Goal: Task Accomplishment & Management: Complete application form

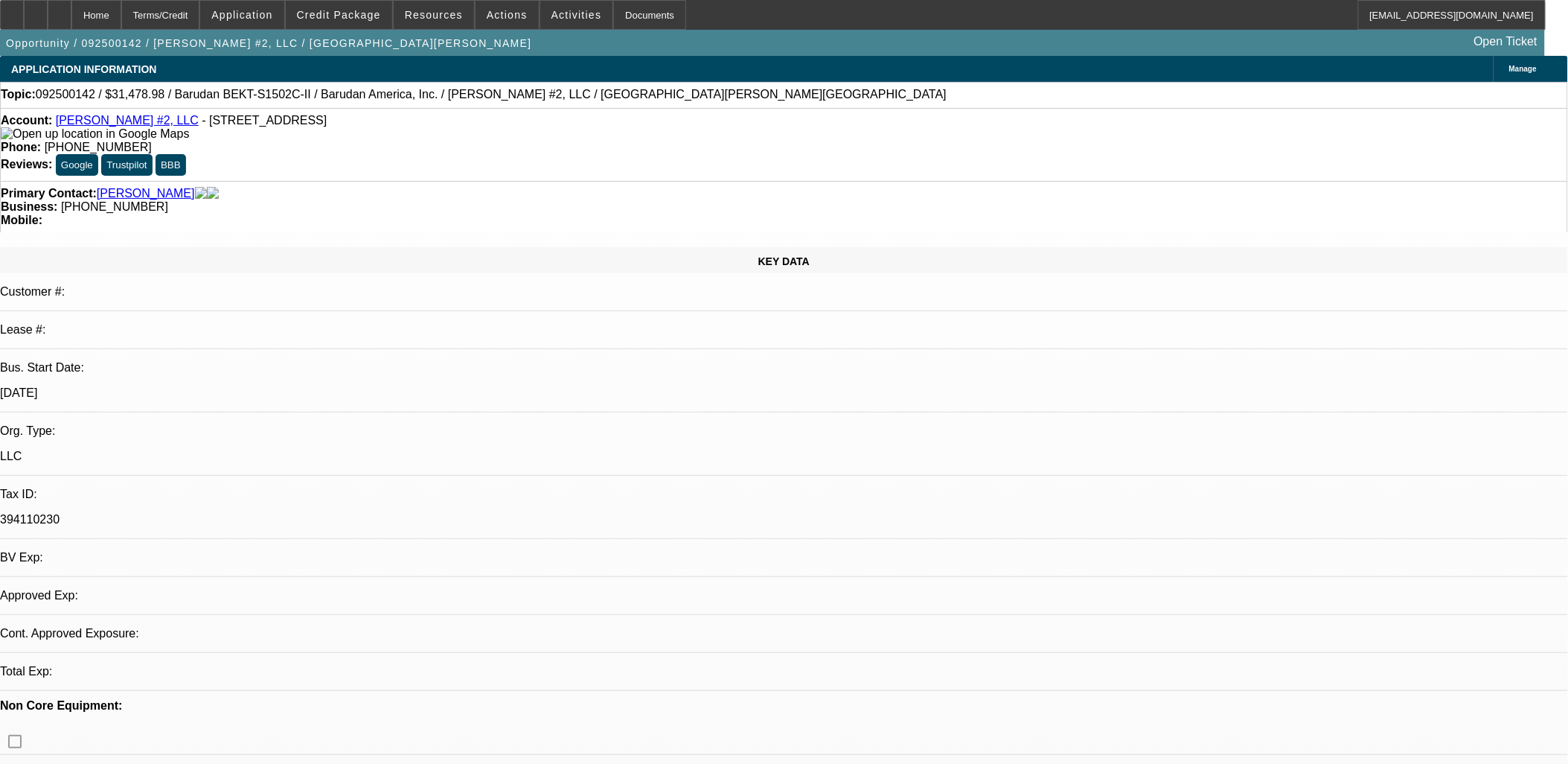
select select "0.1"
select select "2"
select select "0.1"
select select "1"
select select "2"
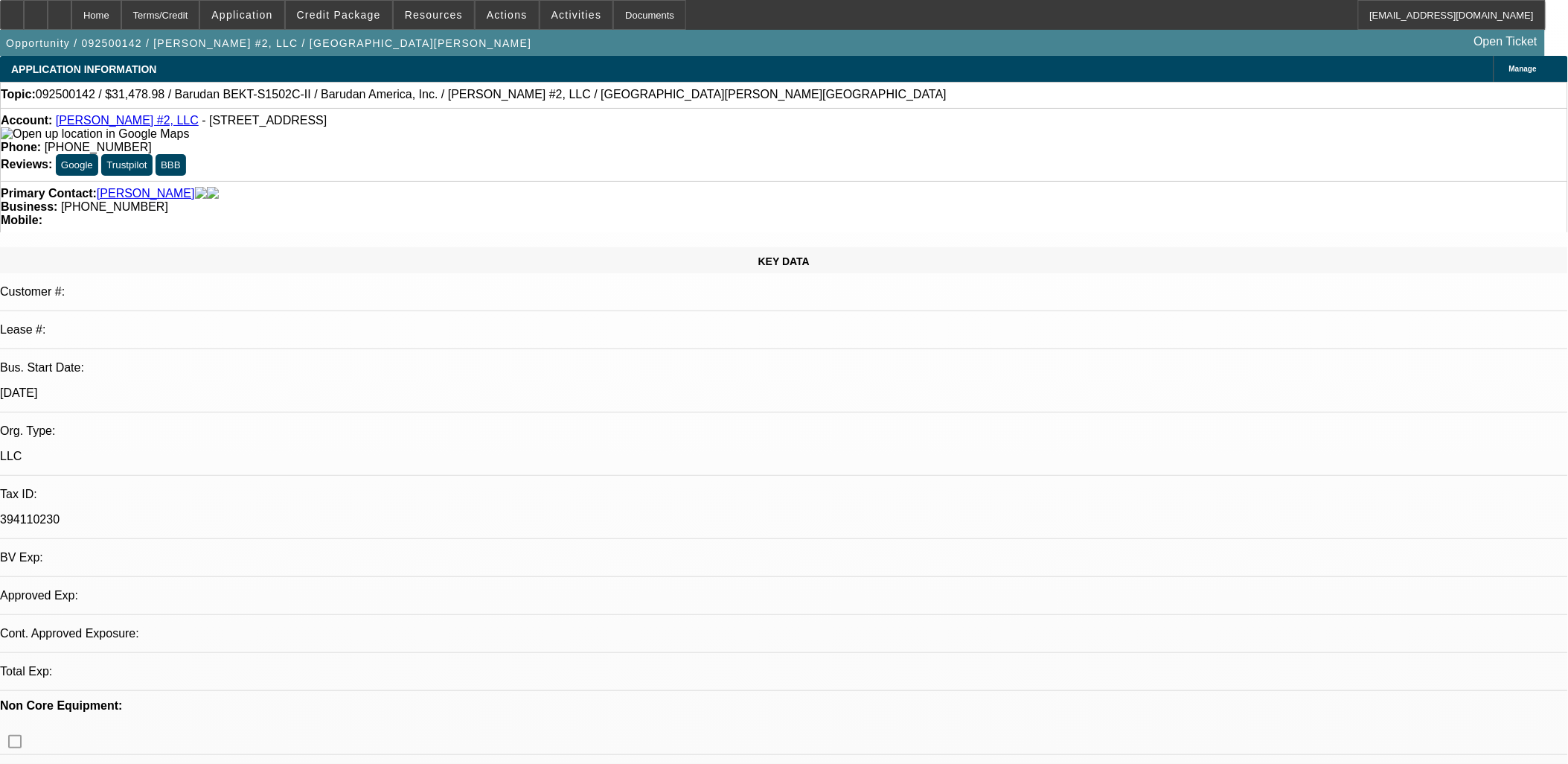
select select "4"
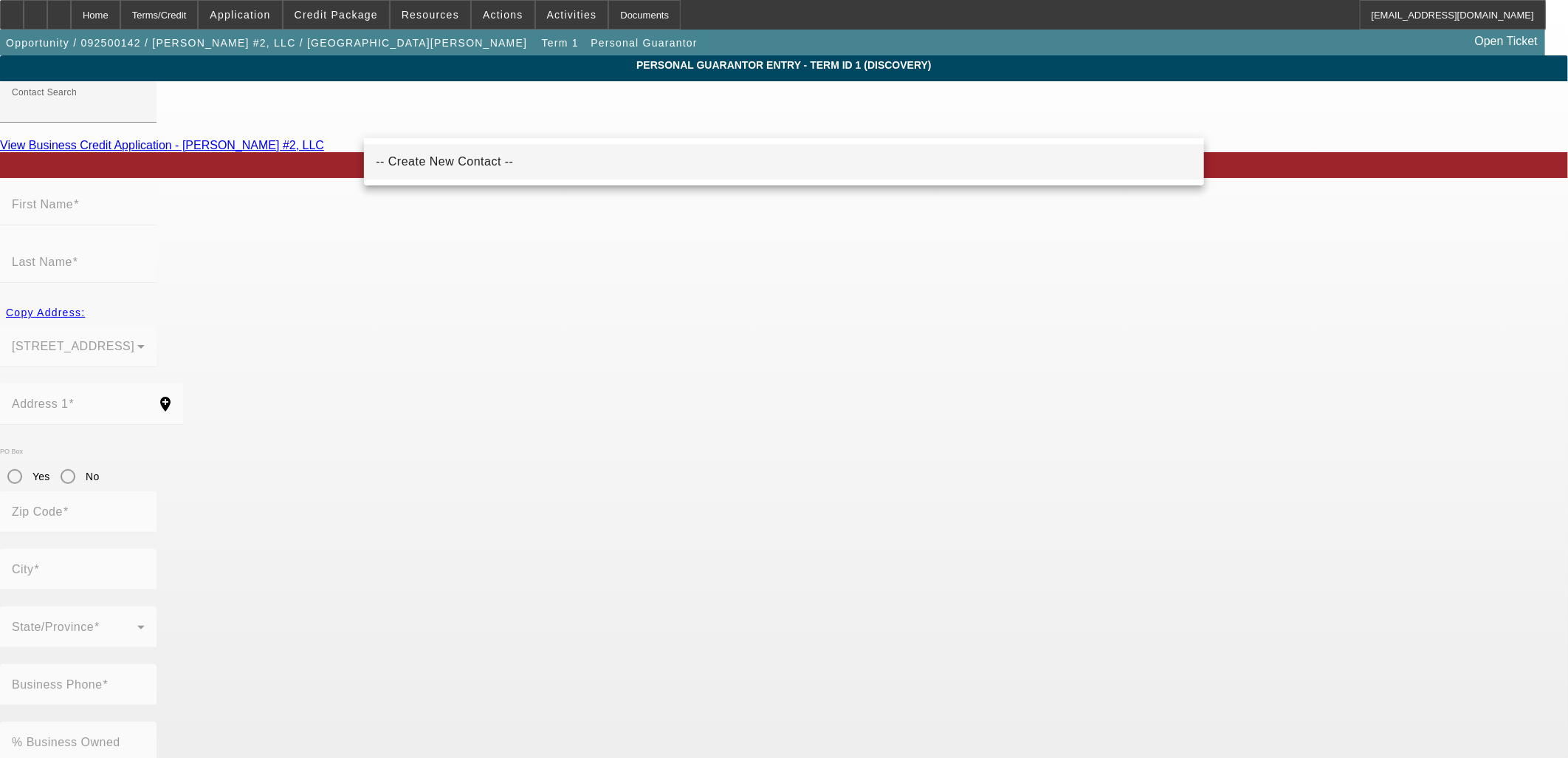
click at [650, 168] on mat-option "-- Create New Contact --" at bounding box center [784, 162] width 840 height 36
type input "-- Create New Contact --"
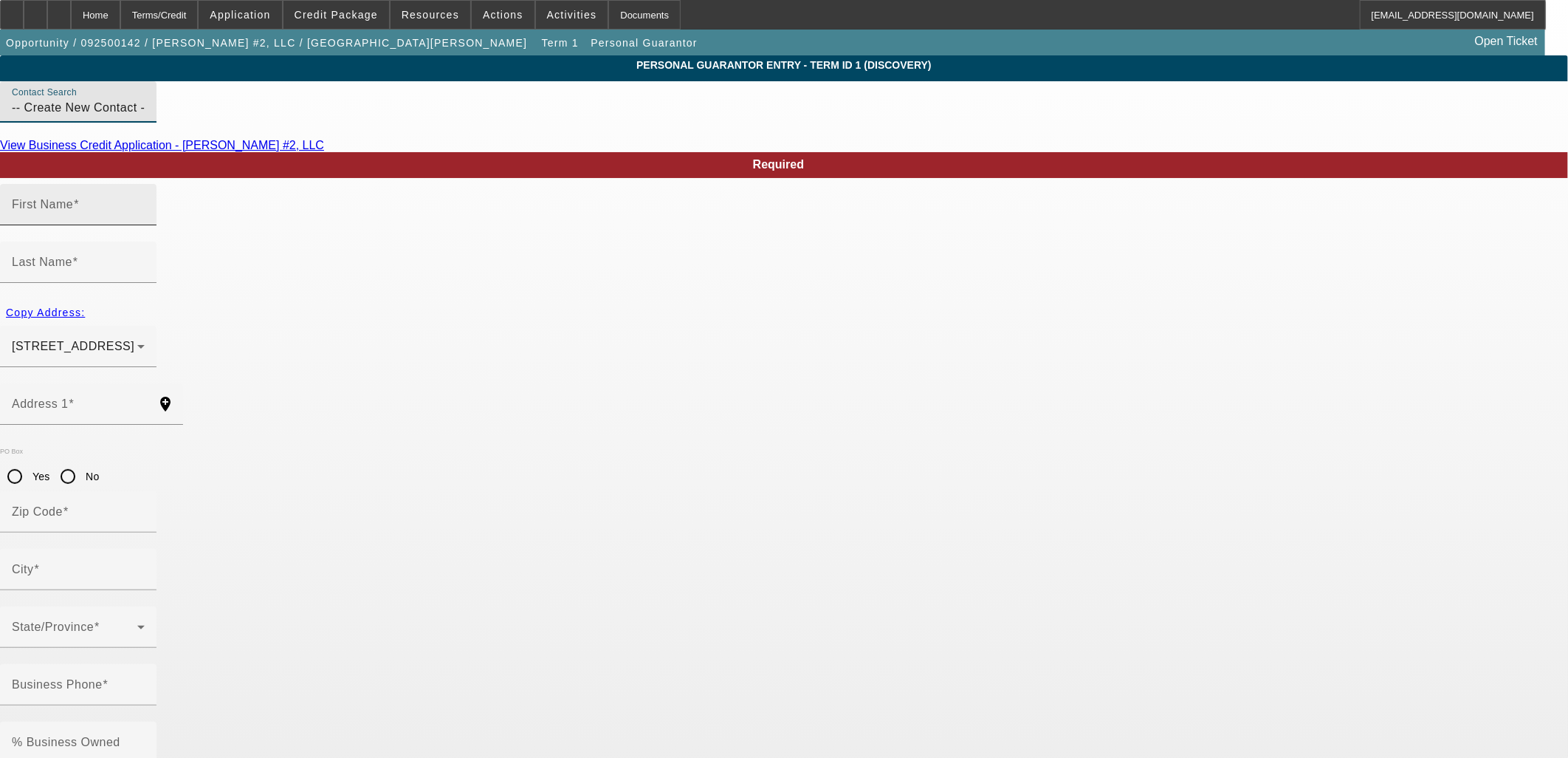
click at [145, 219] on input "First Name" at bounding box center [78, 210] width 133 height 18
type input "Elida"
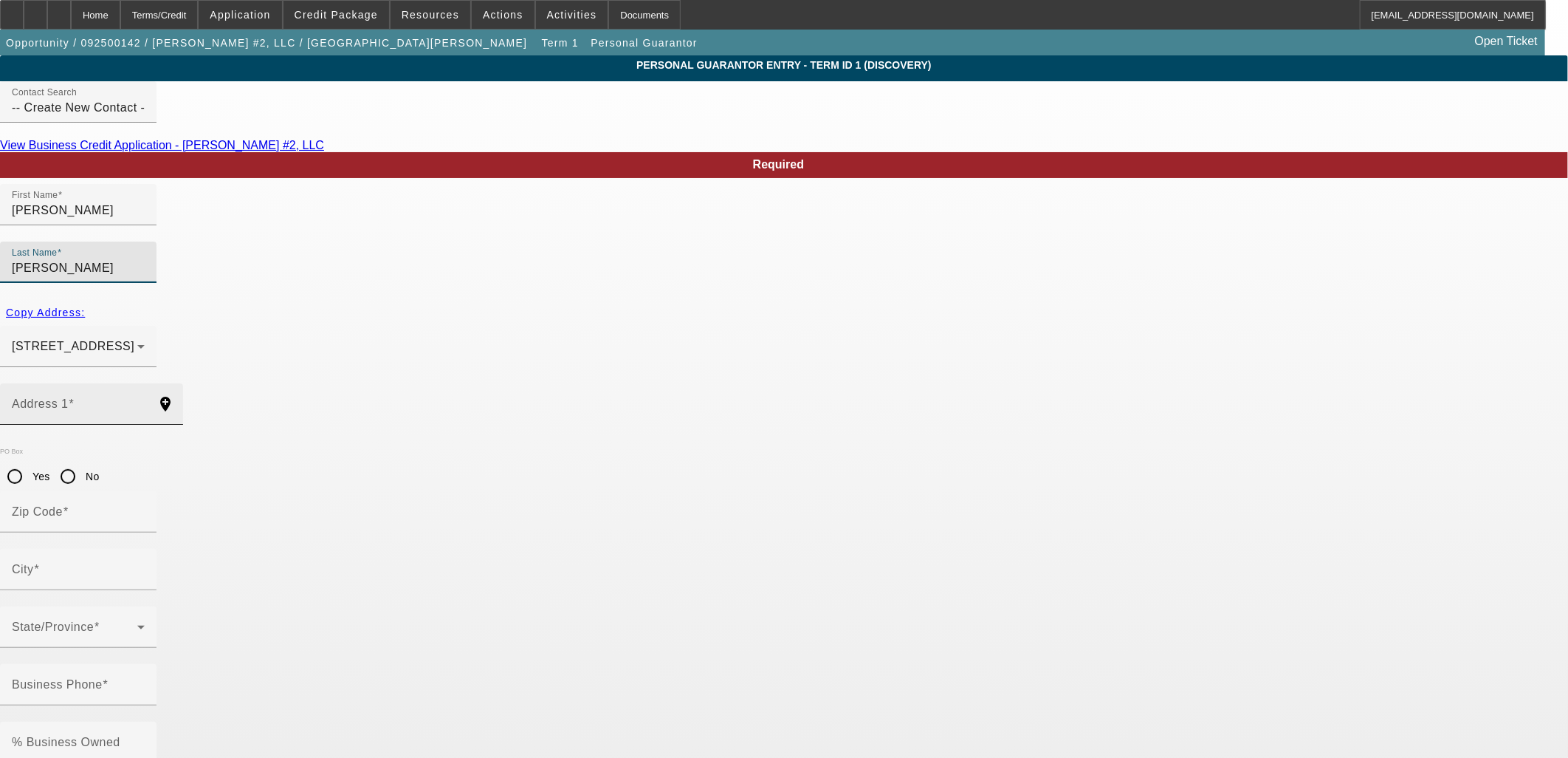
type input "Robles"
click at [68, 398] on mat-label "Address 1" at bounding box center [40, 404] width 57 height 13
click at [145, 401] on input "Address 1" at bounding box center [78, 410] width 133 height 18
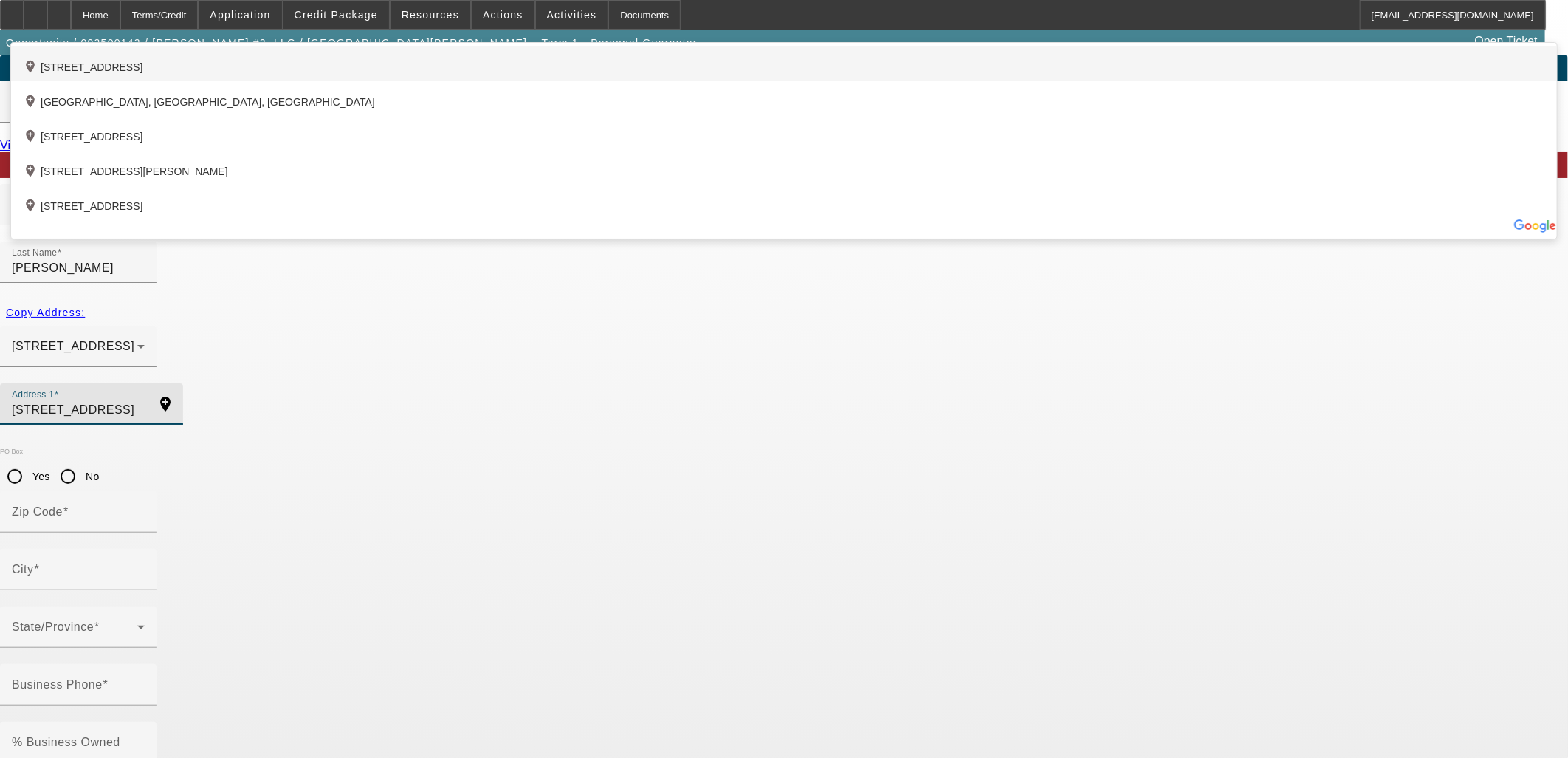
type input "242 Branding Iron Lane"
click at [437, 80] on div "add_location 242 Branding Iron Lane, Houston, TX 77060, US" at bounding box center [784, 63] width 1546 height 35
type input "77060"
type input "Houston"
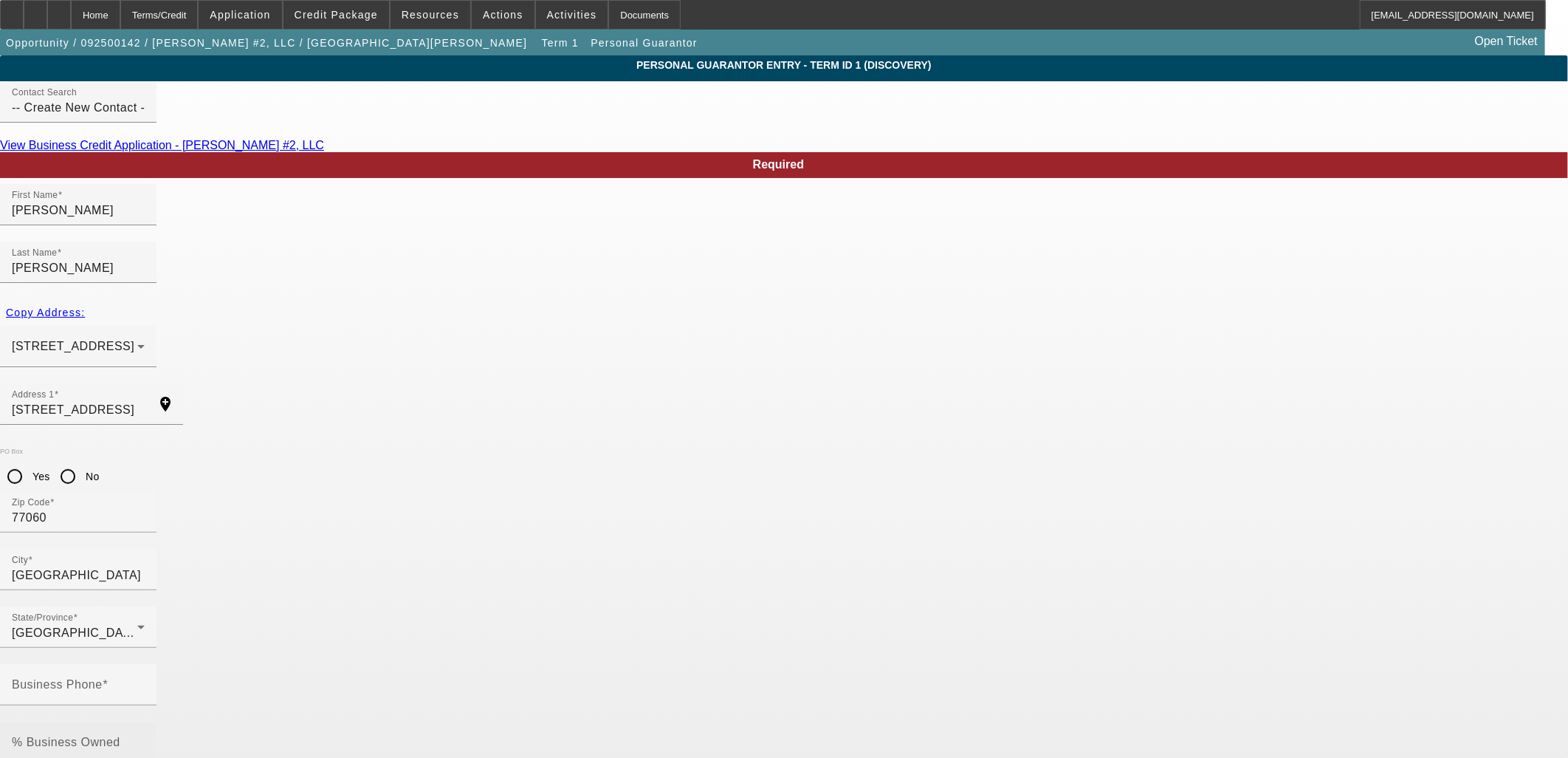
click at [145, 739] on input "% Business Owned" at bounding box center [78, 748] width 133 height 18
type input "50"
click at [145, 681] on input "Business Phone" at bounding box center [78, 690] width 133 height 18
type input "(713) 859-9451"
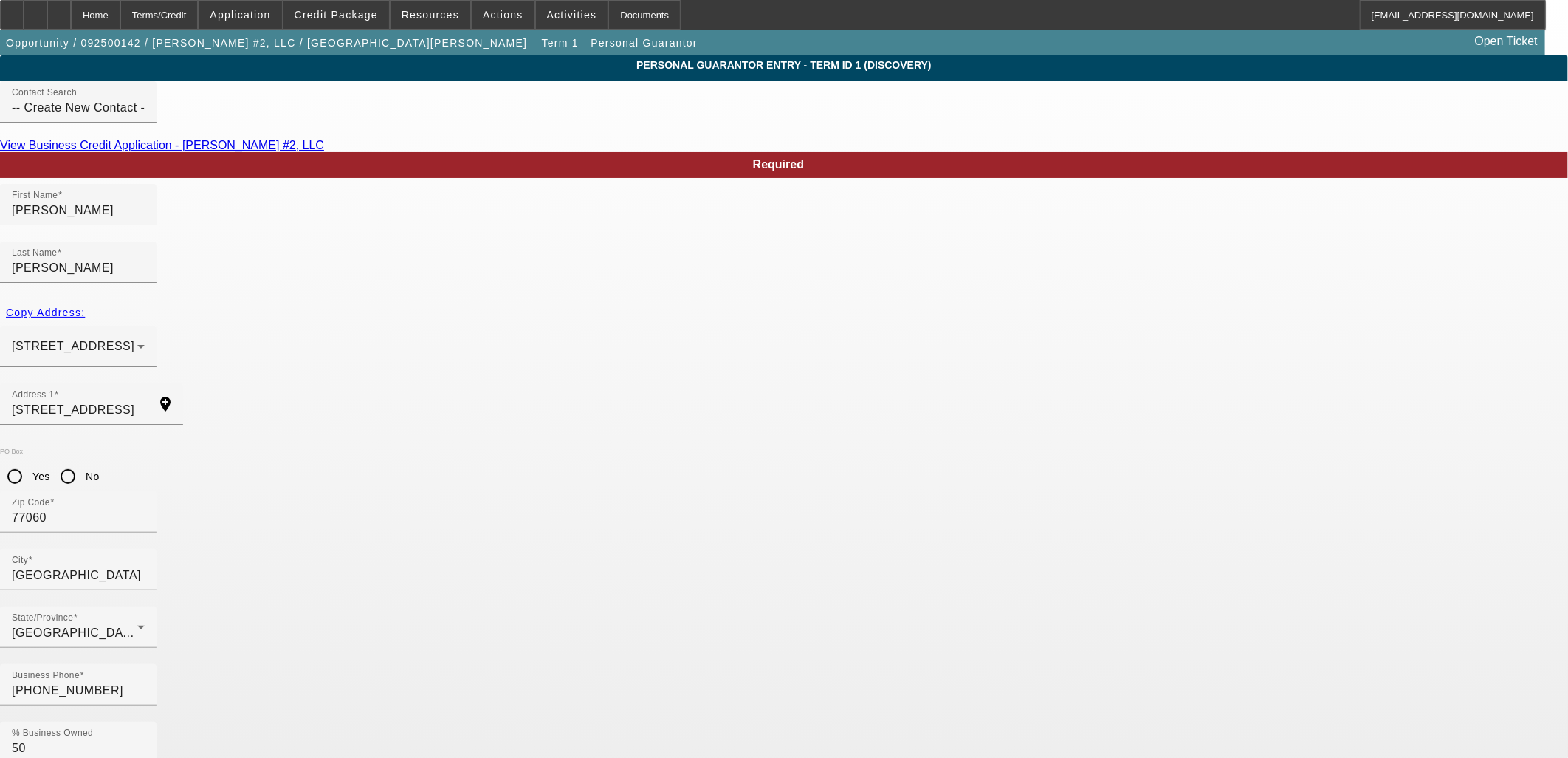
type input "631-98-4957"
drag, startPoint x: 613, startPoint y: 585, endPoint x: 816, endPoint y: 602, distance: 203.7
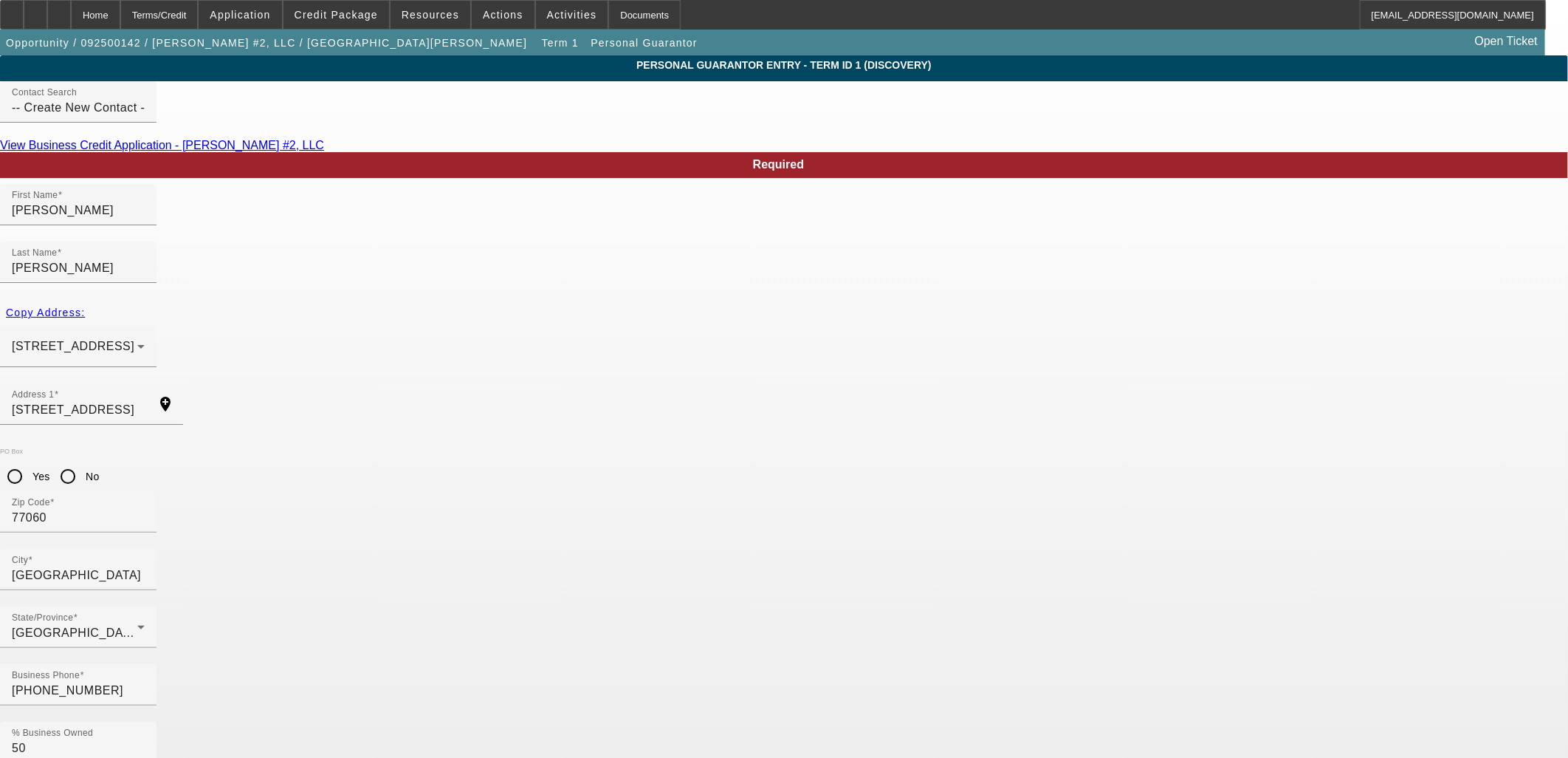
paste input "cramirezzz0625@gmail.com"
type input "cramirezzz0625@gmail.com"
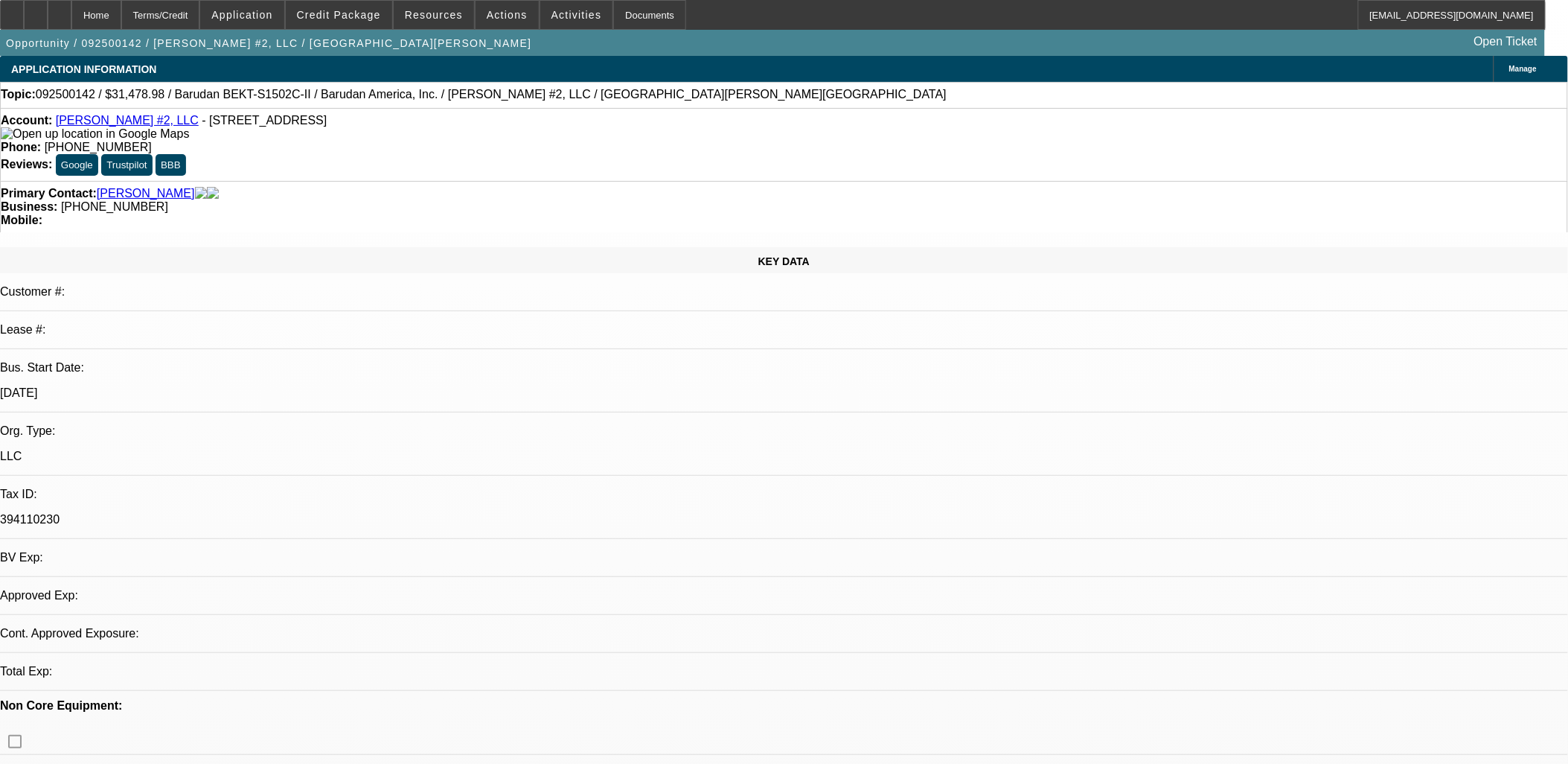
select select "0.1"
select select "2"
select select "0.1"
select select "4"
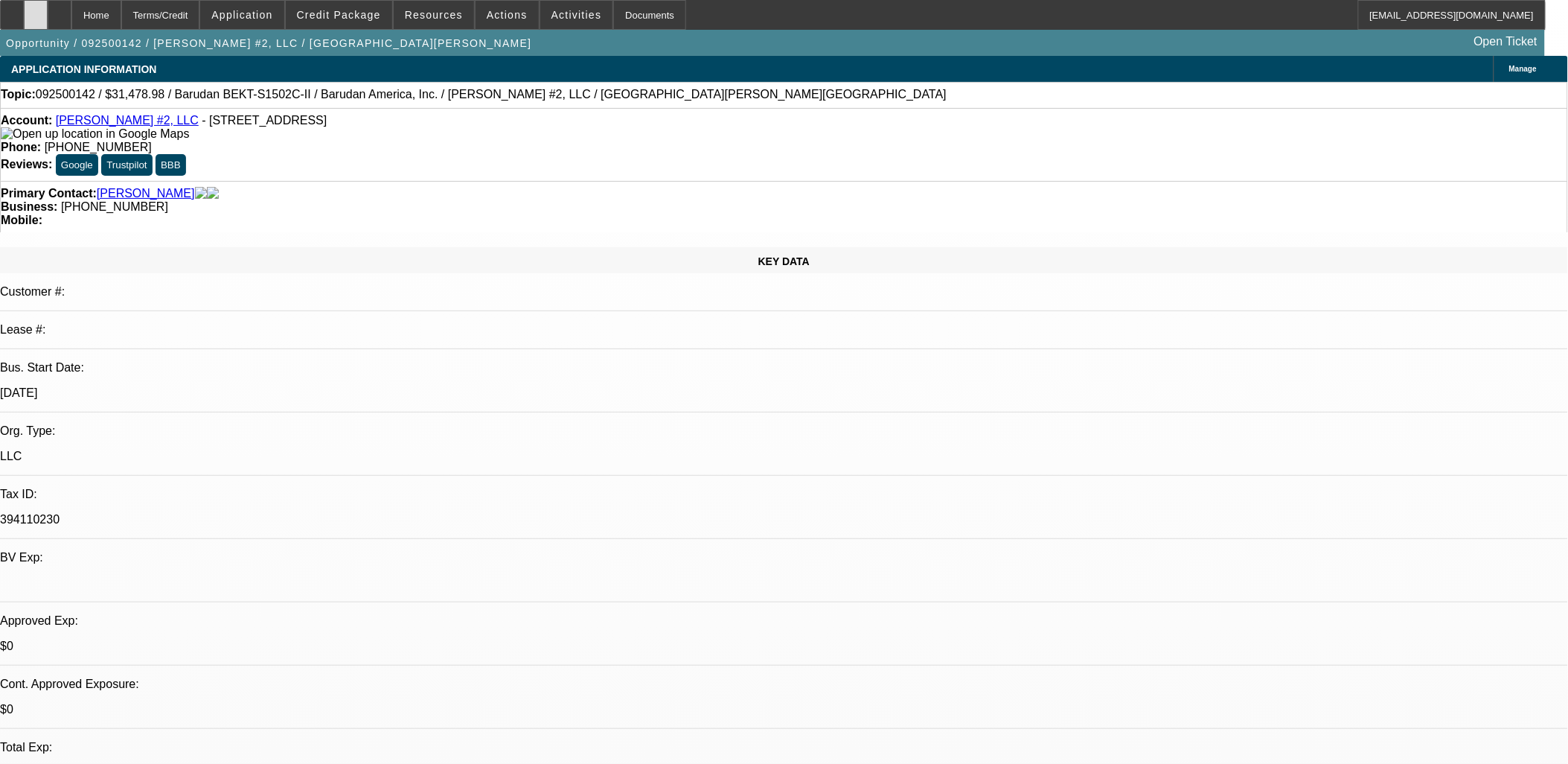
click at [48, 16] on div at bounding box center [36, 15] width 24 height 30
drag, startPoint x: 1283, startPoint y: 465, endPoint x: 1258, endPoint y: 464, distance: 25.0
click at [341, 13] on span "Credit Package" at bounding box center [339, 15] width 84 height 12
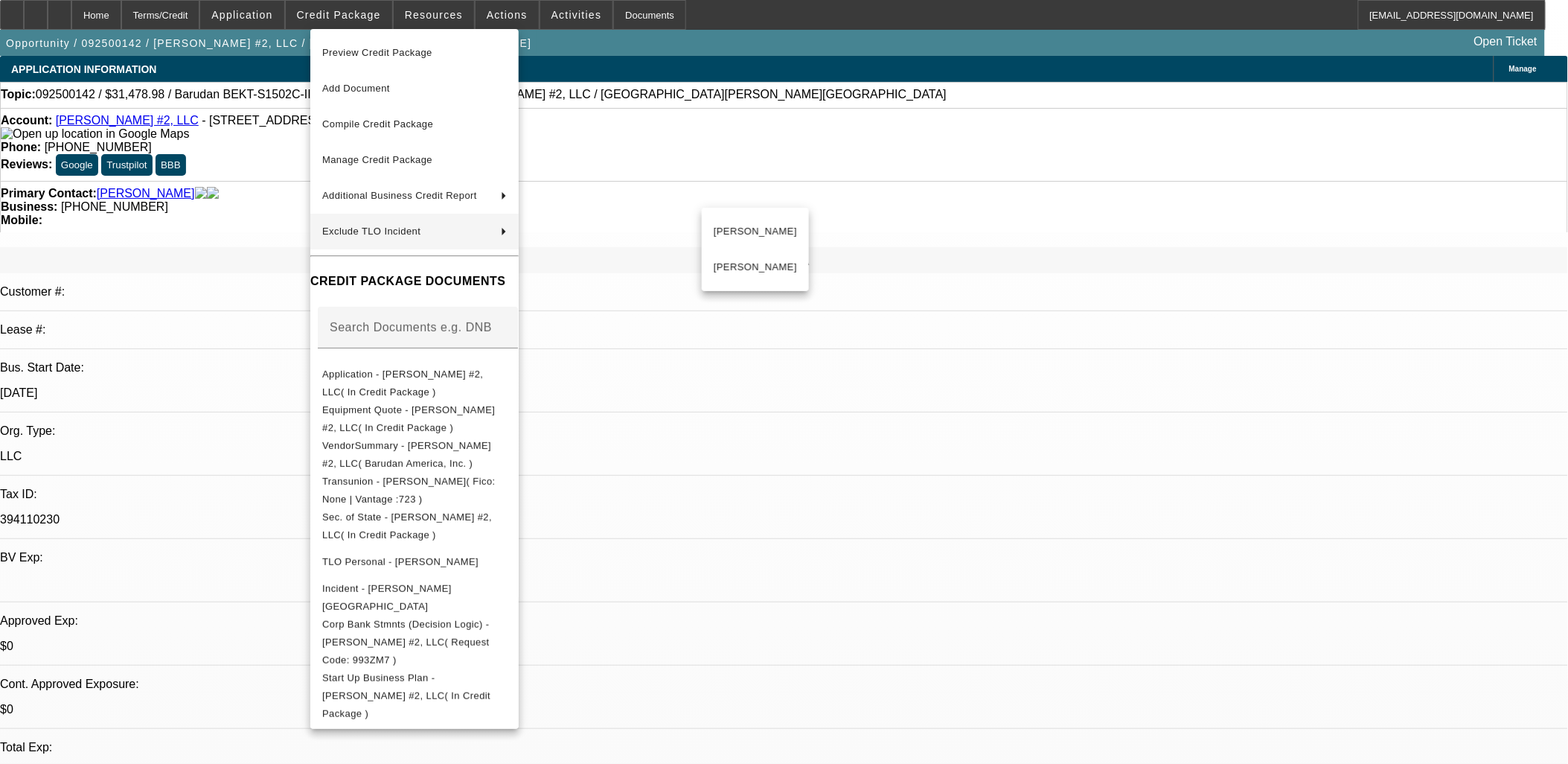
click at [1007, 670] on div at bounding box center [784, 382] width 1568 height 764
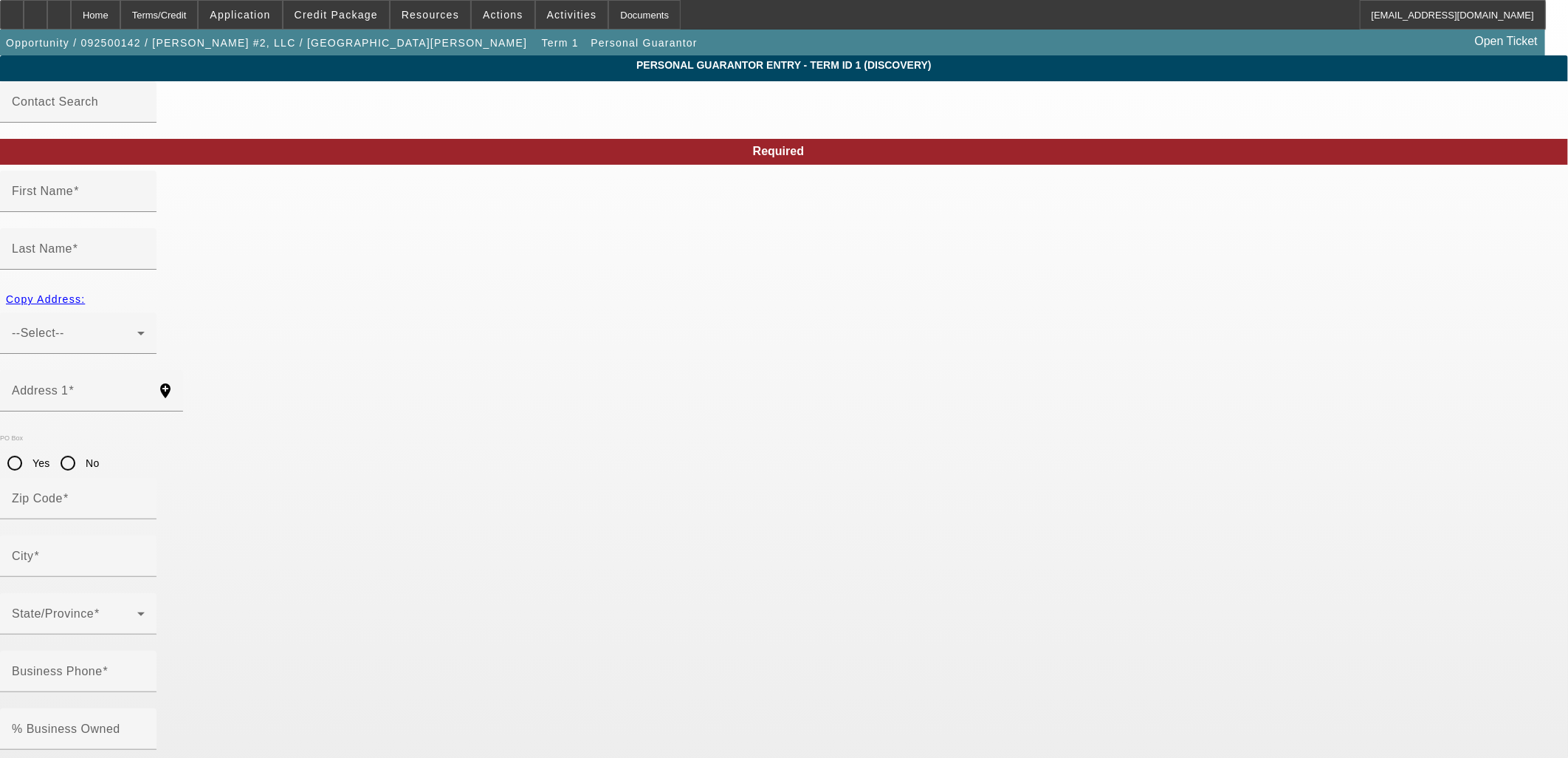
type input "Casandra"
type input "Ramirez"
type input "245 Branding Iron Lane"
radio input "true"
type input "77060"
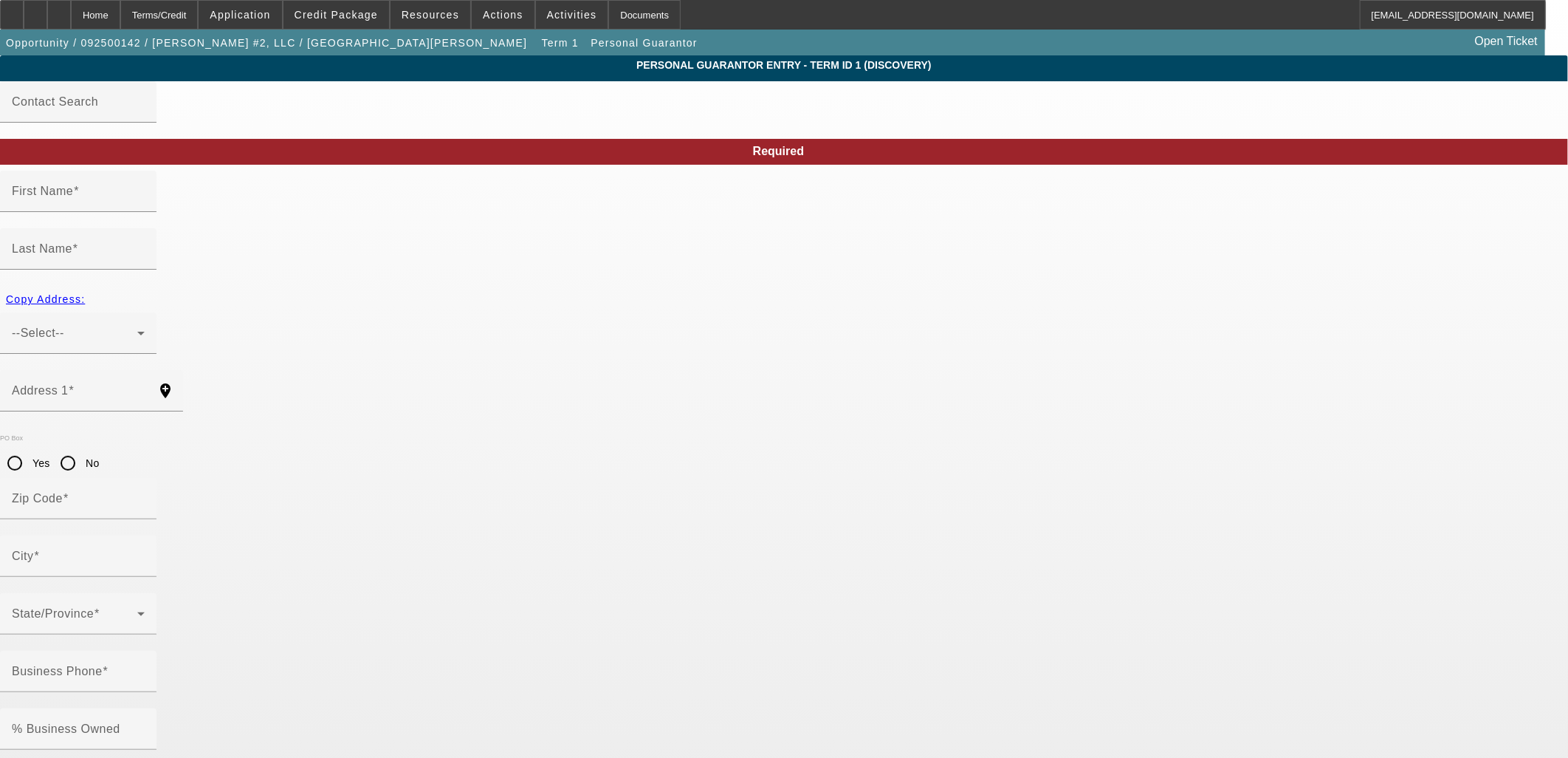
type input "Houston"
type input "[PHONE_NUMBER]"
type input "100"
type input "631-72-2156"
type input "cramirezzz0625@gmail.com"
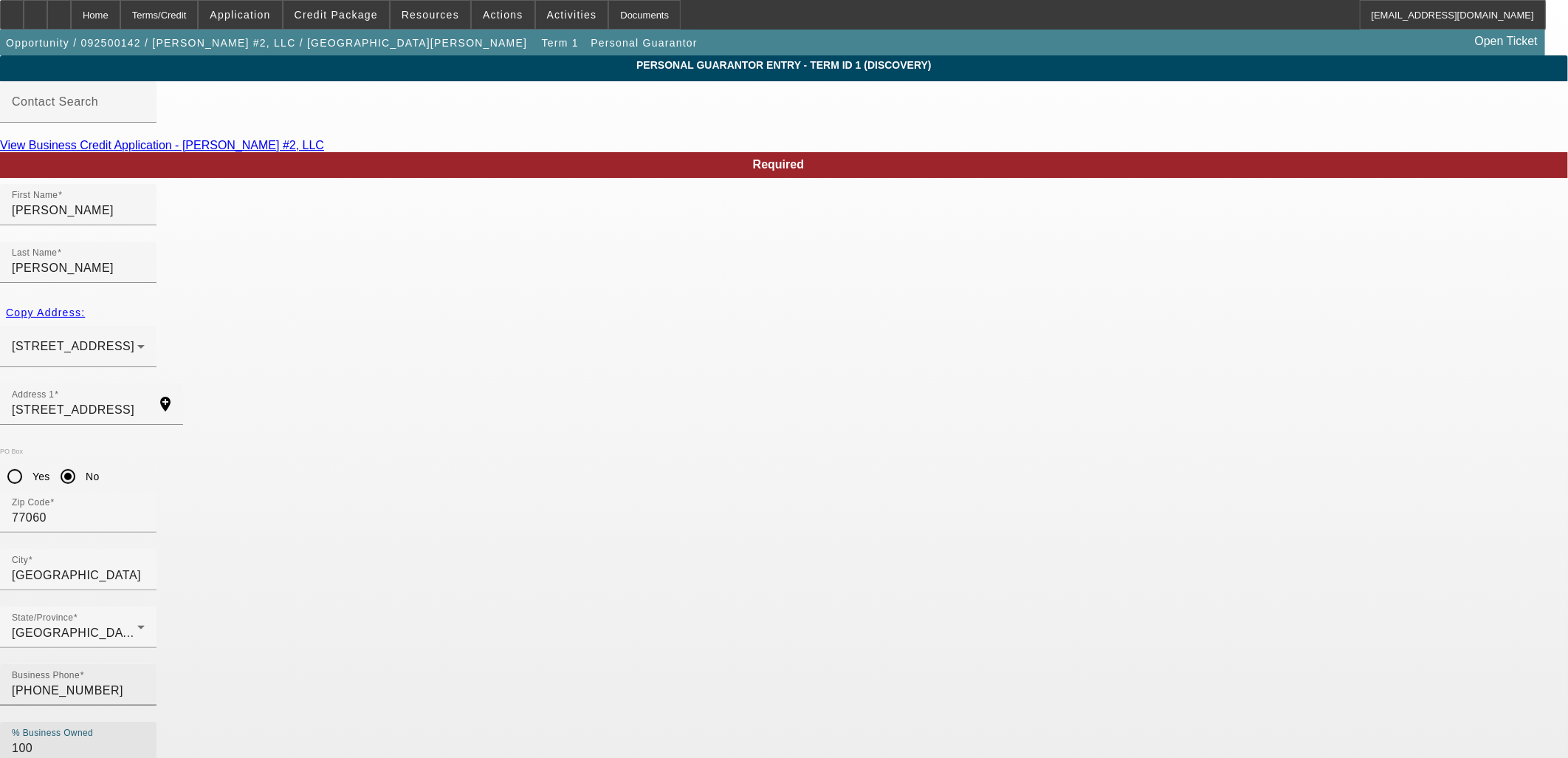
drag, startPoint x: 625, startPoint y: 526, endPoint x: 527, endPoint y: 512, distance: 99.0
click at [157, 722] on div "% Business Owned 100" at bounding box center [78, 742] width 157 height 42
type input "50"
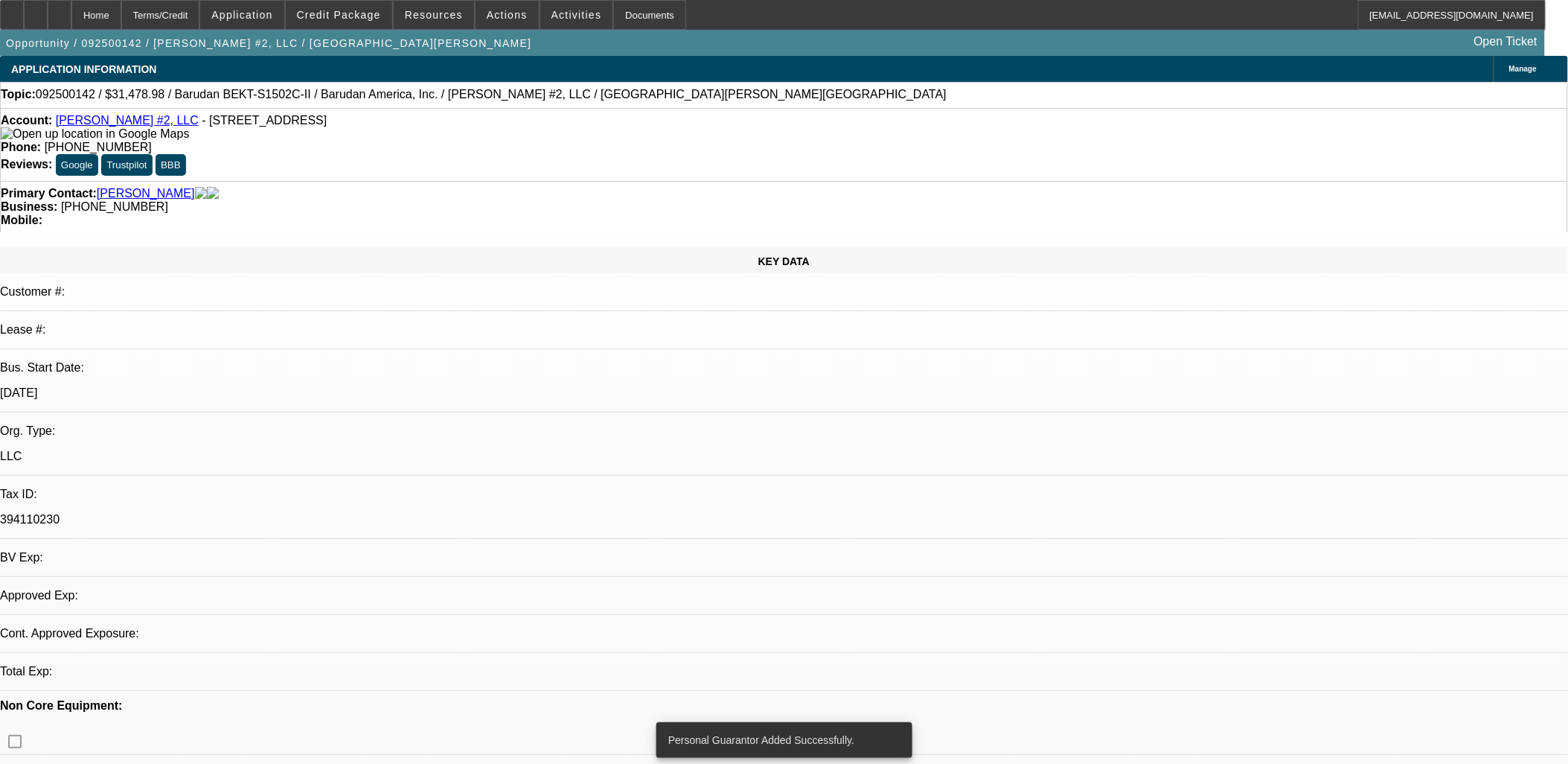
select select "0.1"
select select "2"
select select "0.1"
select select "4"
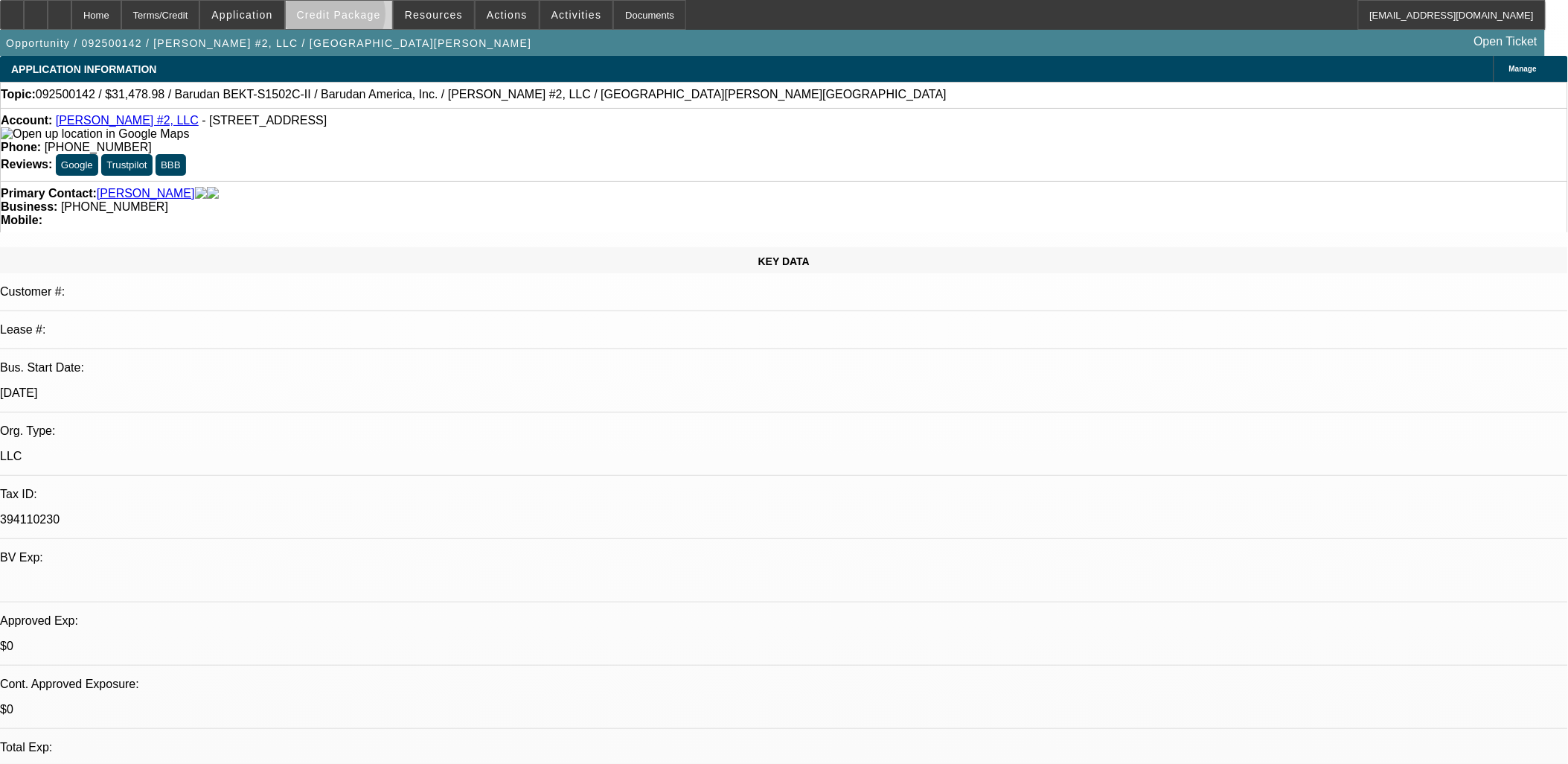
click at [359, 17] on span "Credit Package" at bounding box center [339, 15] width 84 height 12
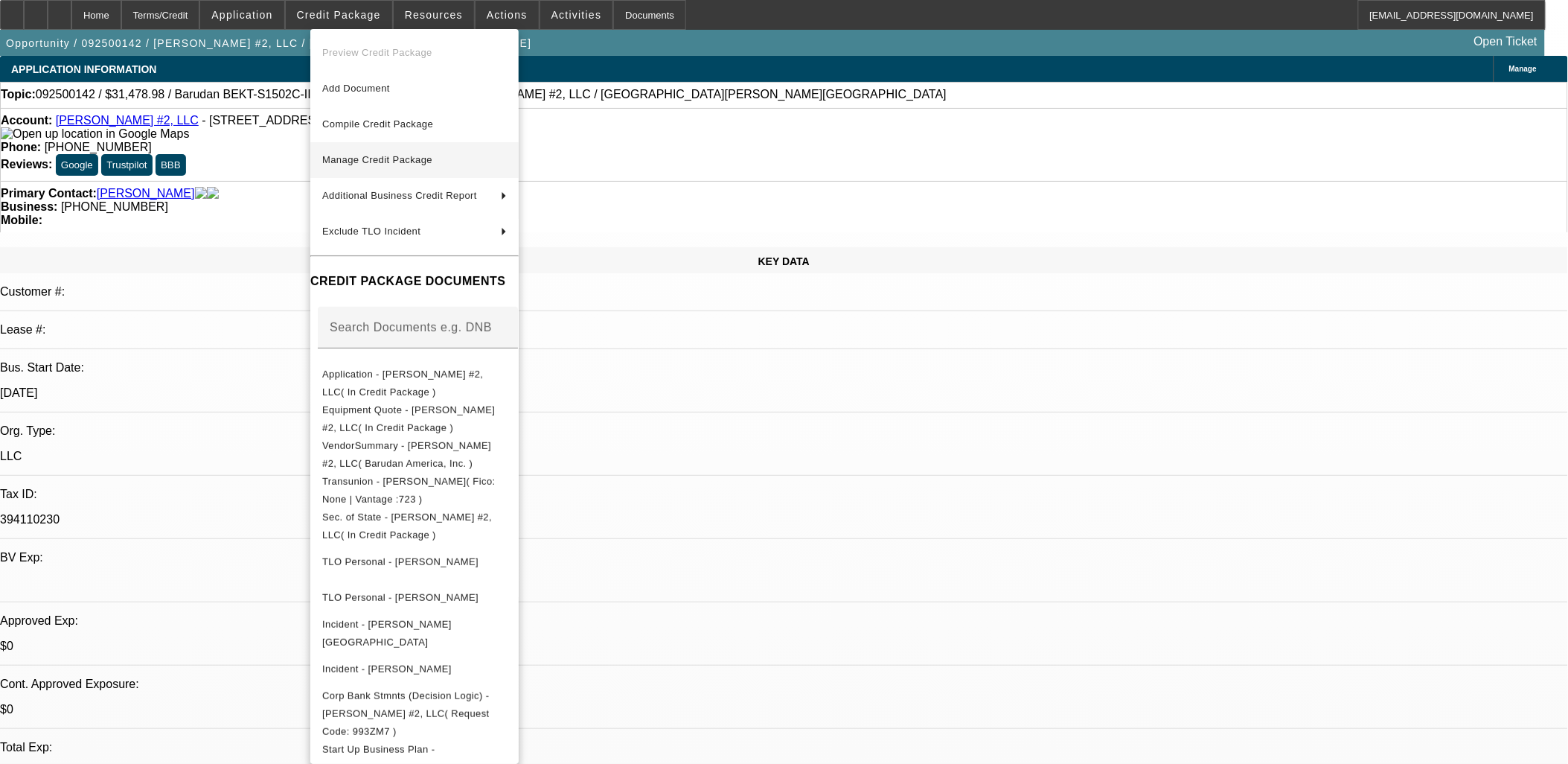
click at [389, 149] on button "Manage Credit Package" at bounding box center [414, 160] width 208 height 36
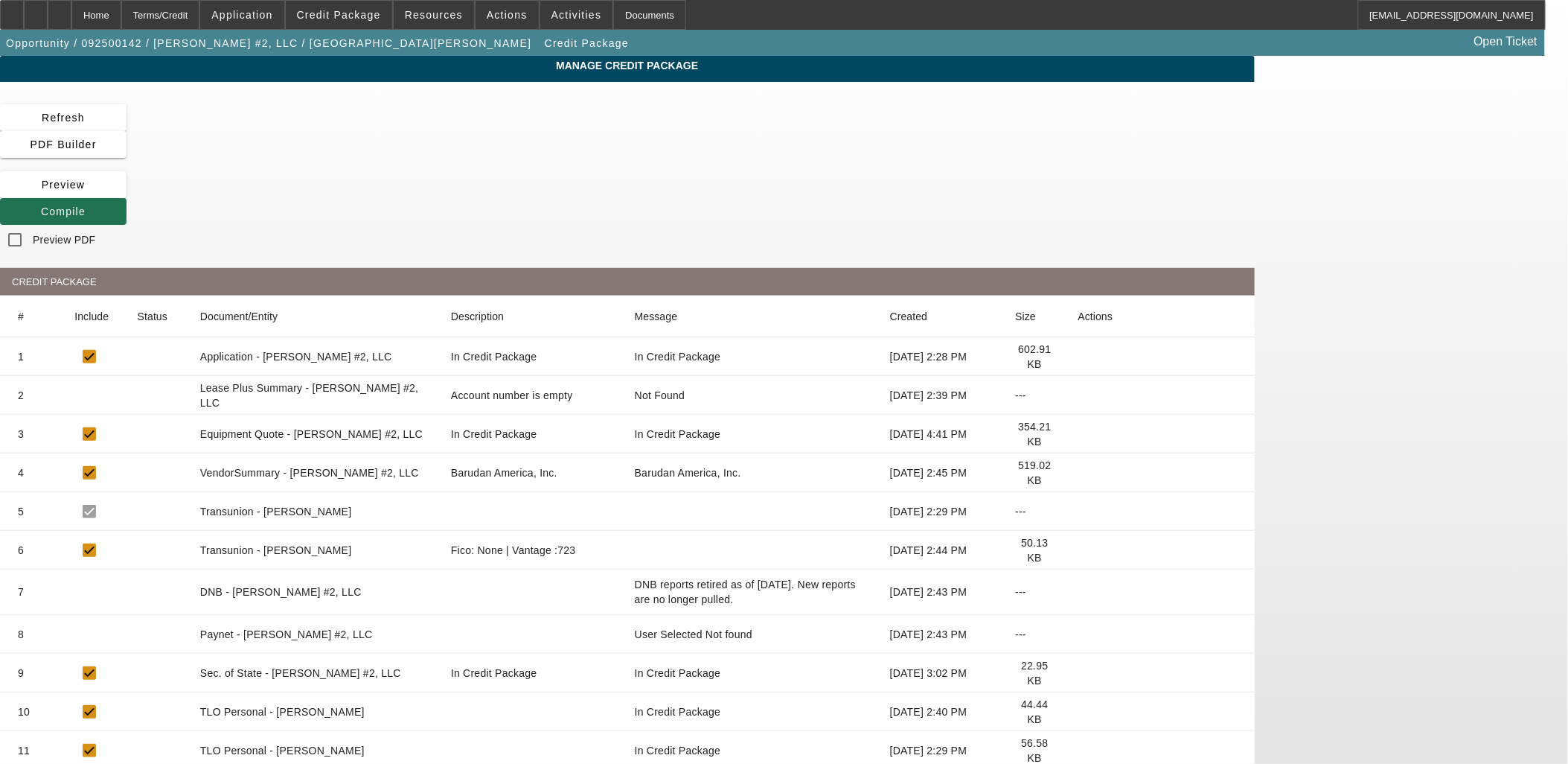
click at [127, 193] on span at bounding box center [63, 211] width 127 height 36
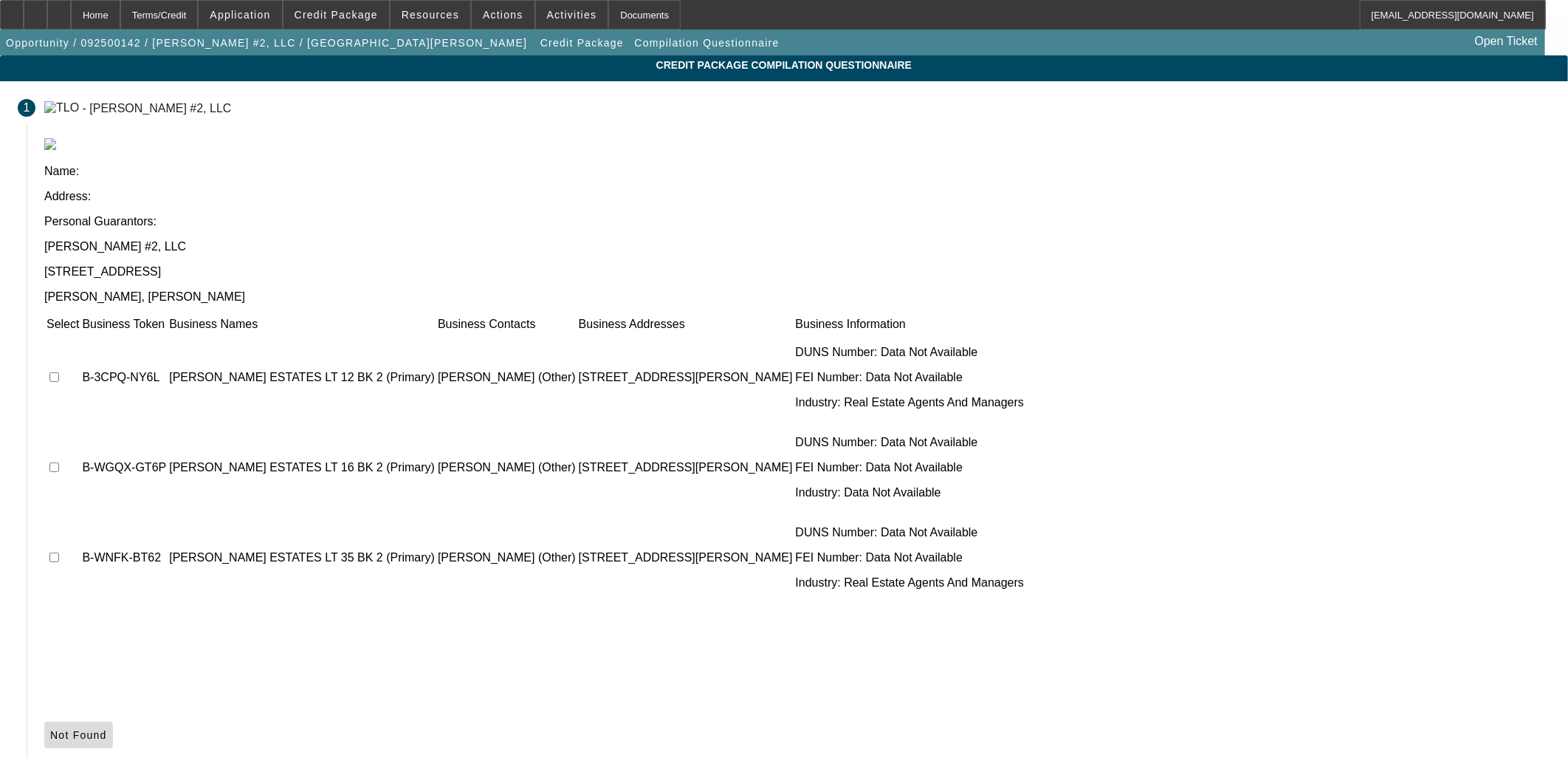
click at [107, 729] on span "Not Found" at bounding box center [79, 735] width 57 height 12
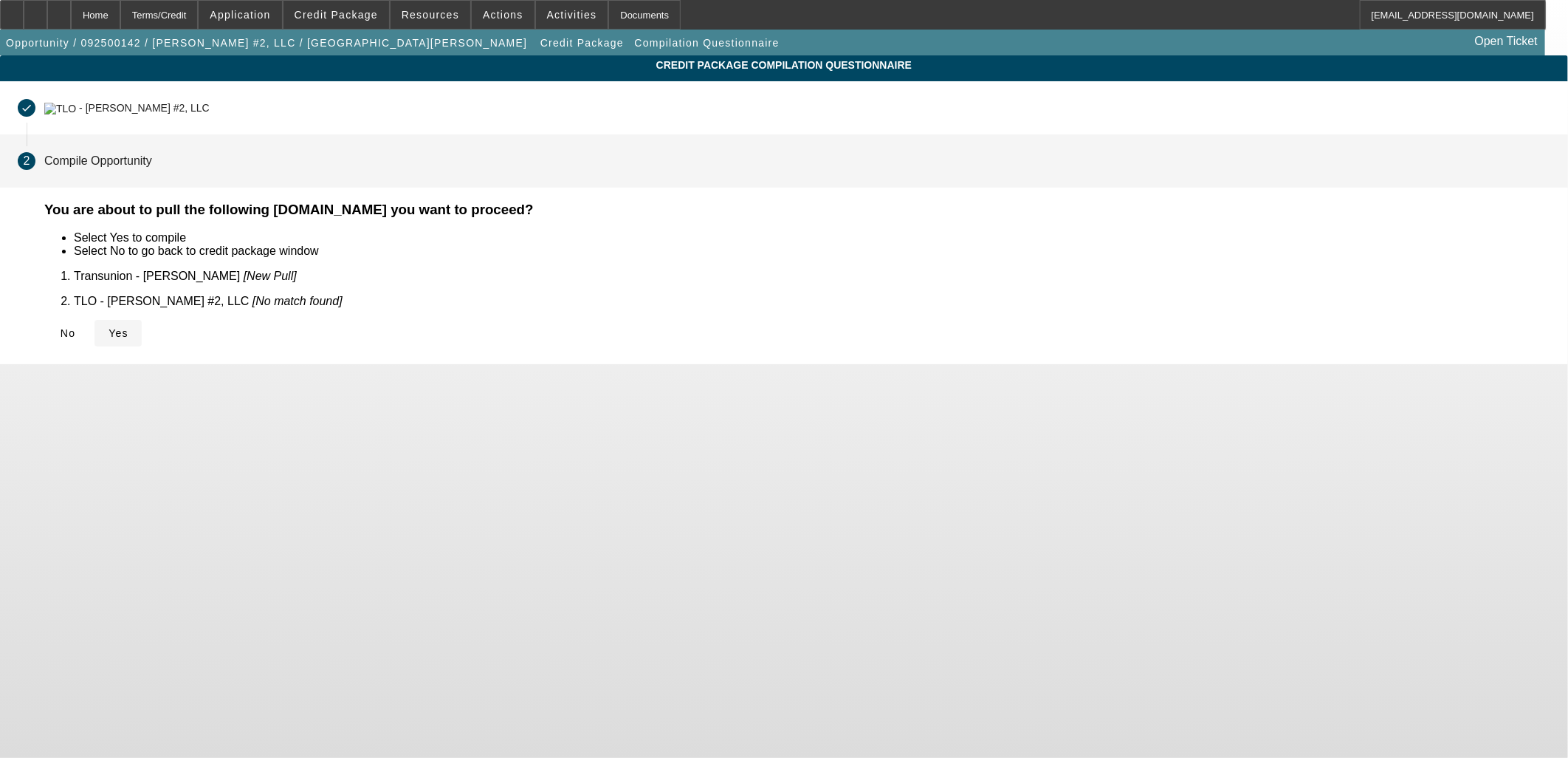
click at [129, 327] on span "Yes" at bounding box center [118, 333] width 20 height 12
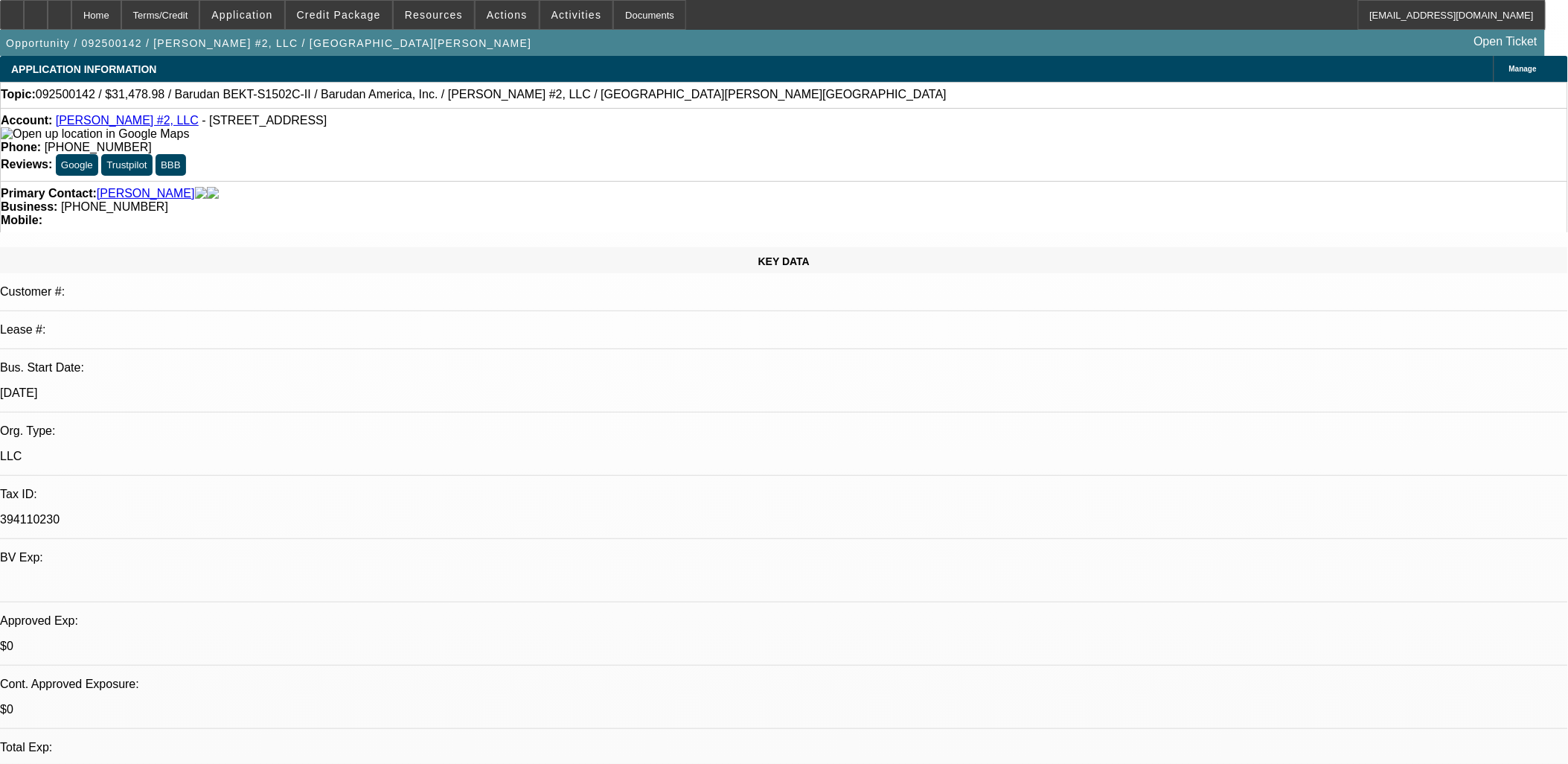
select select "0.1"
select select "2"
select select "0.1"
select select "4"
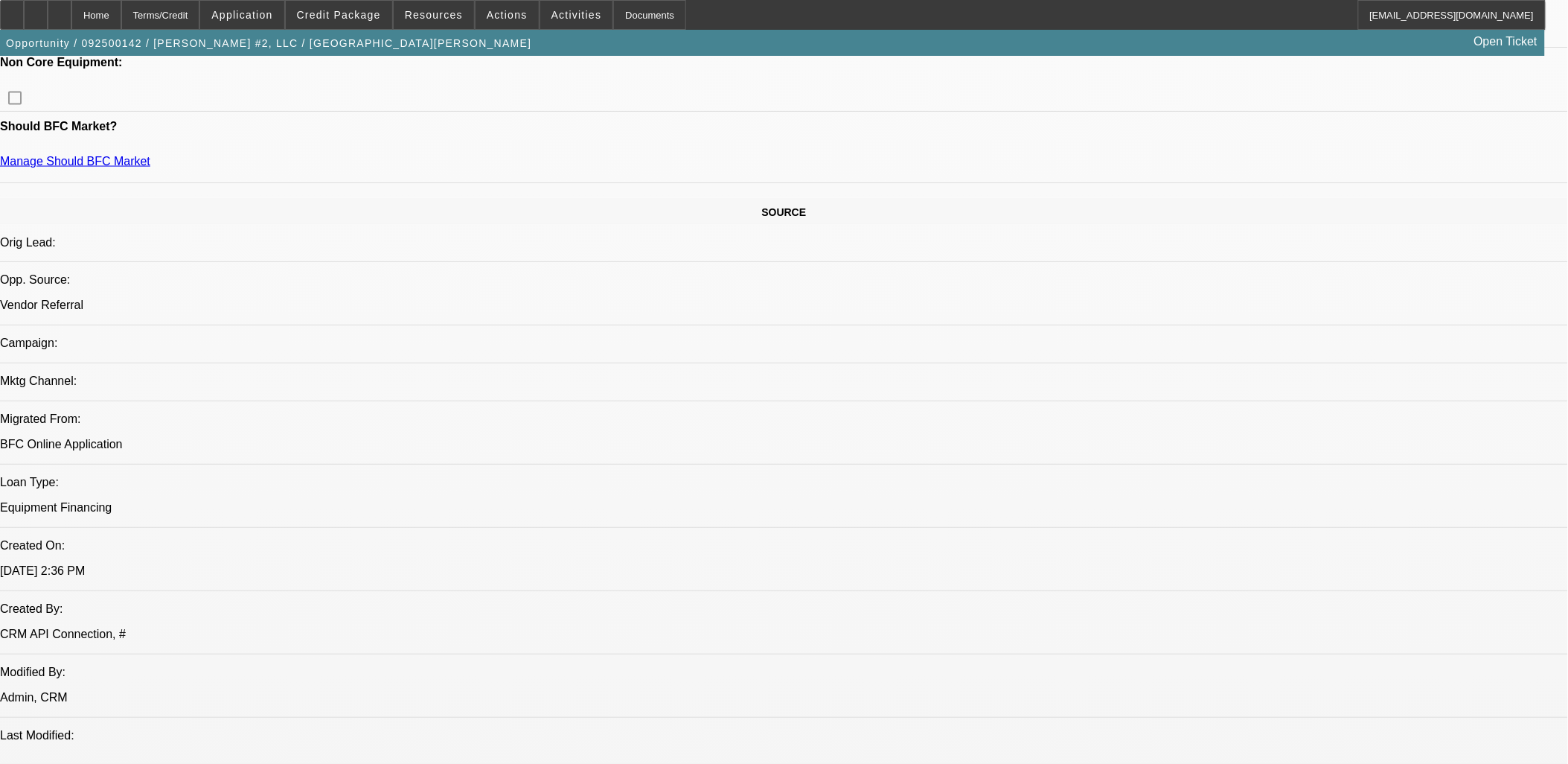
scroll to position [774, 0]
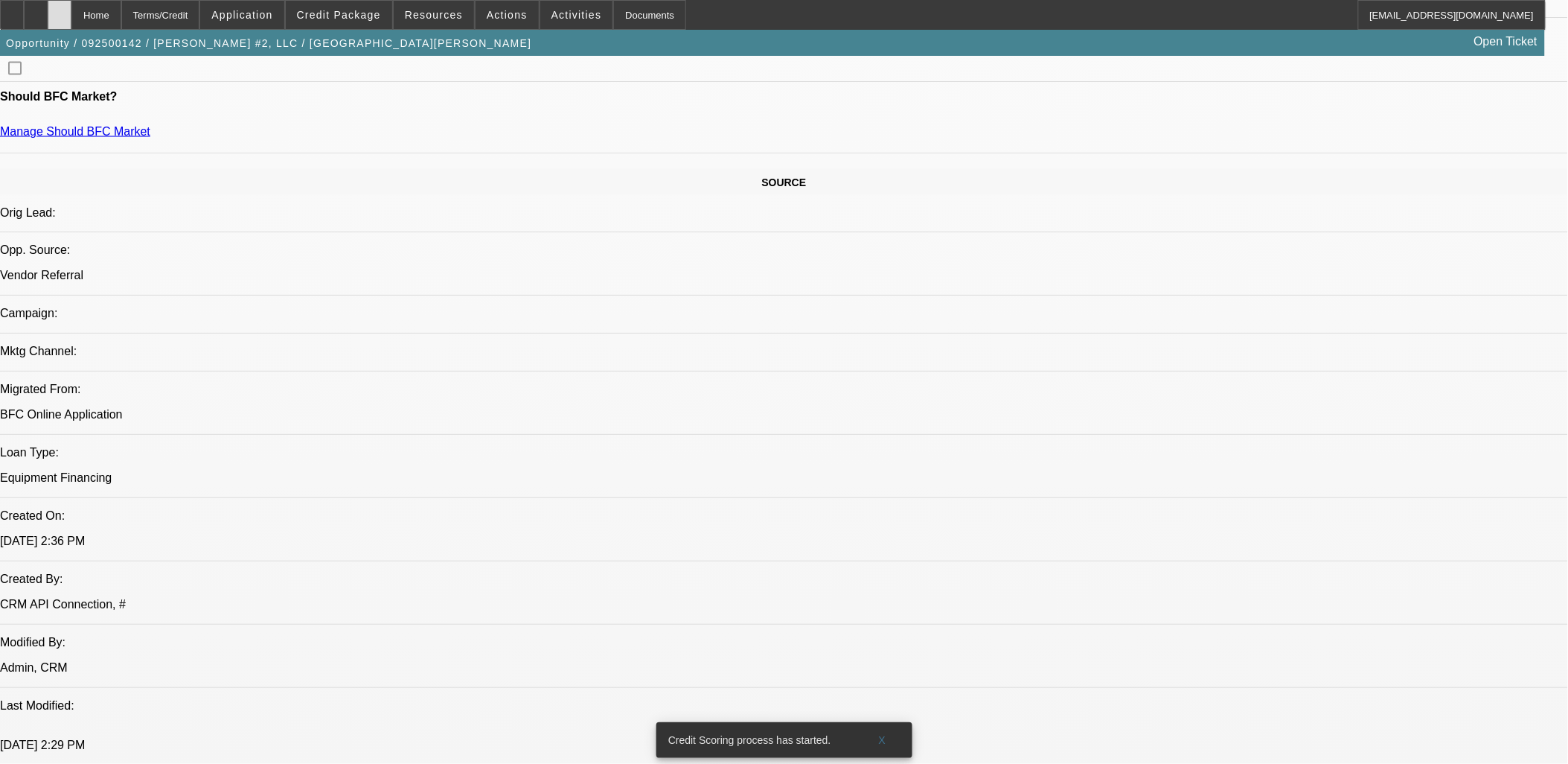
click at [71, 16] on div at bounding box center [60, 15] width 24 height 30
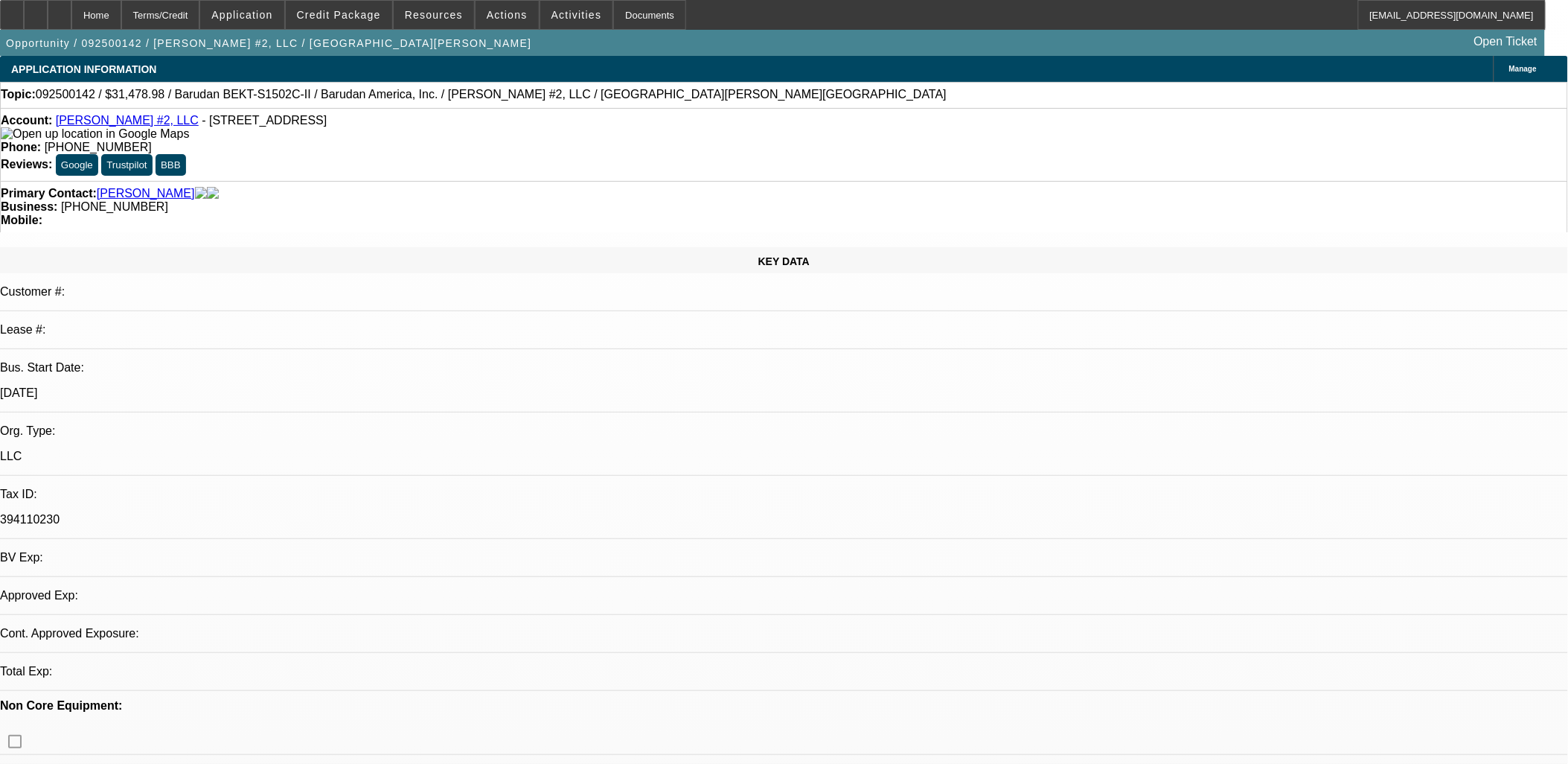
select select "0.1"
select select "2"
select select "0.1"
select select "1"
select select "2"
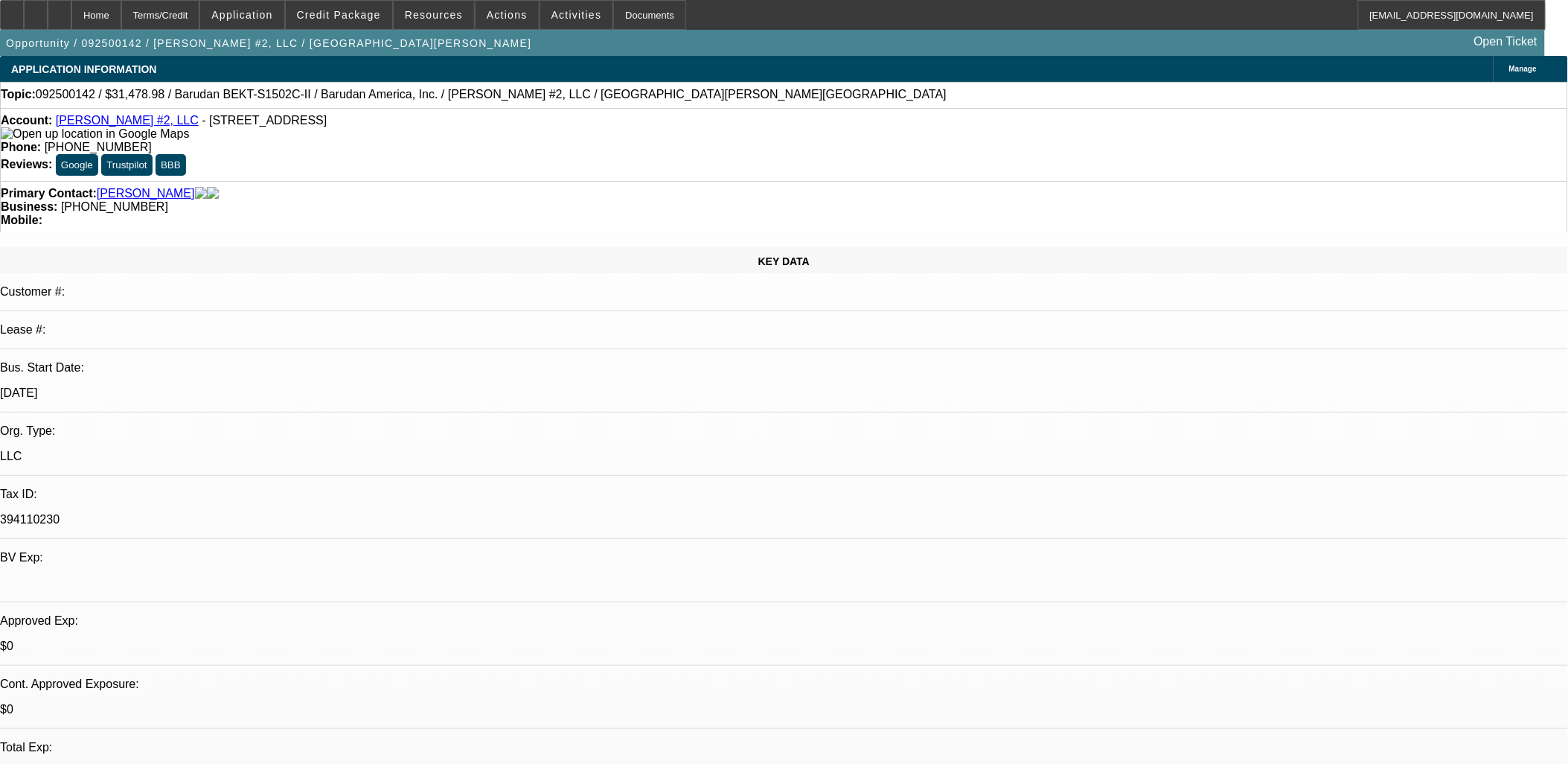
select select "4"
click at [350, 25] on span at bounding box center [339, 15] width 106 height 36
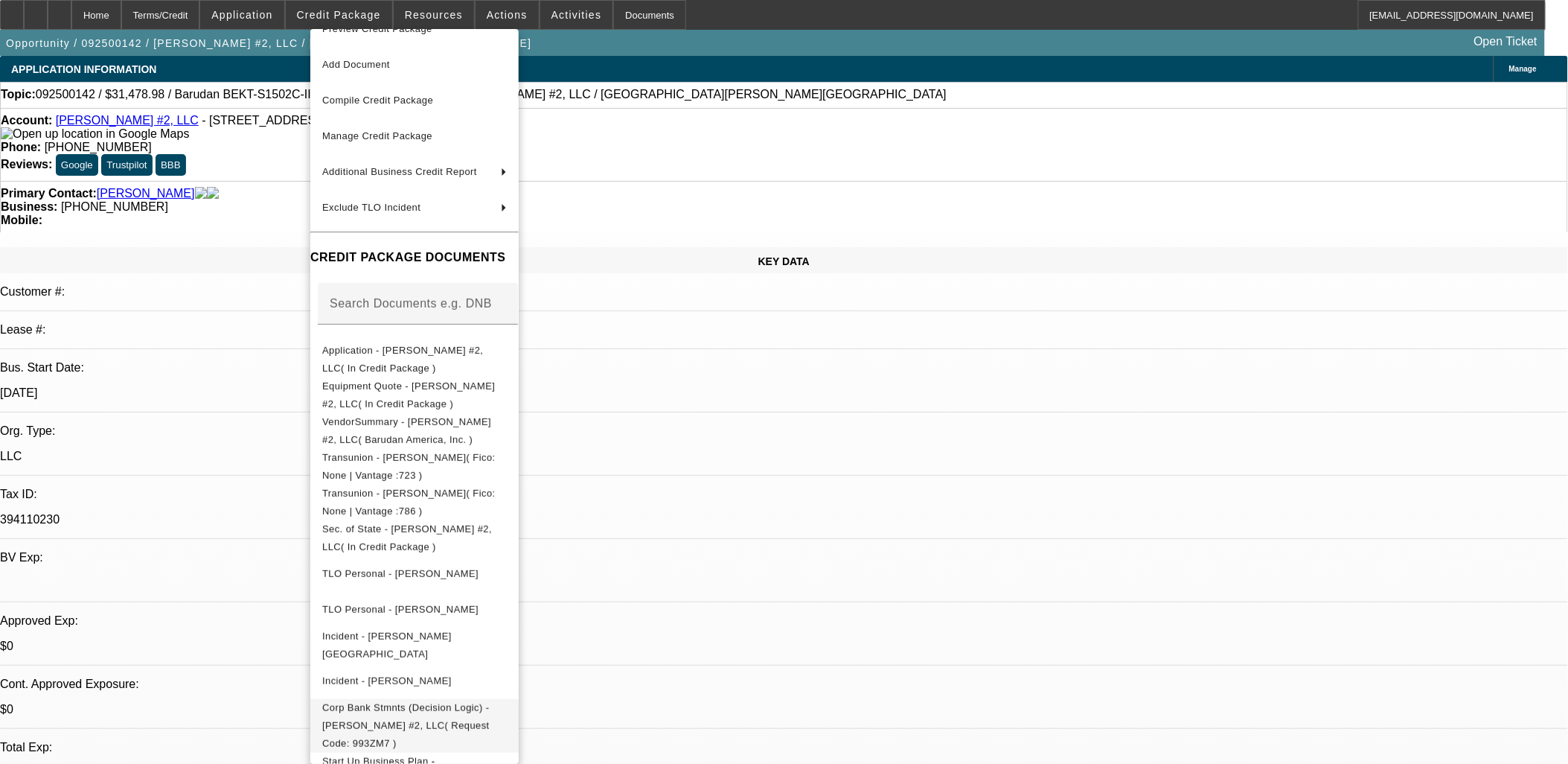
scroll to position [31, 0]
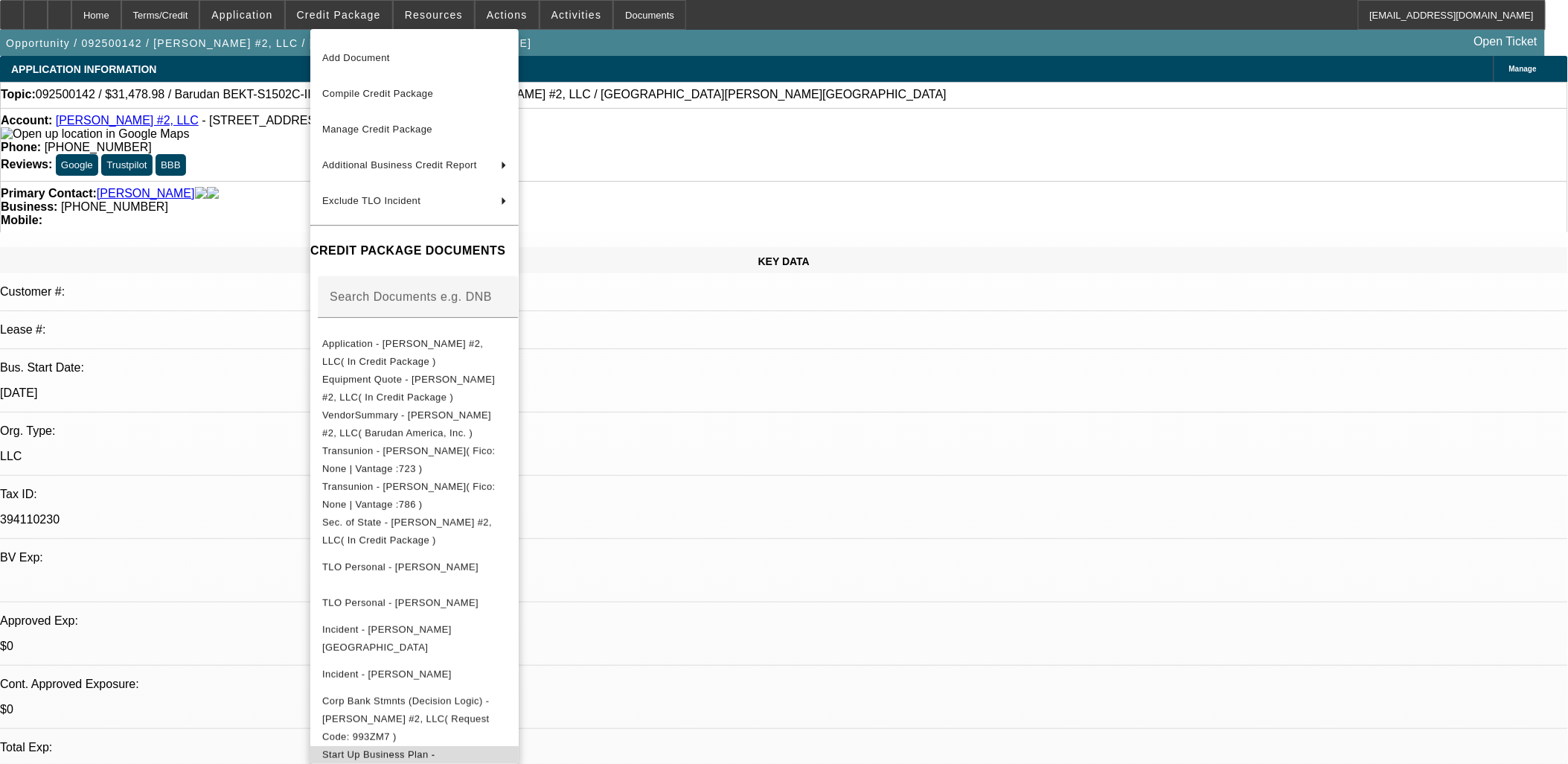
click at [428, 750] on button "Start Up Business Plan - Esperanza #2, LLC( In Credit Package )" at bounding box center [414, 772] width 208 height 54
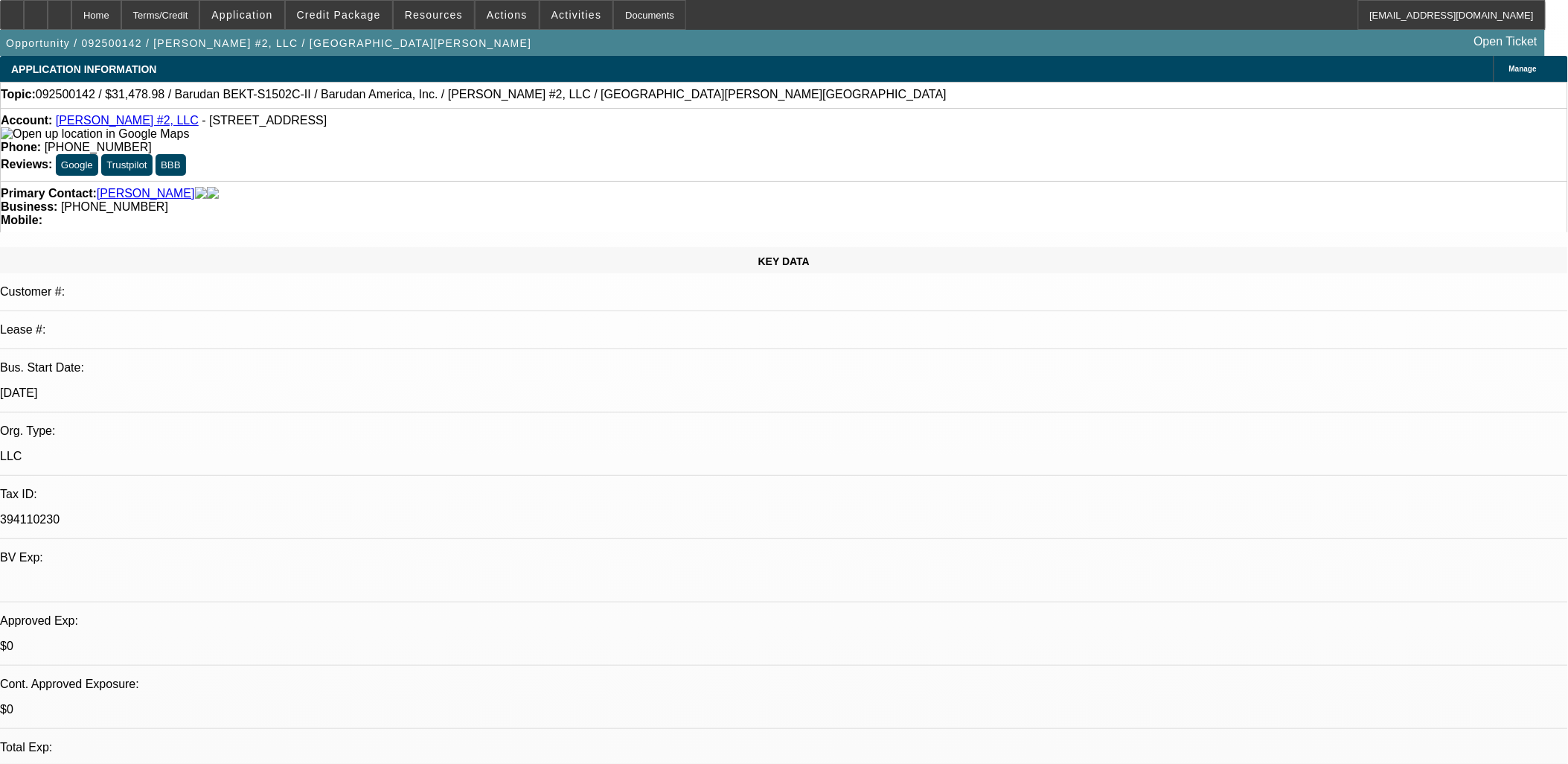
radio input "true"
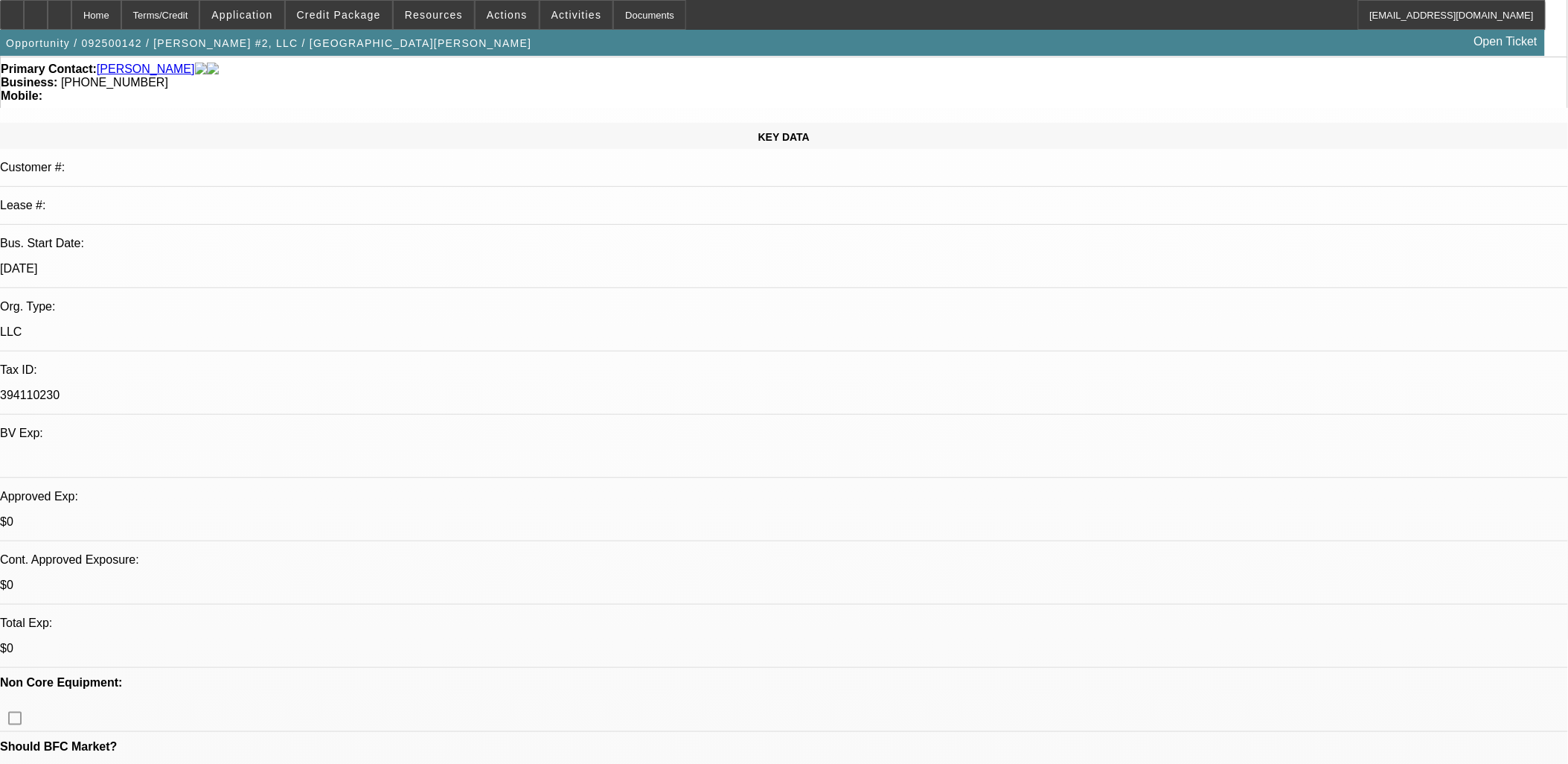
scroll to position [248, 0]
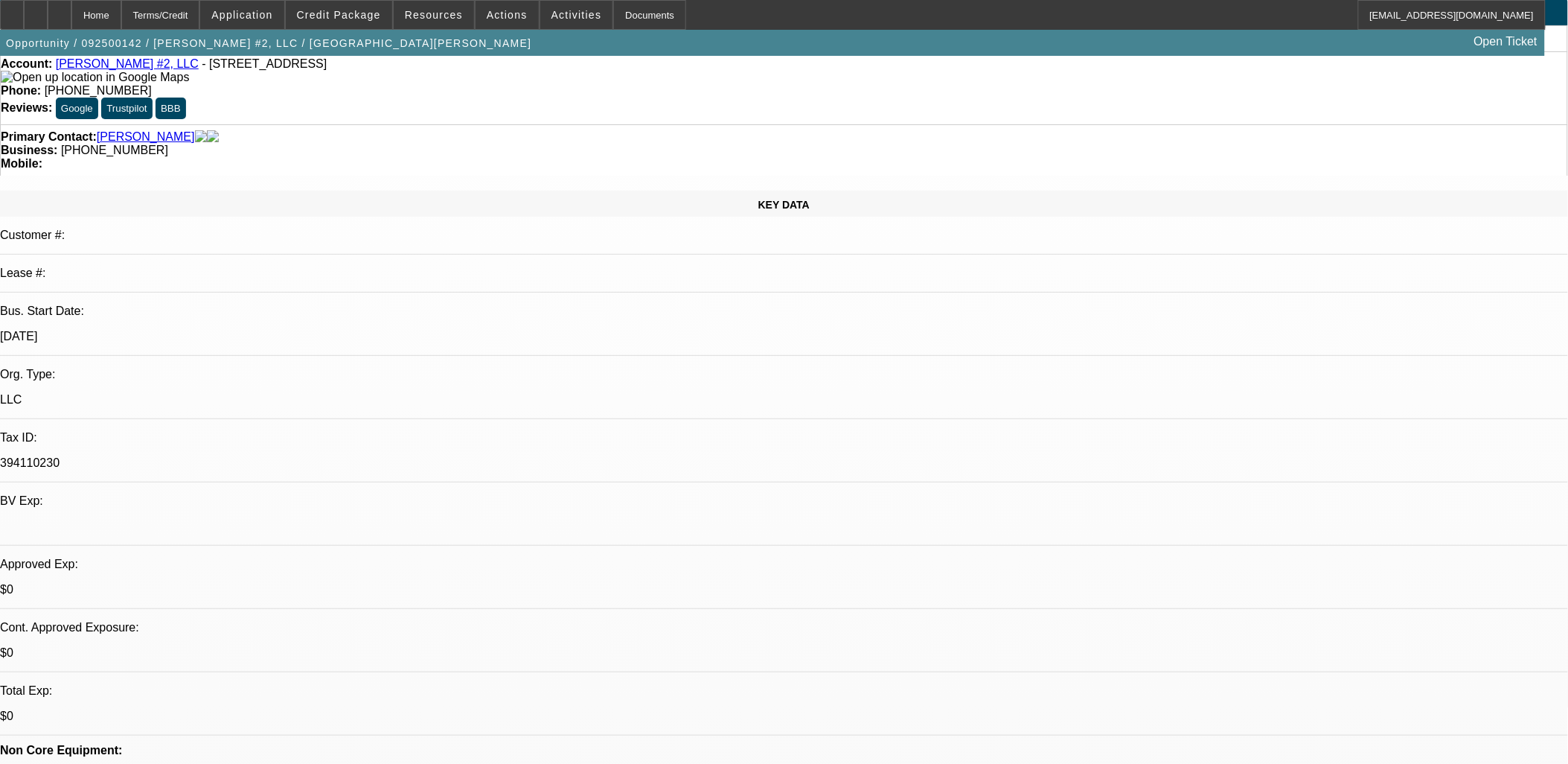
scroll to position [0, 0]
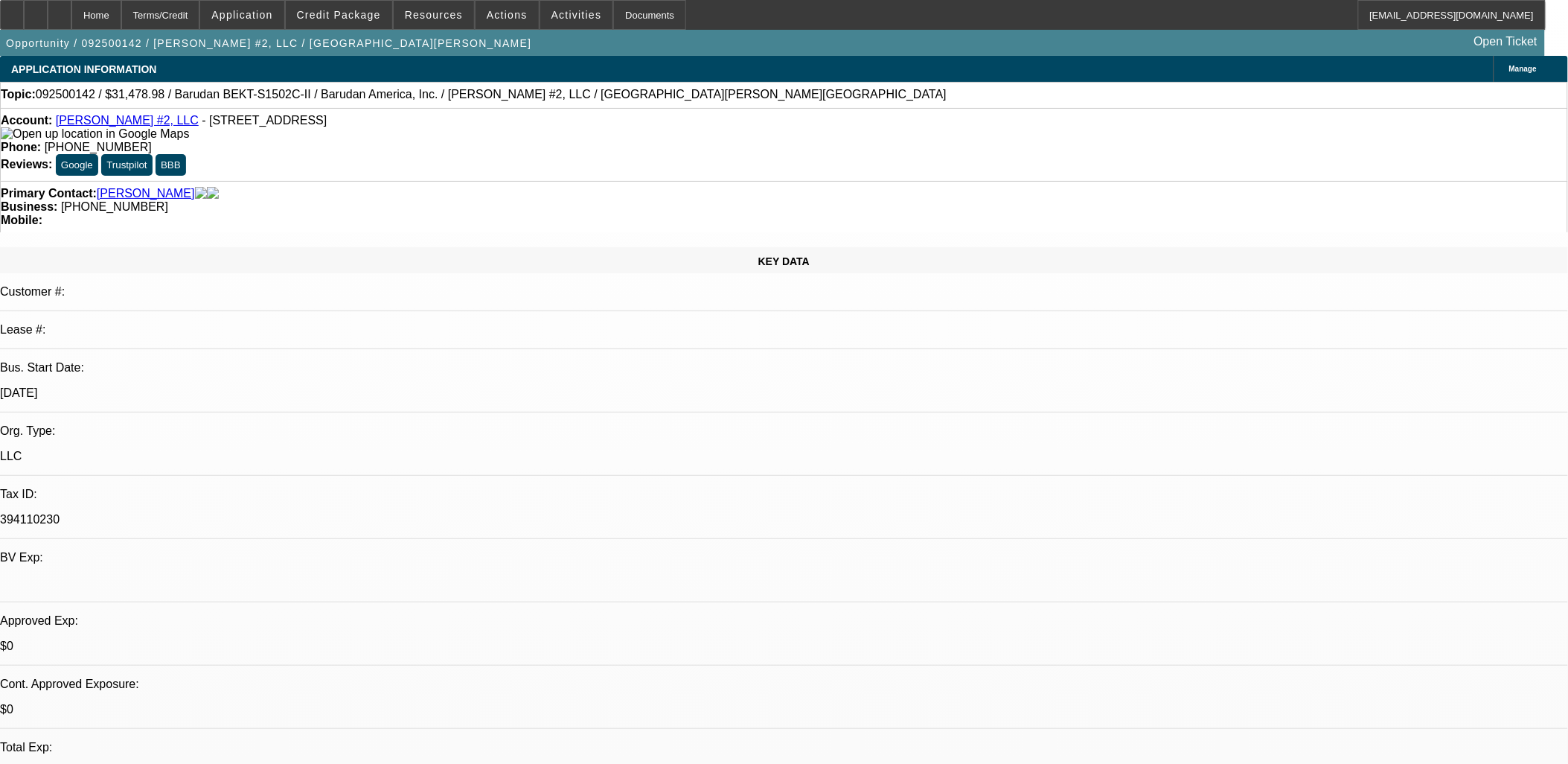
click at [25, 140] on img at bounding box center [94, 134] width 188 height 13
click at [335, 12] on span "Credit Package" at bounding box center [339, 15] width 84 height 12
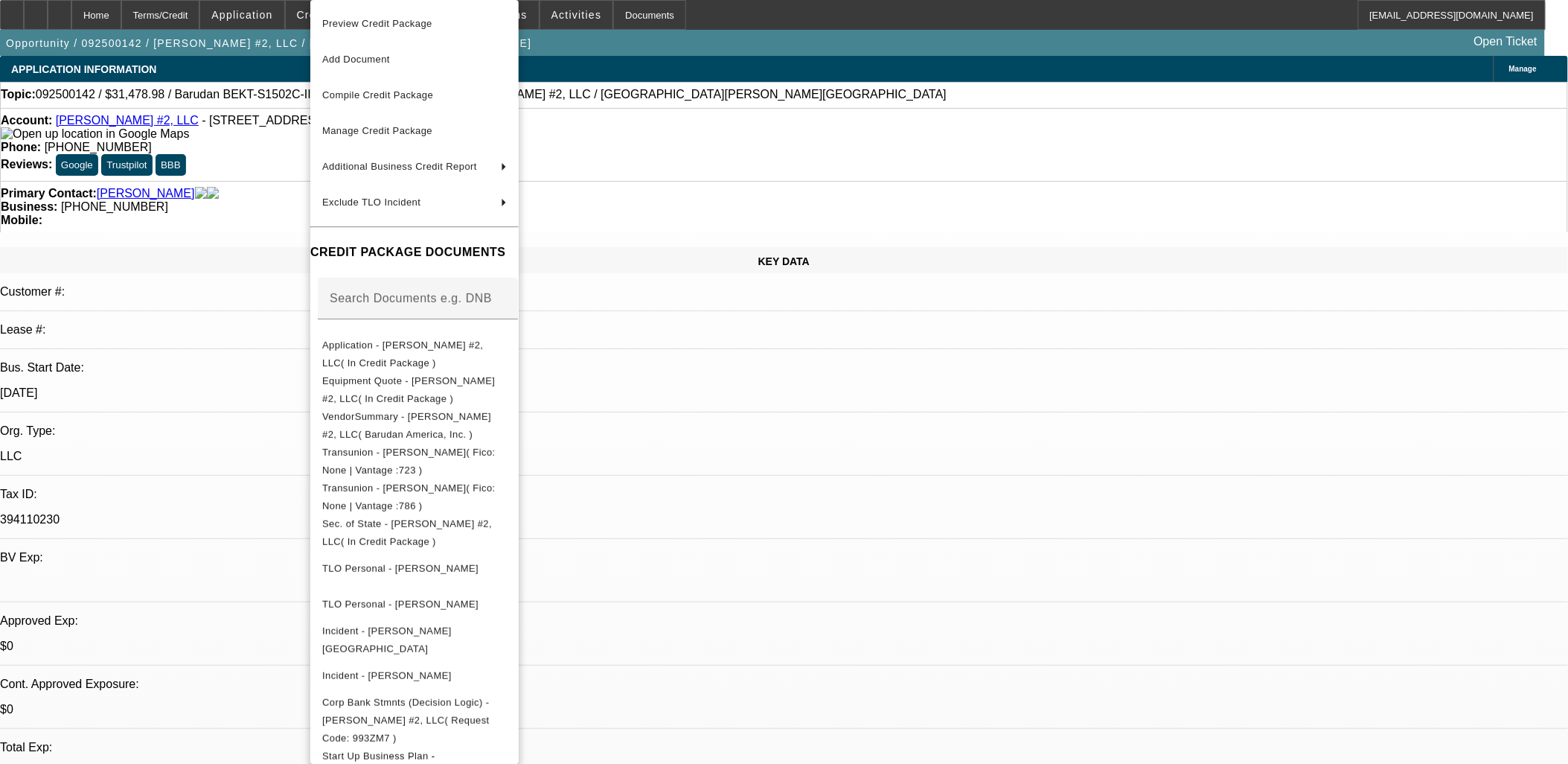
click at [880, 428] on div at bounding box center [784, 382] width 1568 height 764
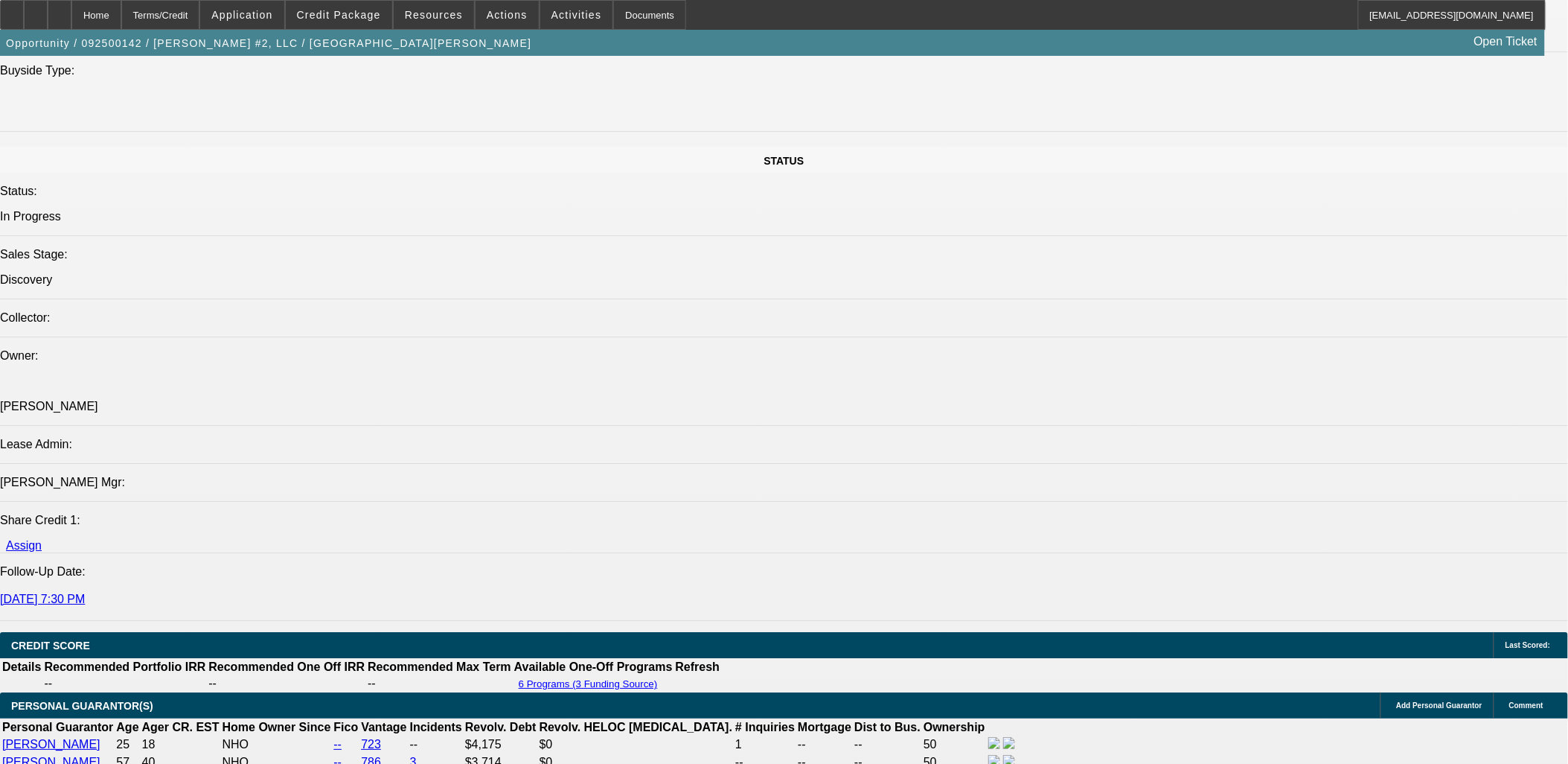
scroll to position [1571, 0]
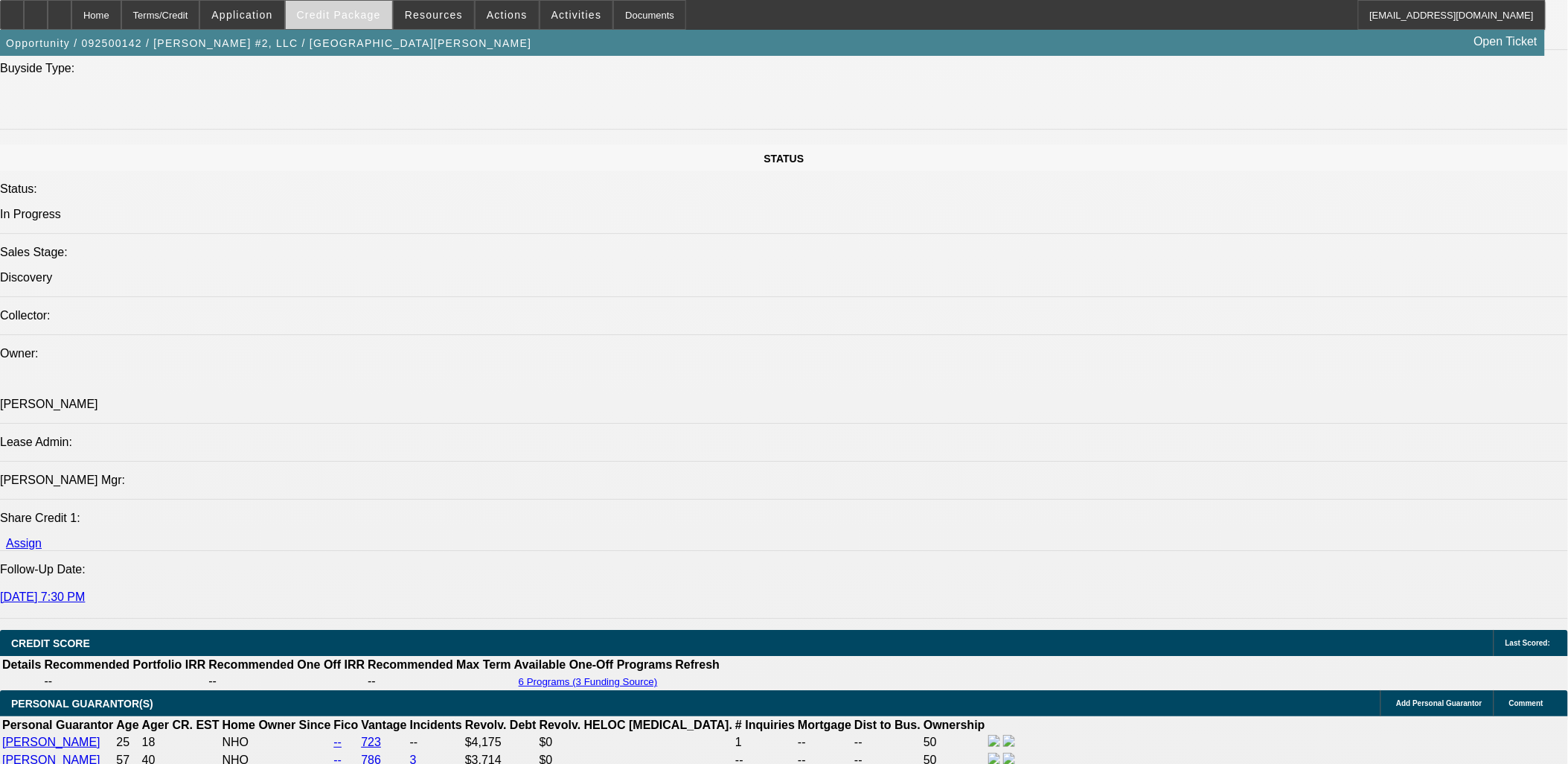
type textarea "[PERSON_NAME] and her mom [PERSON_NAME] have five years of industry experience …"
click at [336, 22] on span at bounding box center [339, 15] width 106 height 36
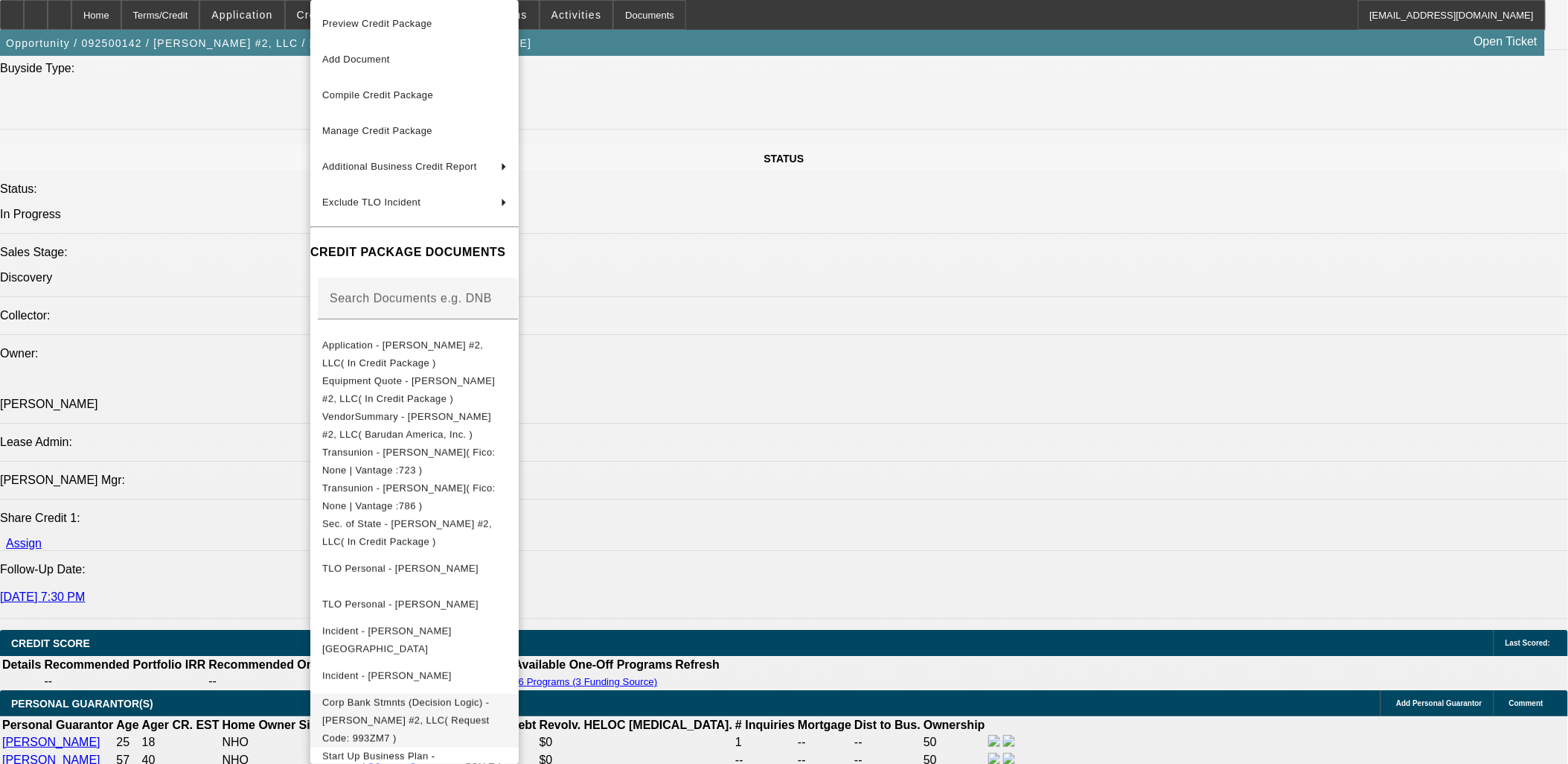
click at [396, 709] on span "Corp Bank Stmnts (Decision Logic) - Esperanza #2, LLC( Request Code: 993ZM7 )" at bounding box center [406, 720] width 168 height 47
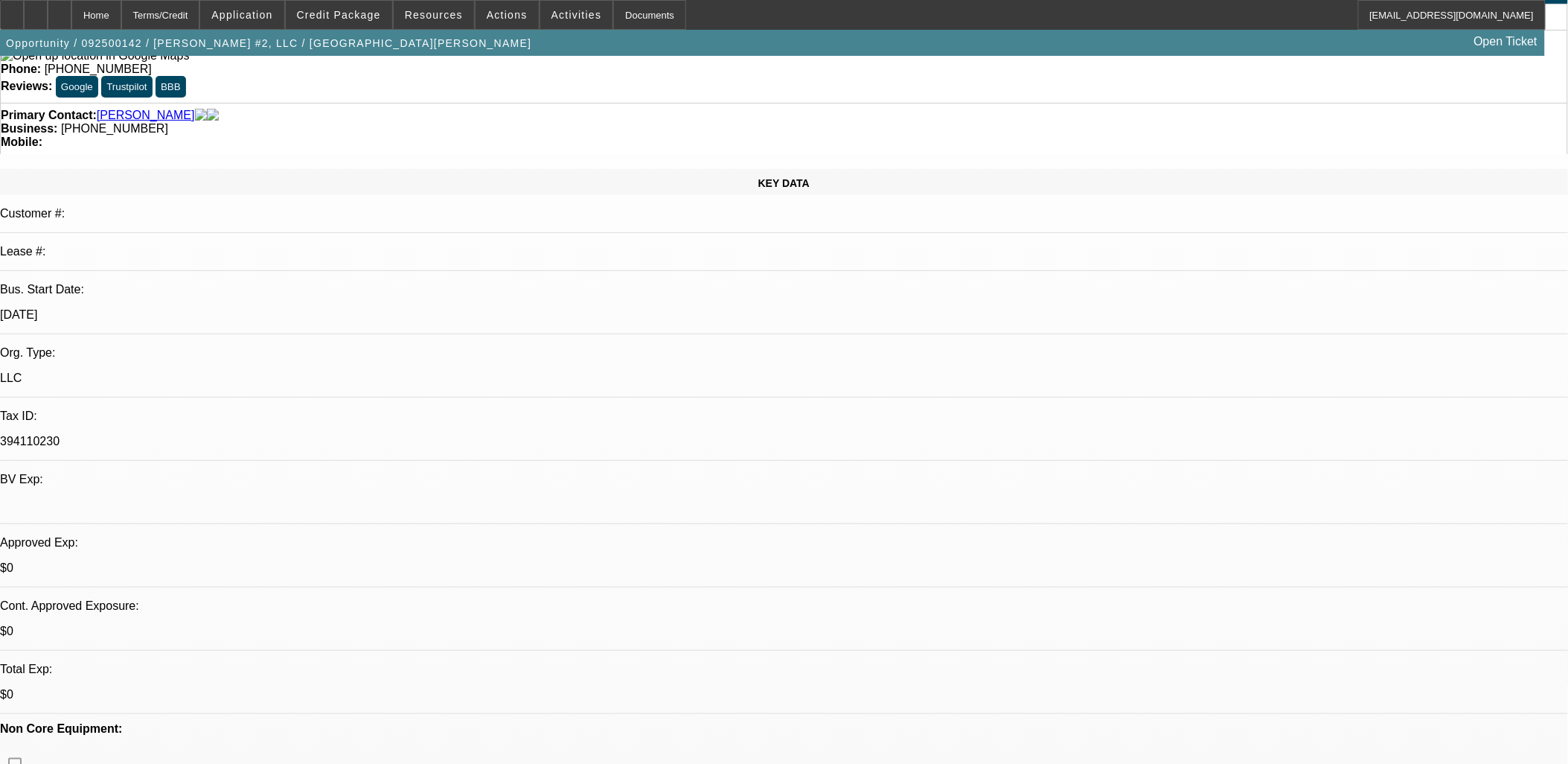
scroll to position [0, 0]
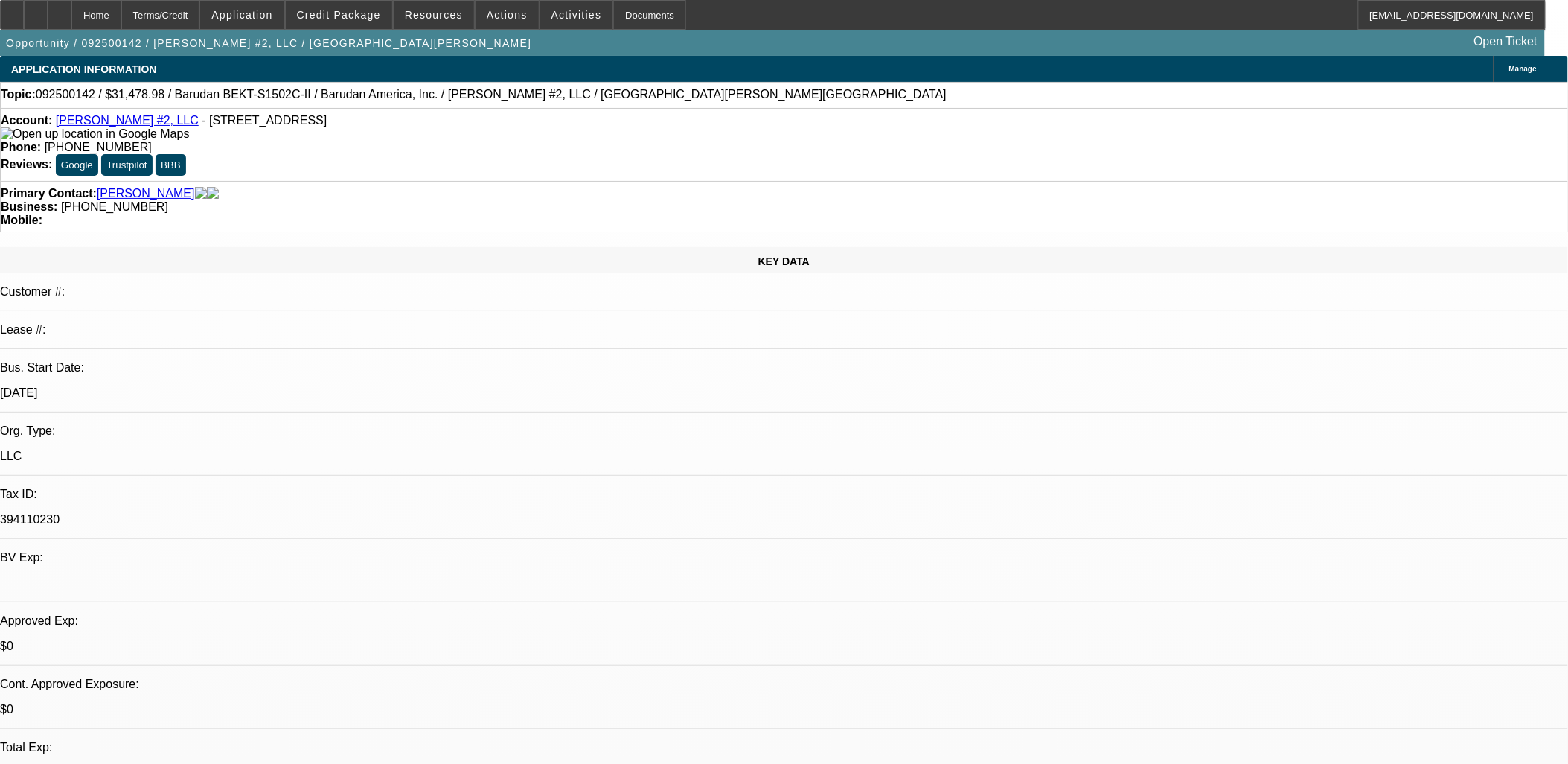
click at [34, 136] on img at bounding box center [94, 134] width 188 height 13
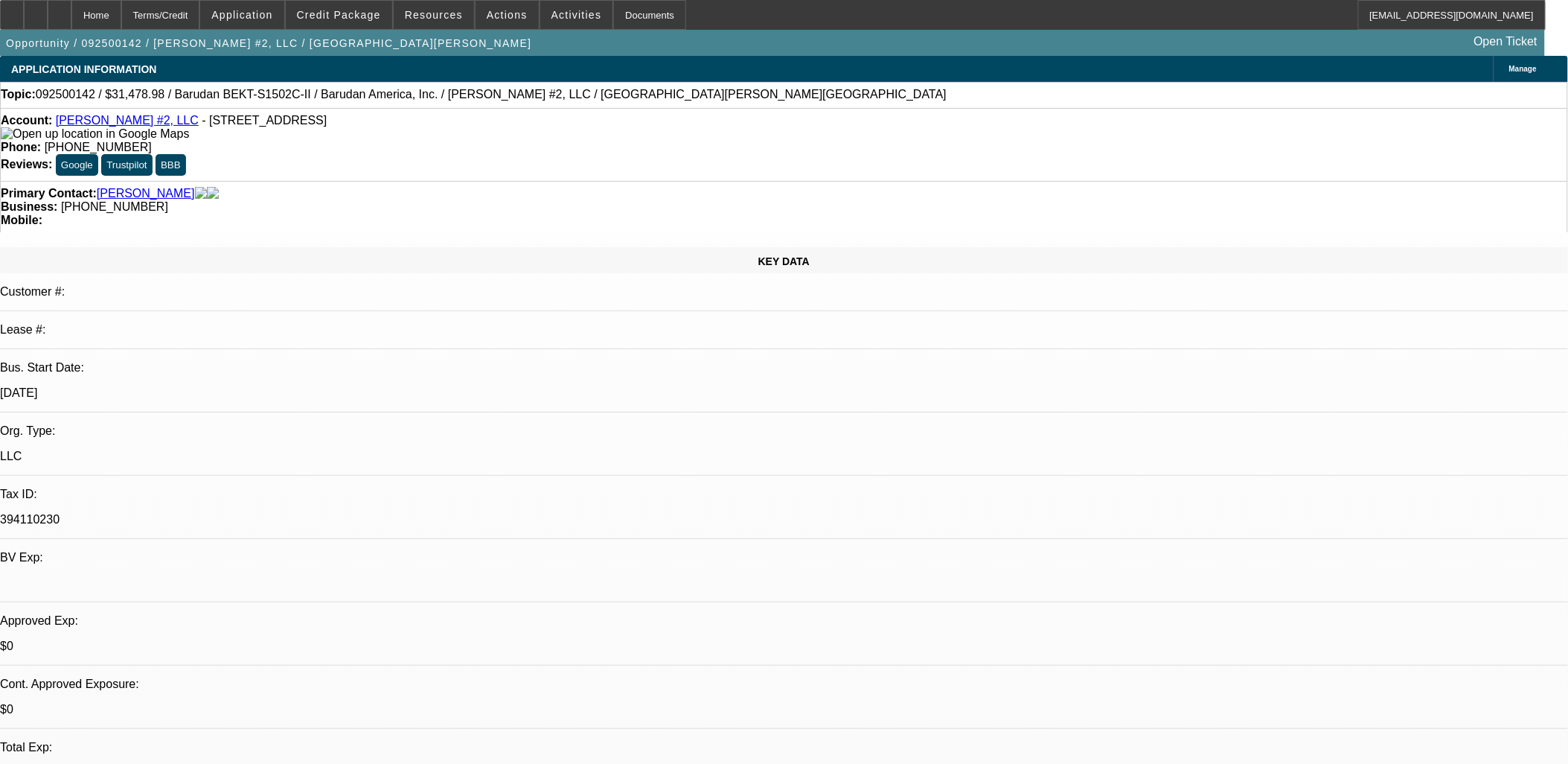
radio input "true"
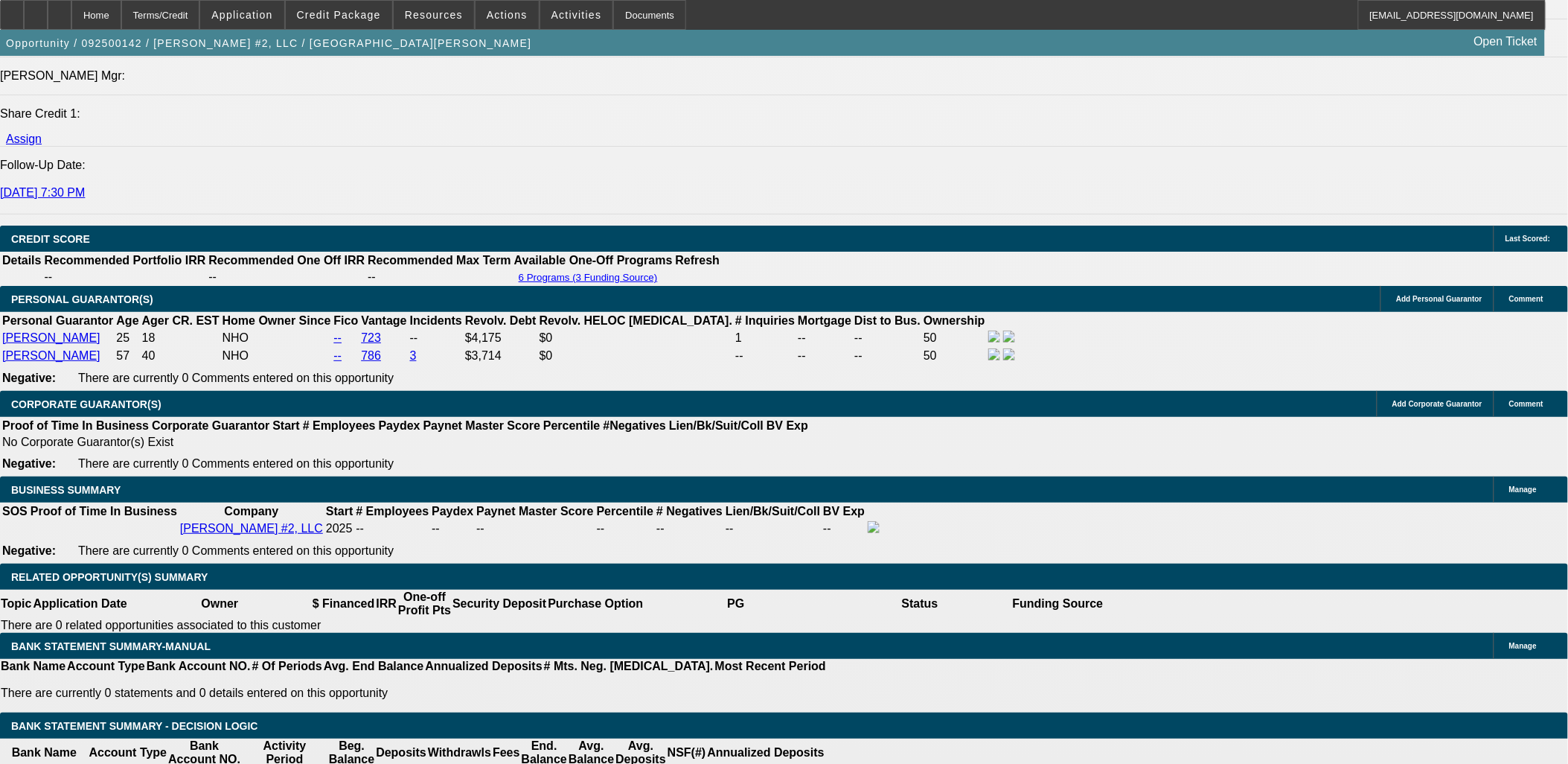
scroll to position [1985, 0]
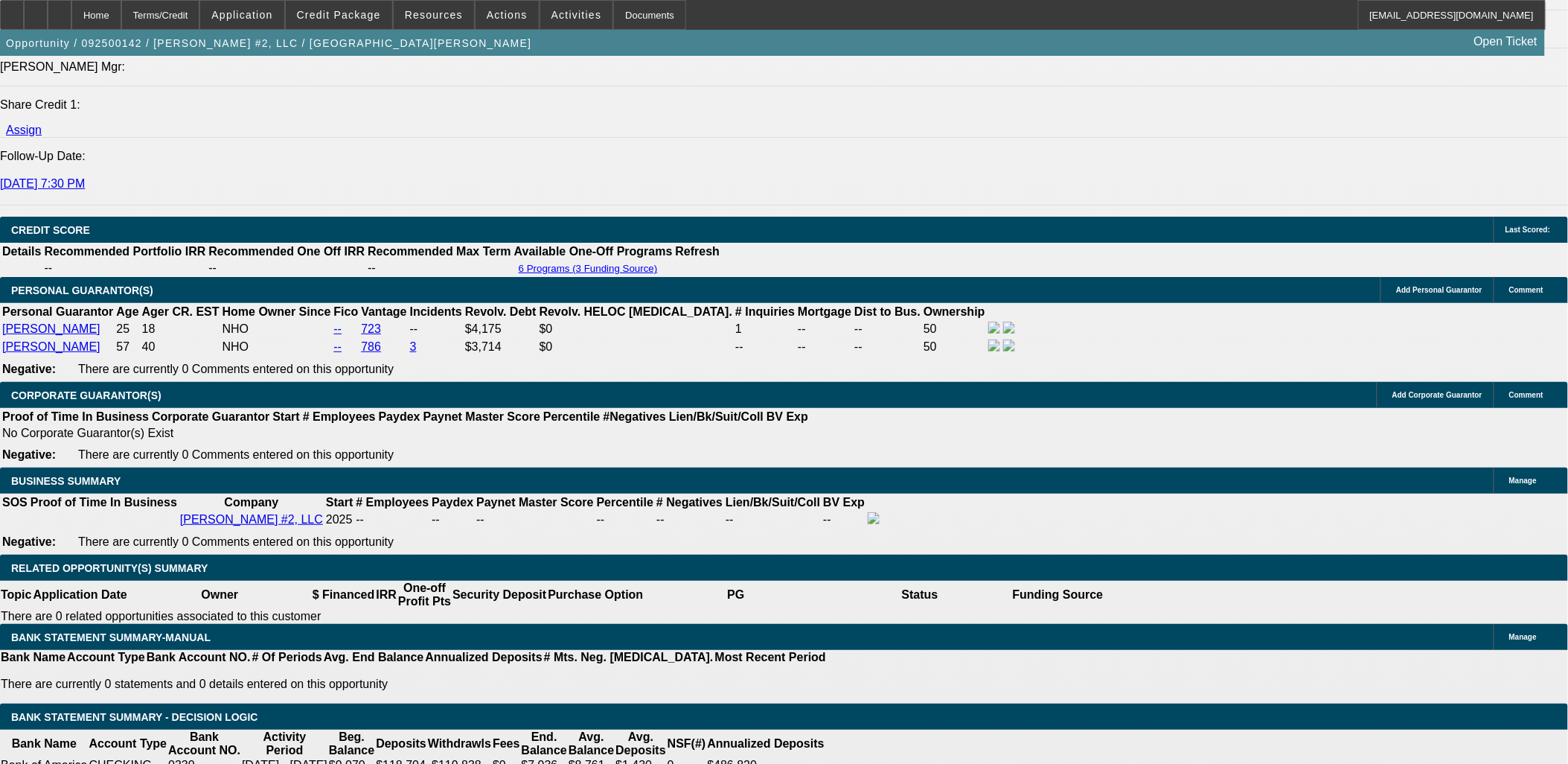
type input "$0.00"
click at [558, 317] on body "Home Terms/Credit Application Credit Package Resources Actions Activities Docum…" at bounding box center [784, 676] width 1568 height 5323
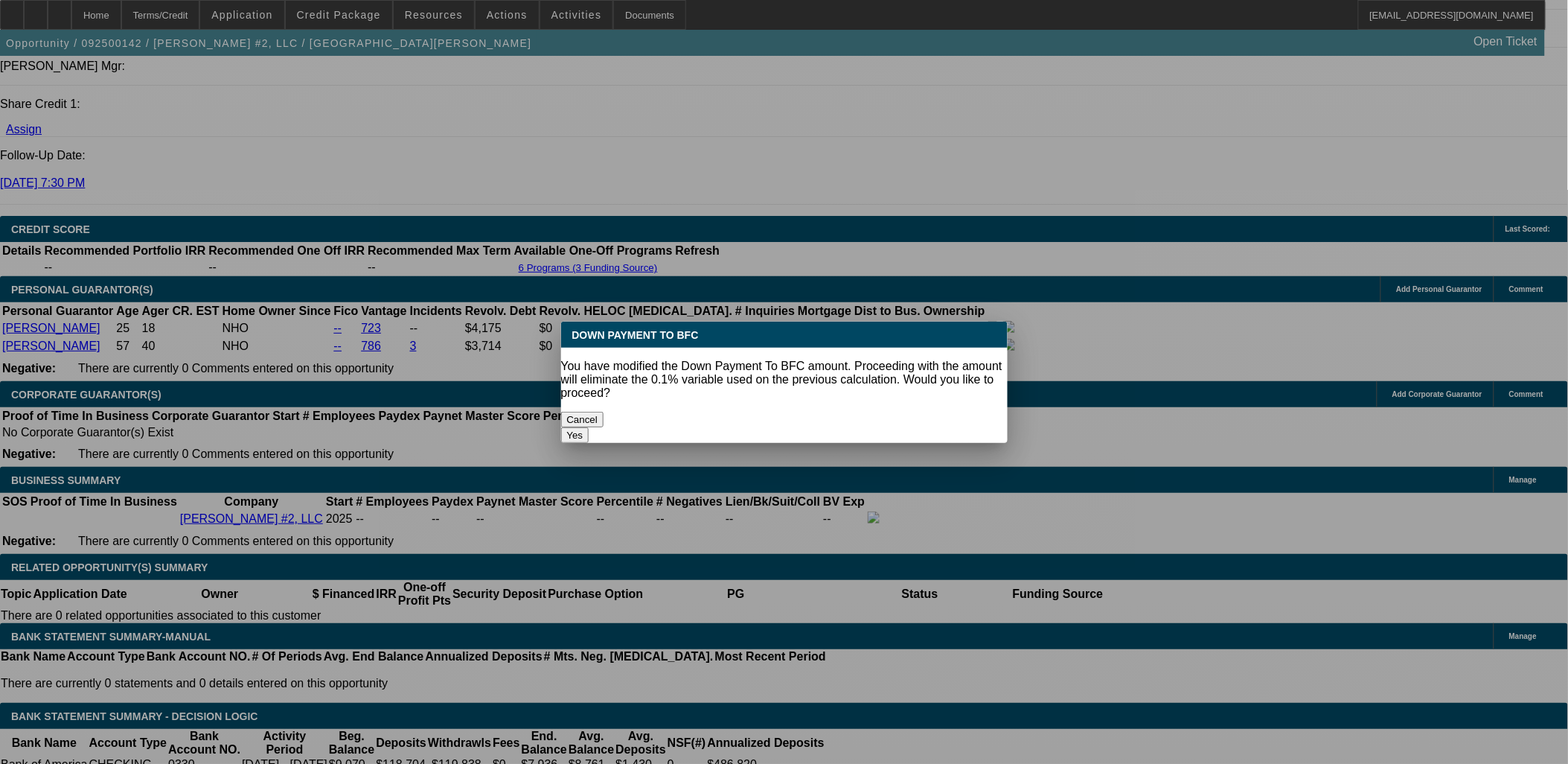
scroll to position [0, 0]
click at [589, 428] on button "Yes" at bounding box center [575, 435] width 28 height 16
select select "0"
type input "UNKNOWN"
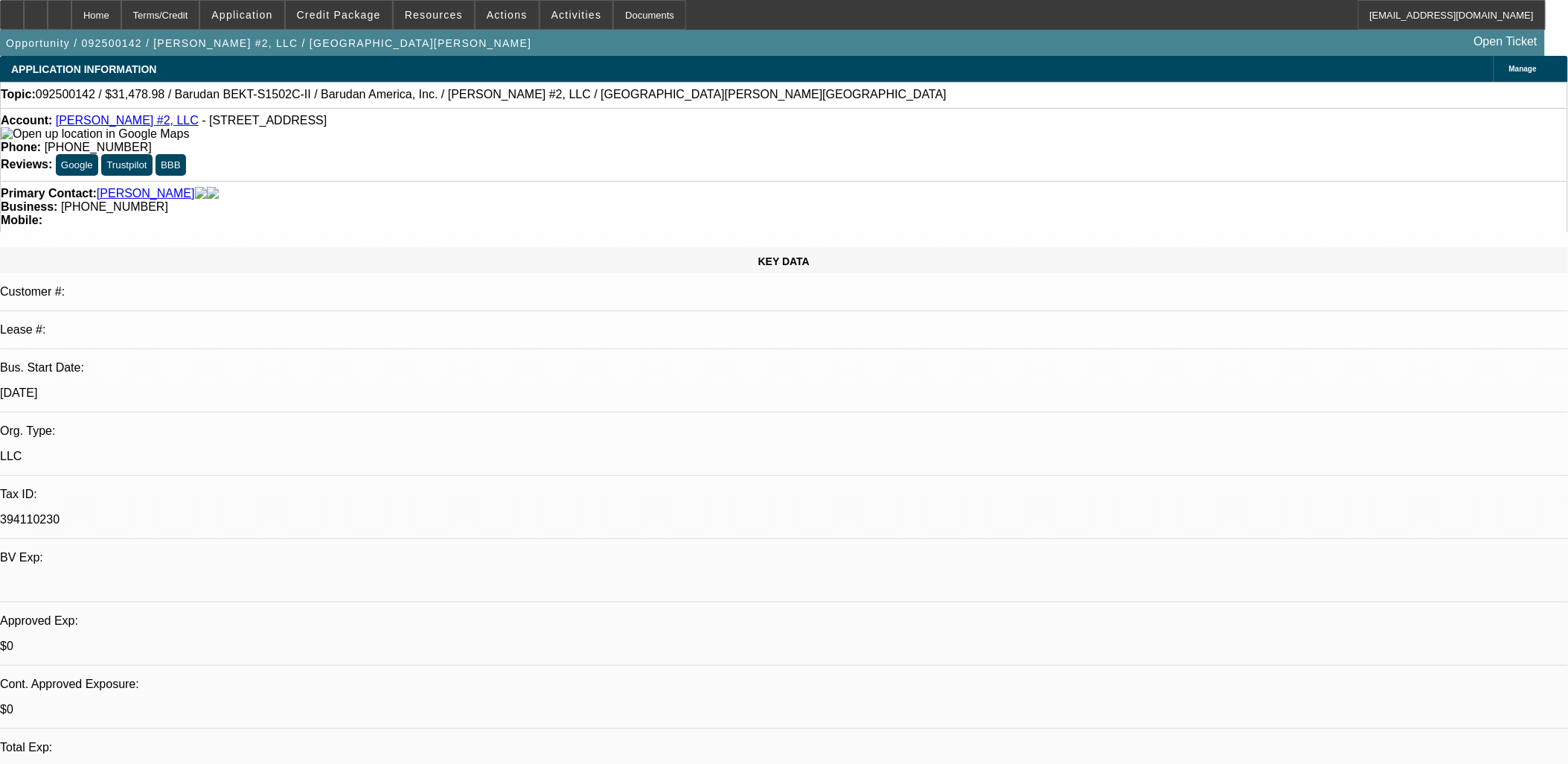
scroll to position [1985, 0]
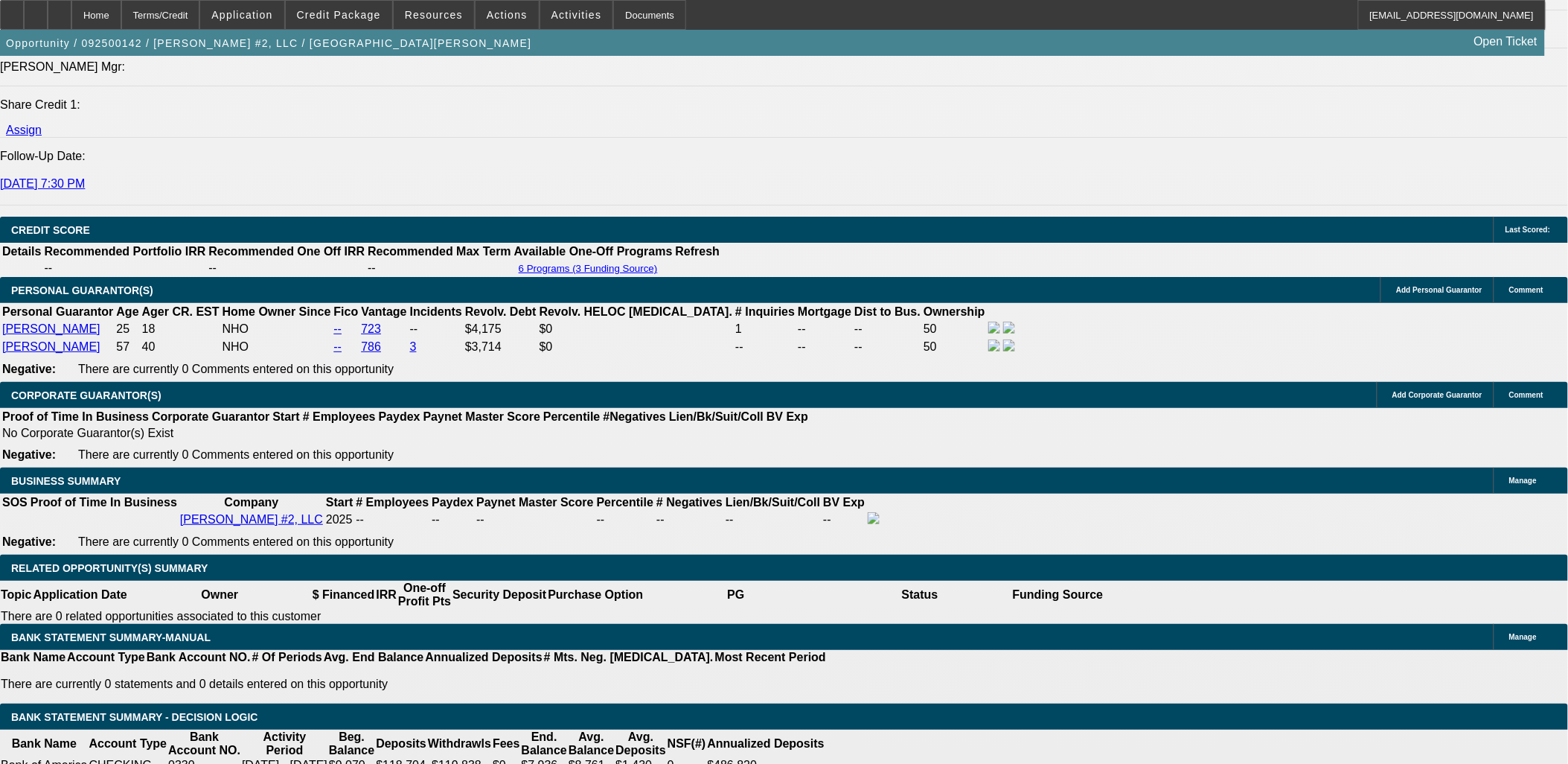
type input "$1,777.76"
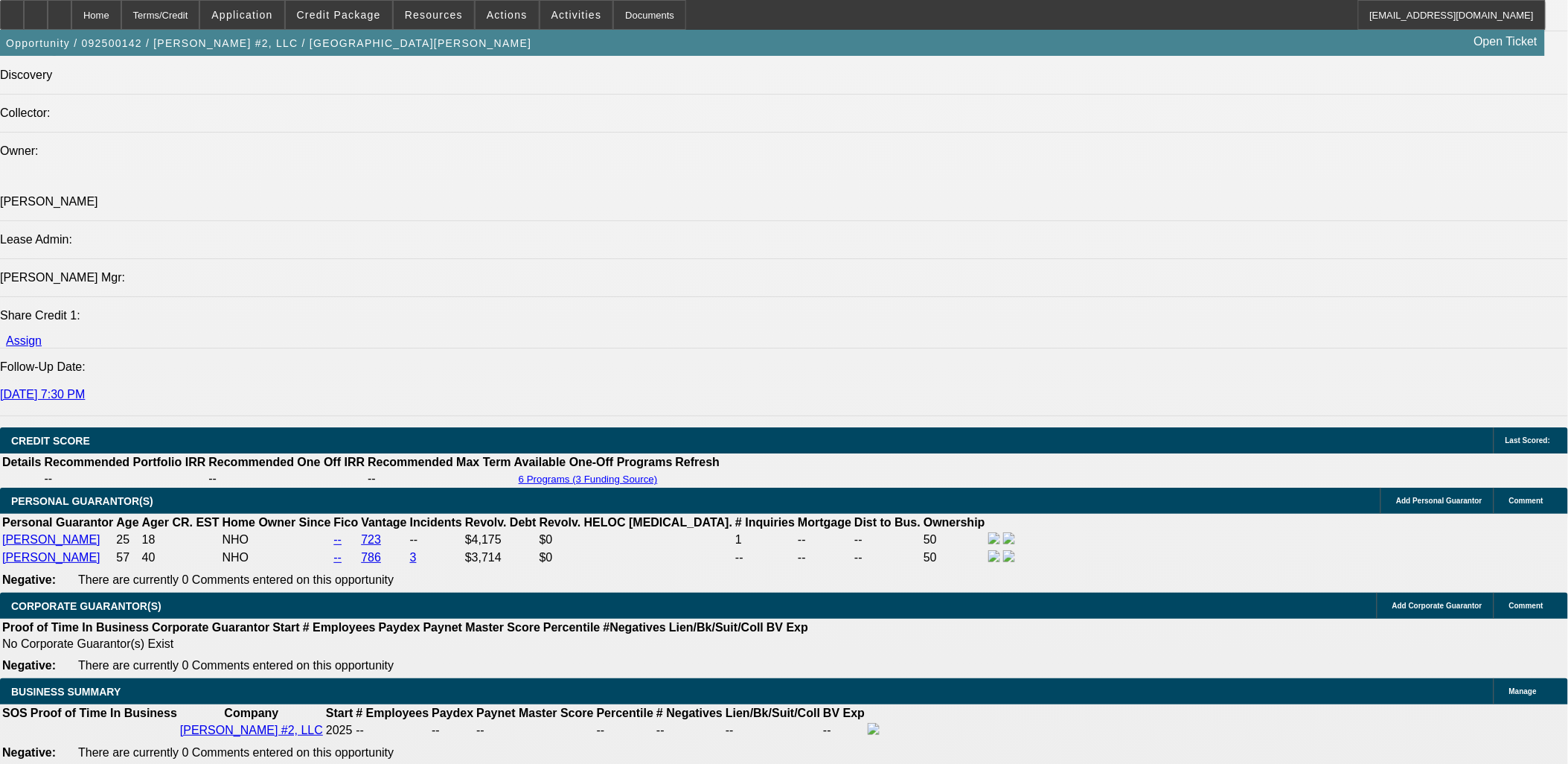
scroll to position [2150, 0]
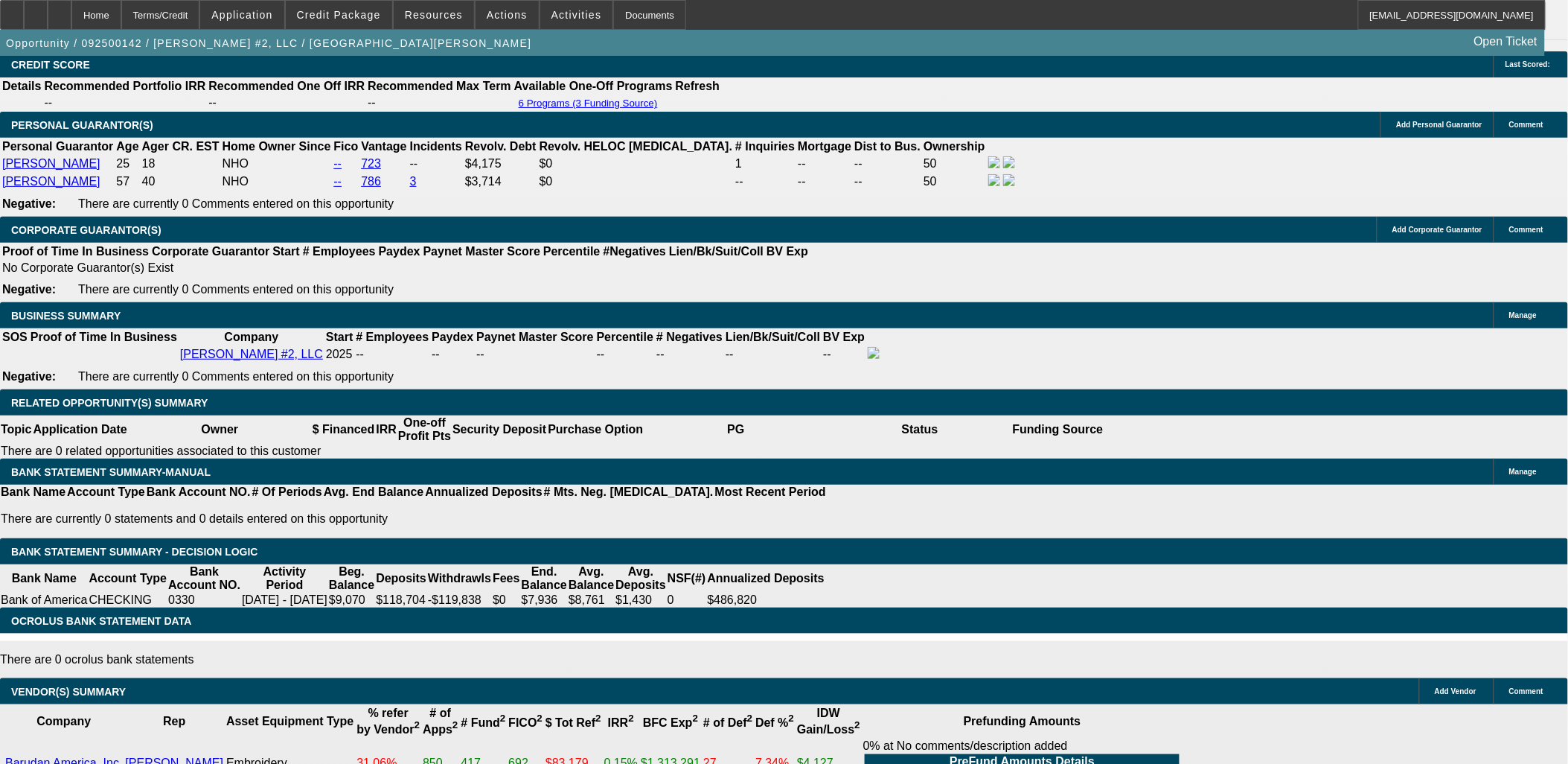
type input "875"
type input "$1,750.00"
type input "17.3"
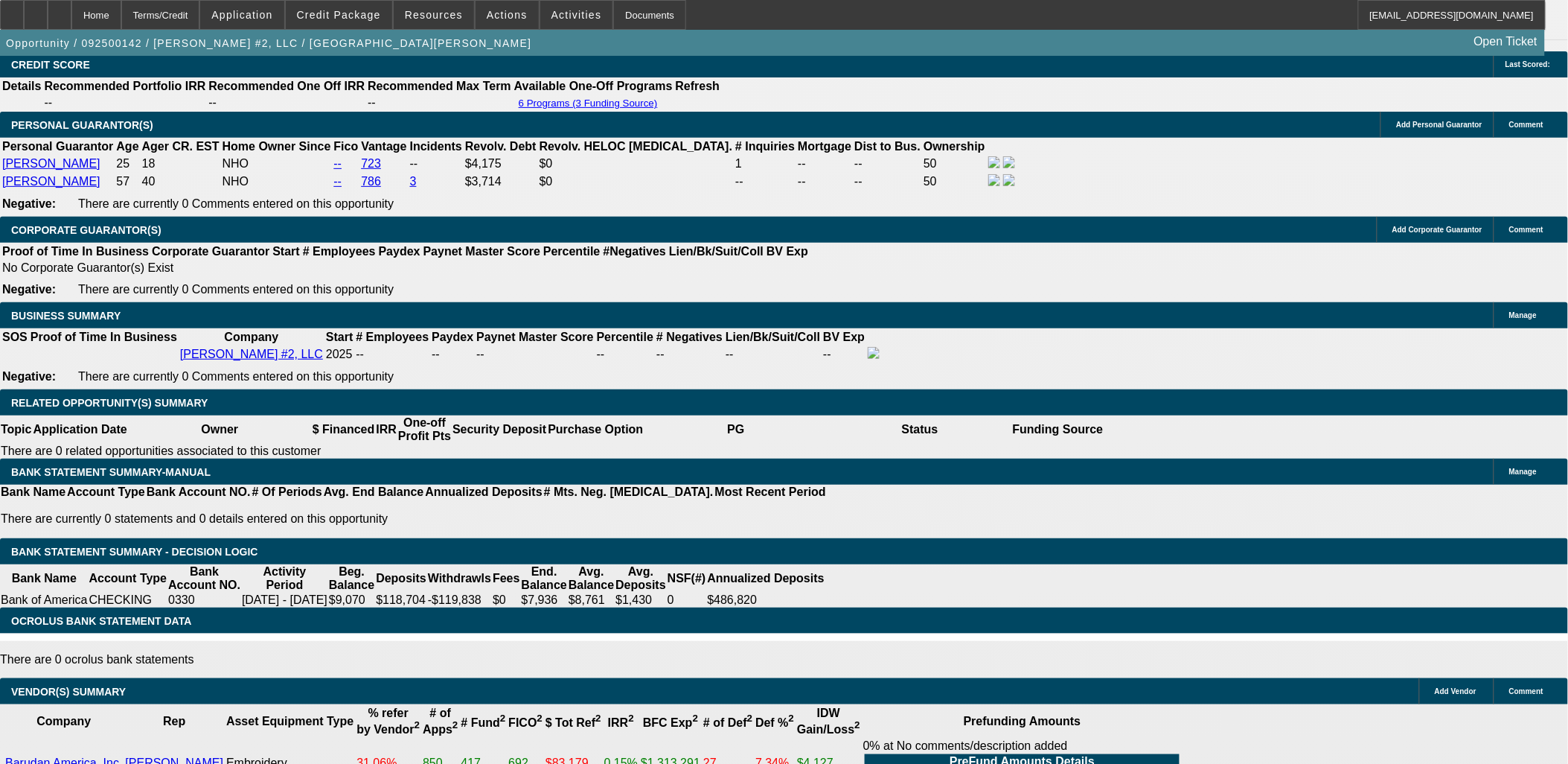
type input "80"
type input "$160.00"
type input "800"
type input "$1,600.00"
type input "13.2"
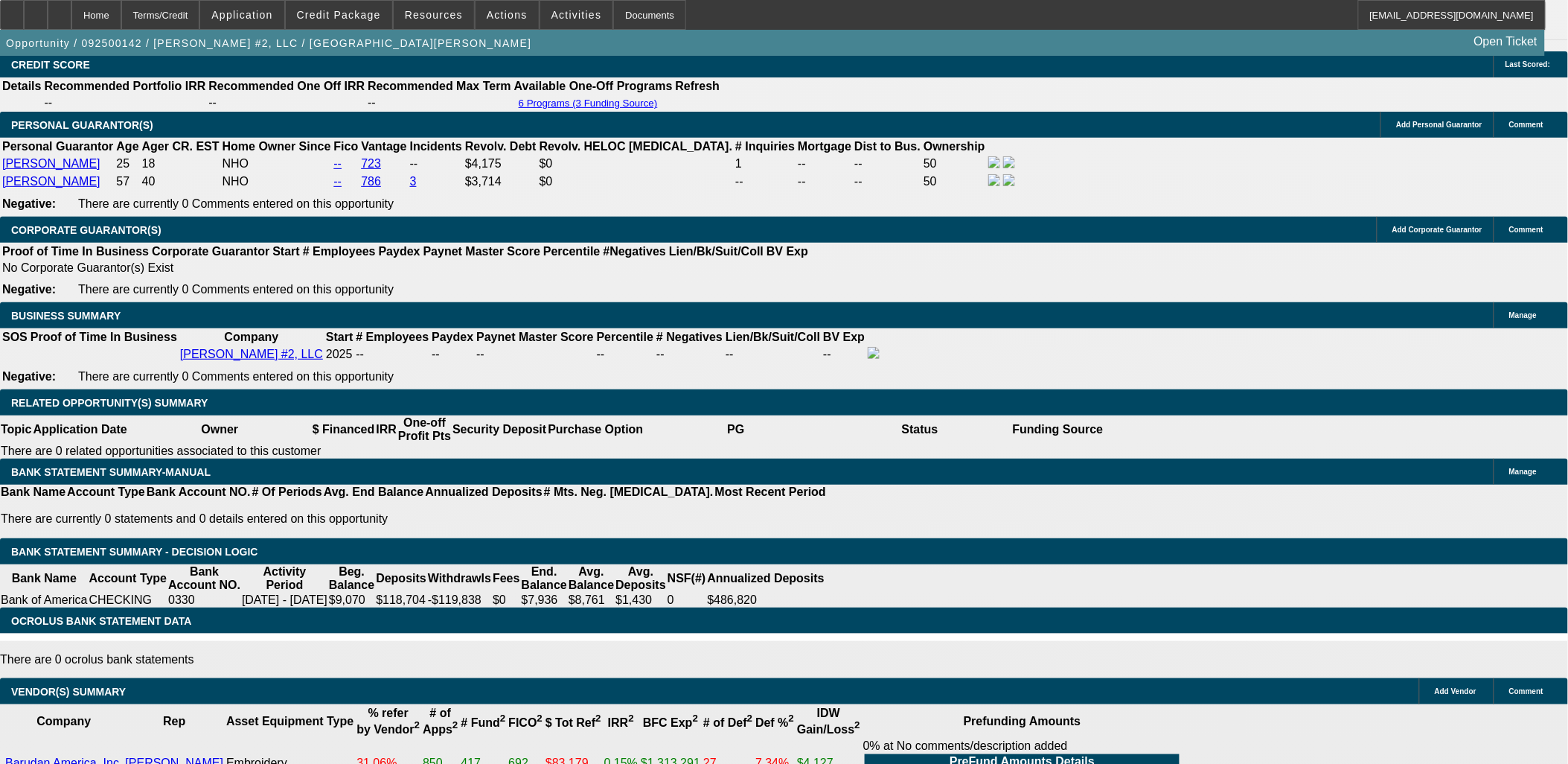
type input "$800.00"
type input "14"
type input "$1,627.70"
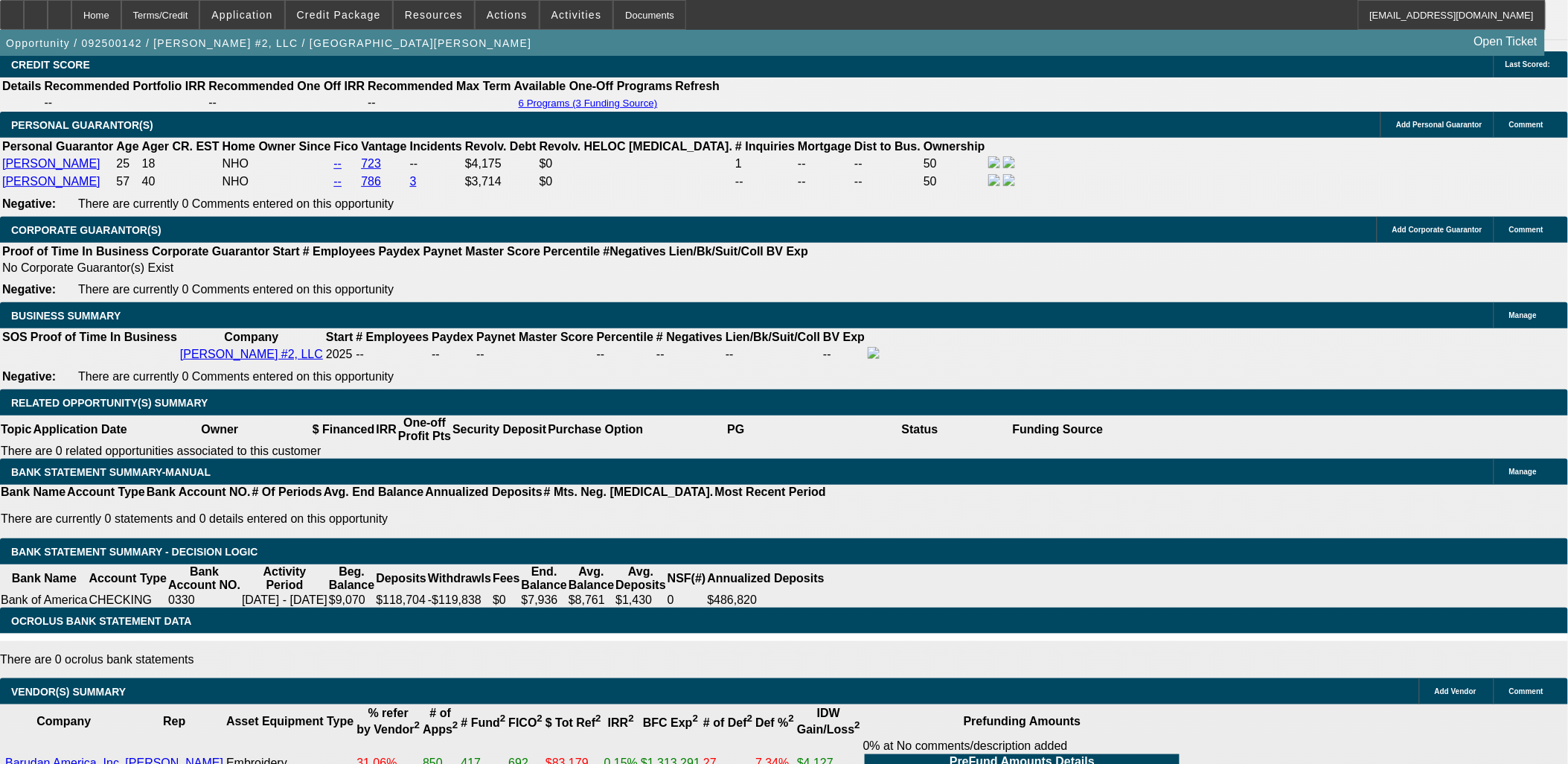
type input "$813.85"
type input "$1,195.76"
type input "$597.88"
drag, startPoint x: 352, startPoint y: 190, endPoint x: 493, endPoint y: 182, distance: 141.2
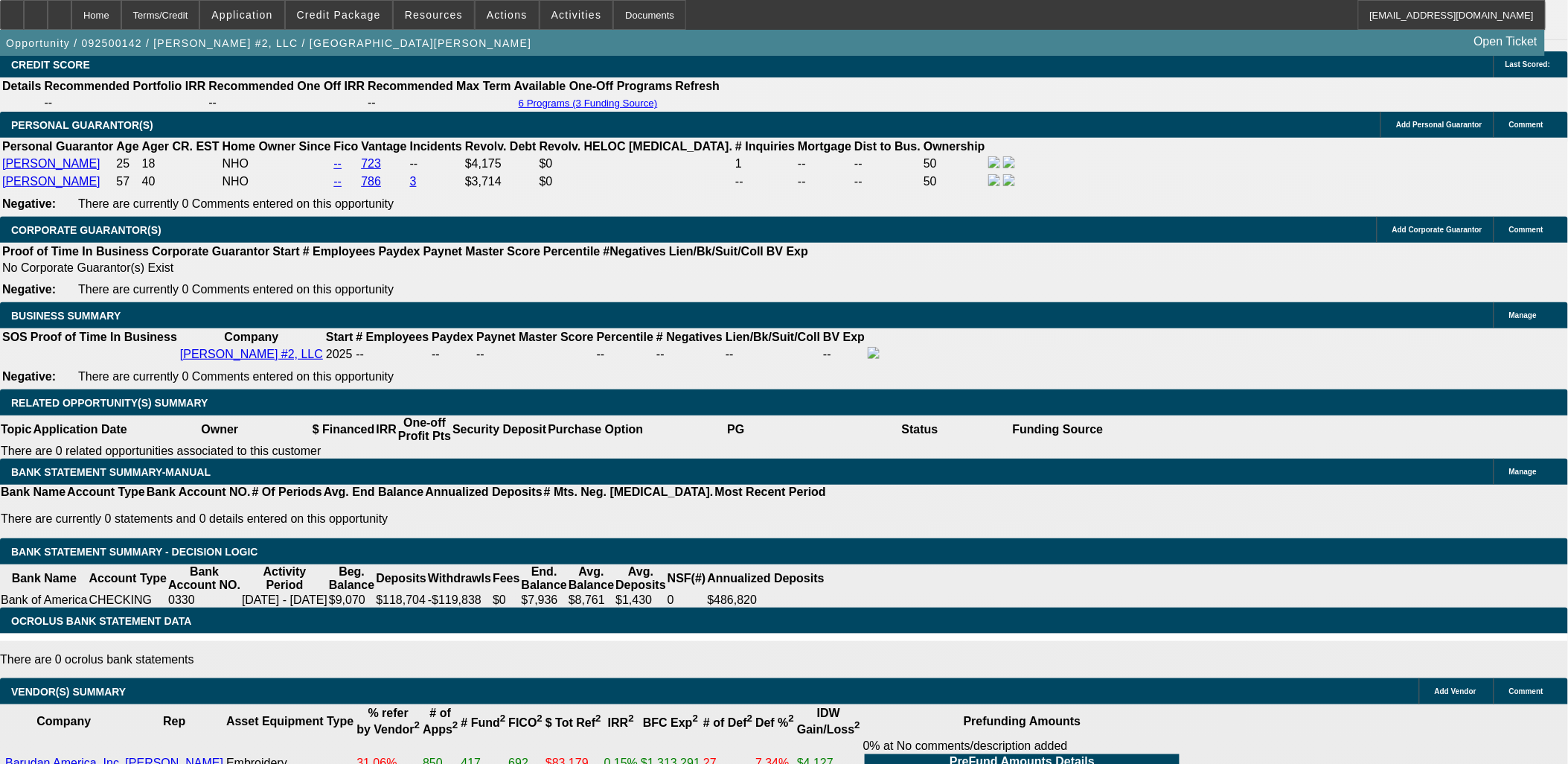
type input "14"
type input "$1,627.70"
type input "$813.85"
type input "14"
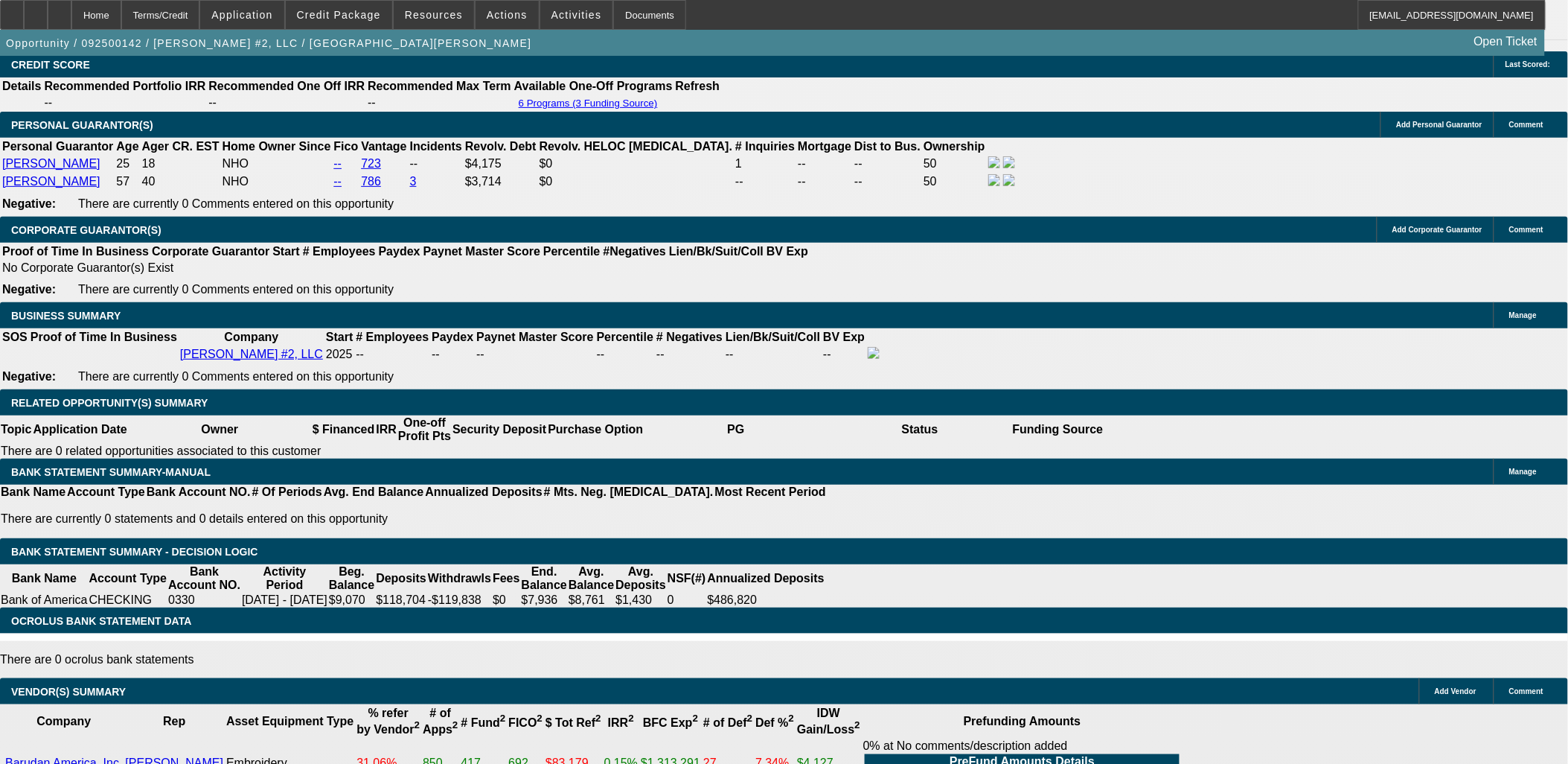
type input "8"
type input "$16.00"
type input "825"
type input "$1,650.00"
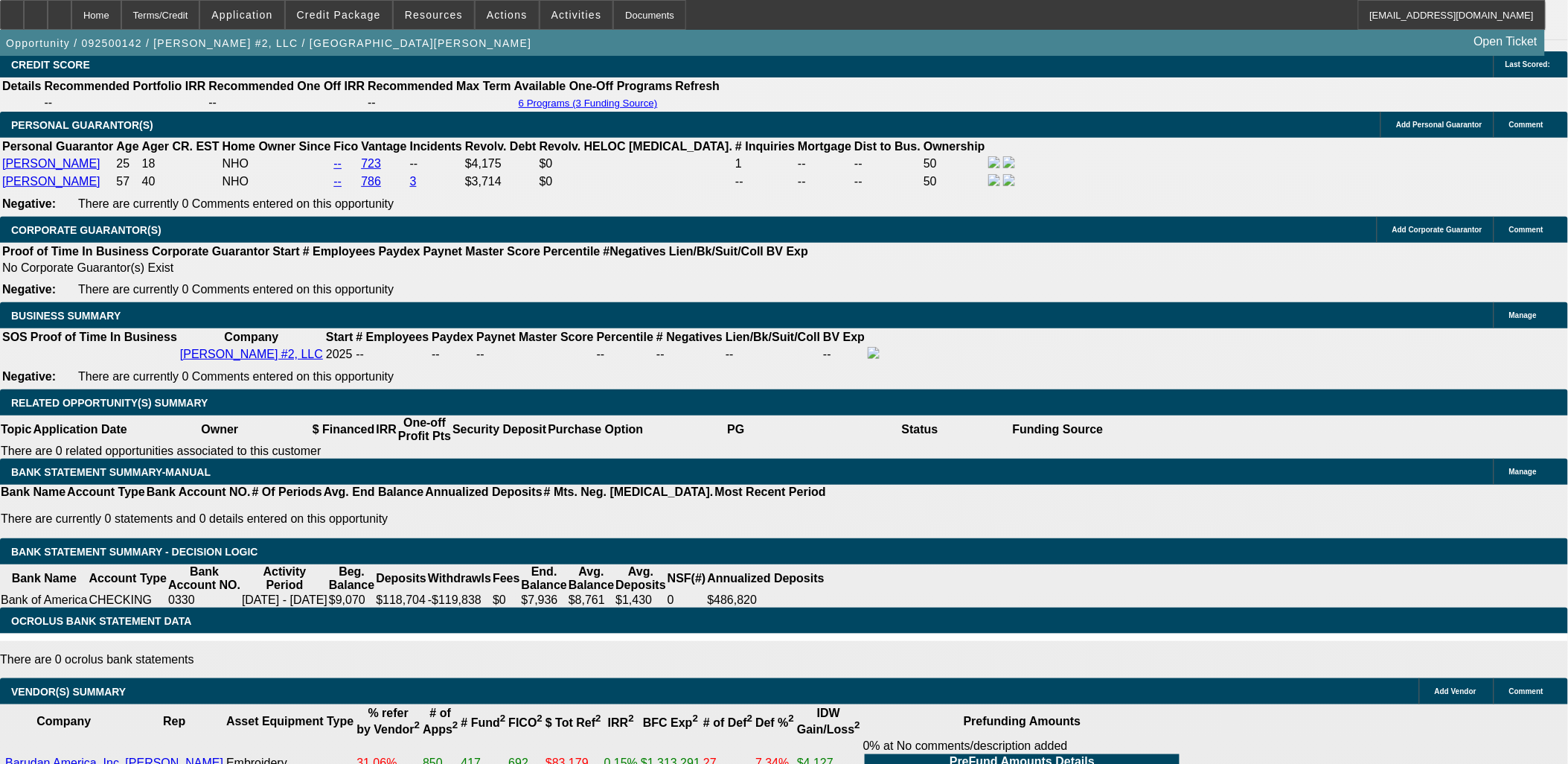
type input "14.6"
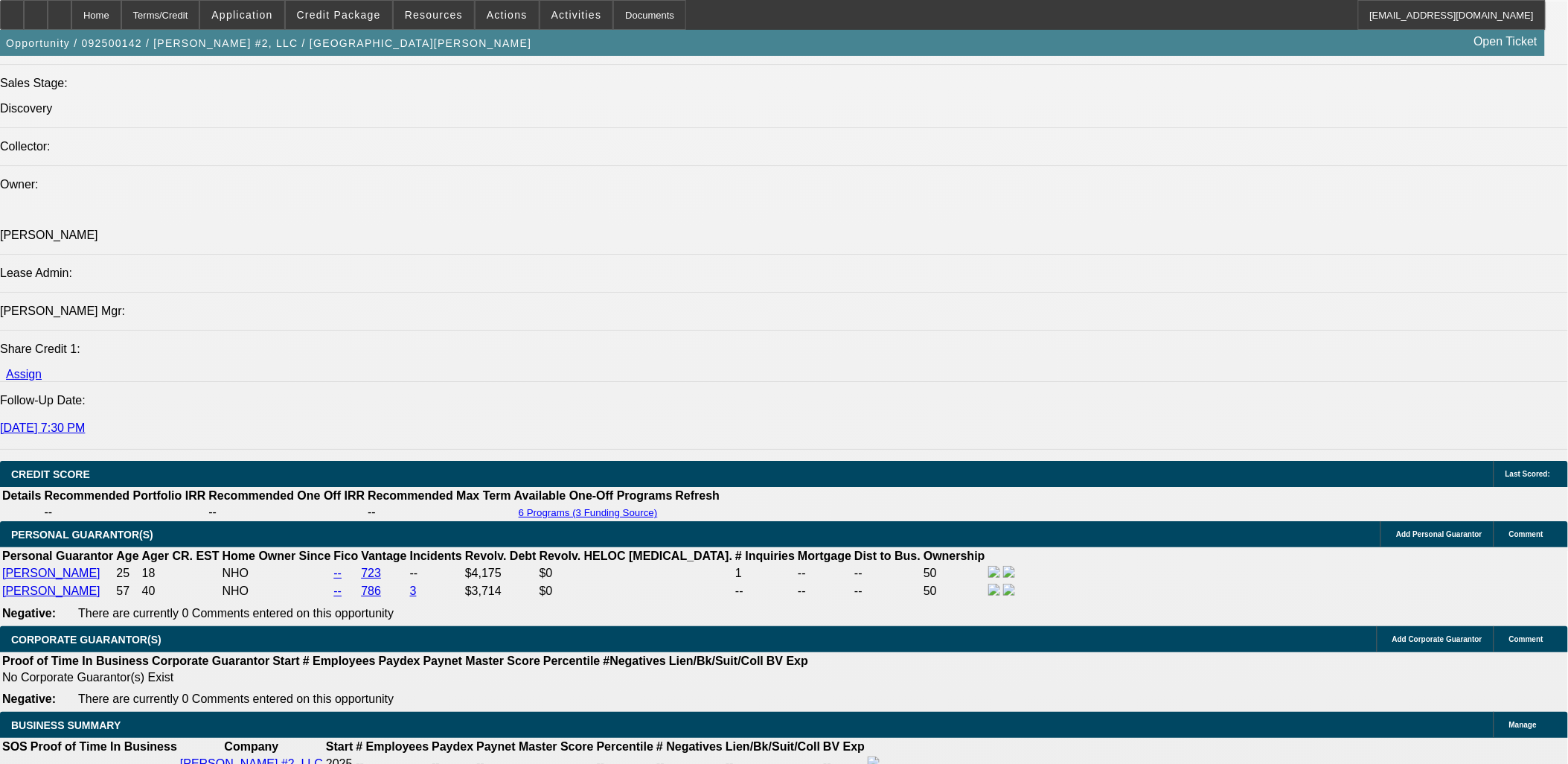
scroll to position [1737, 0]
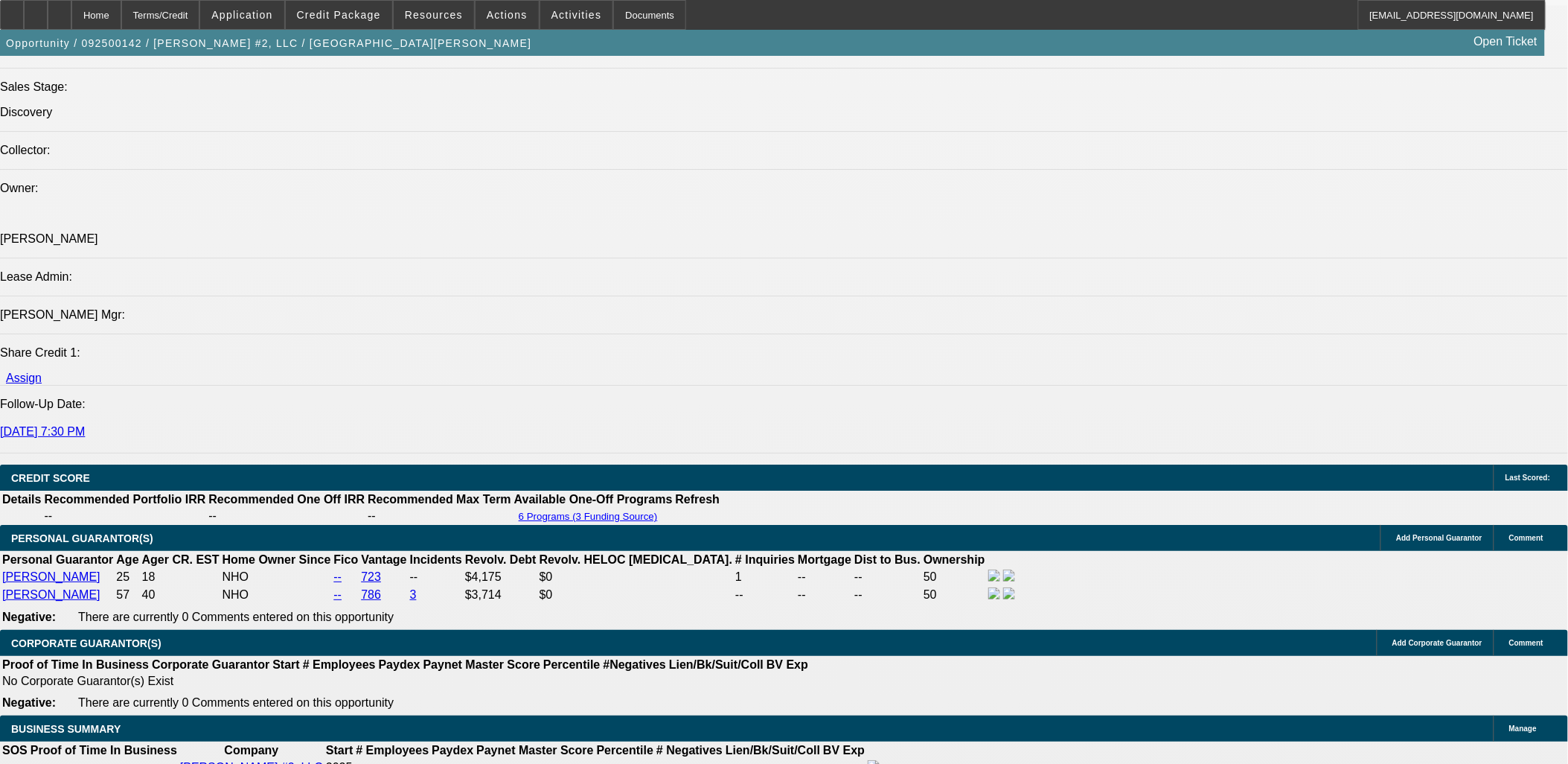
type input "$825.00"
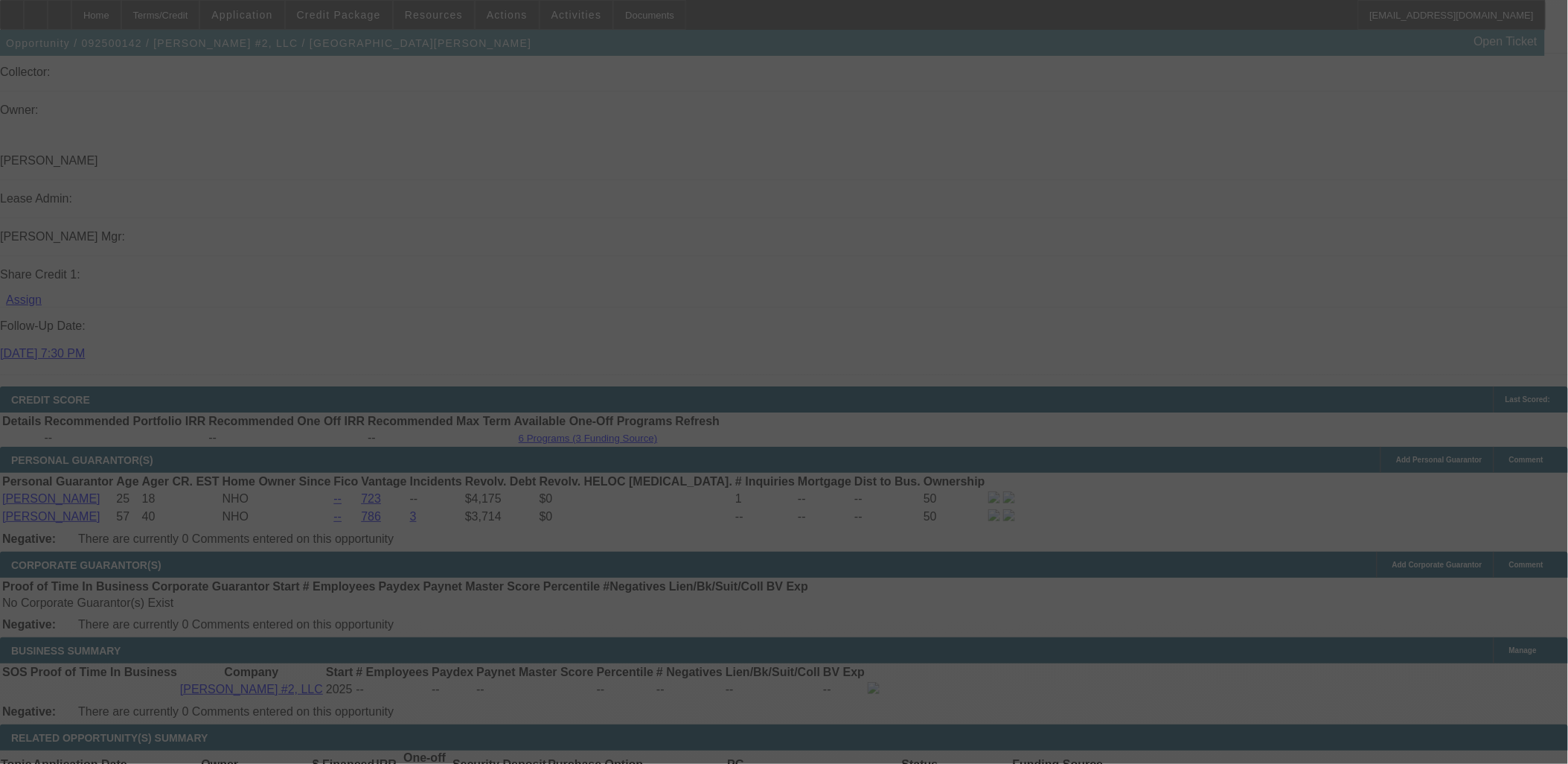
scroll to position [1903, 0]
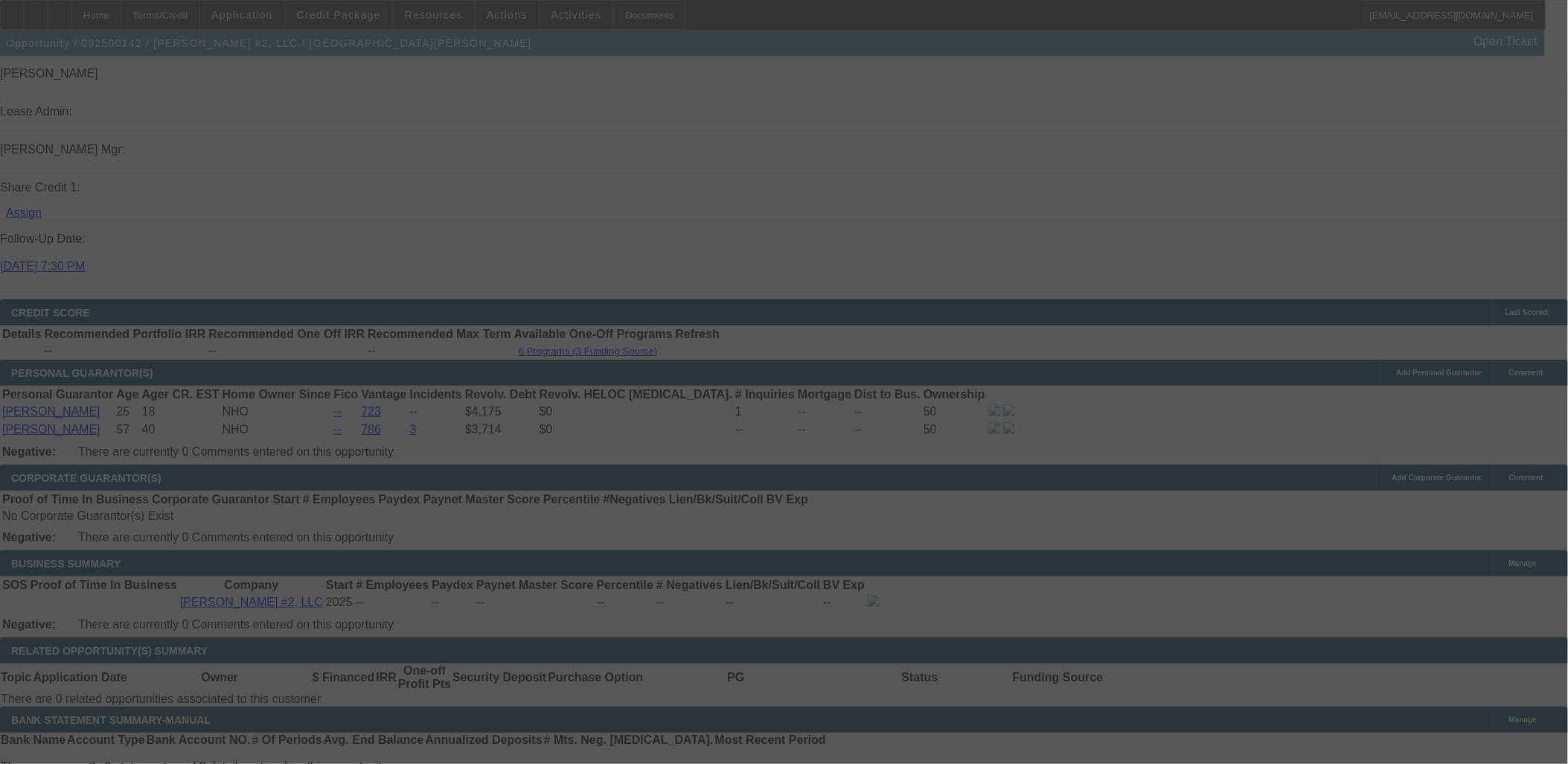
select select "0"
select select "2"
select select "0.1"
select select "4"
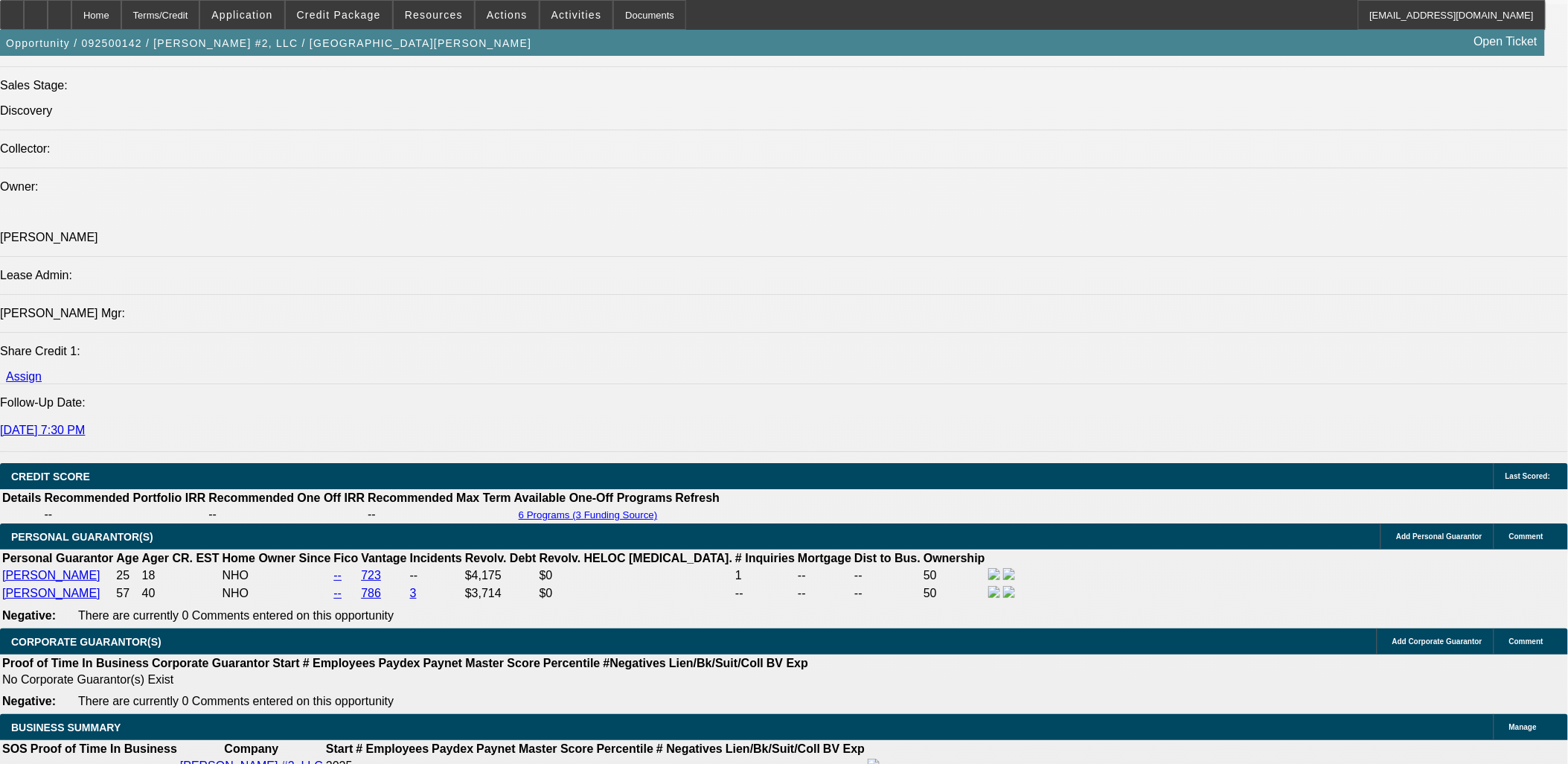
scroll to position [1737, 0]
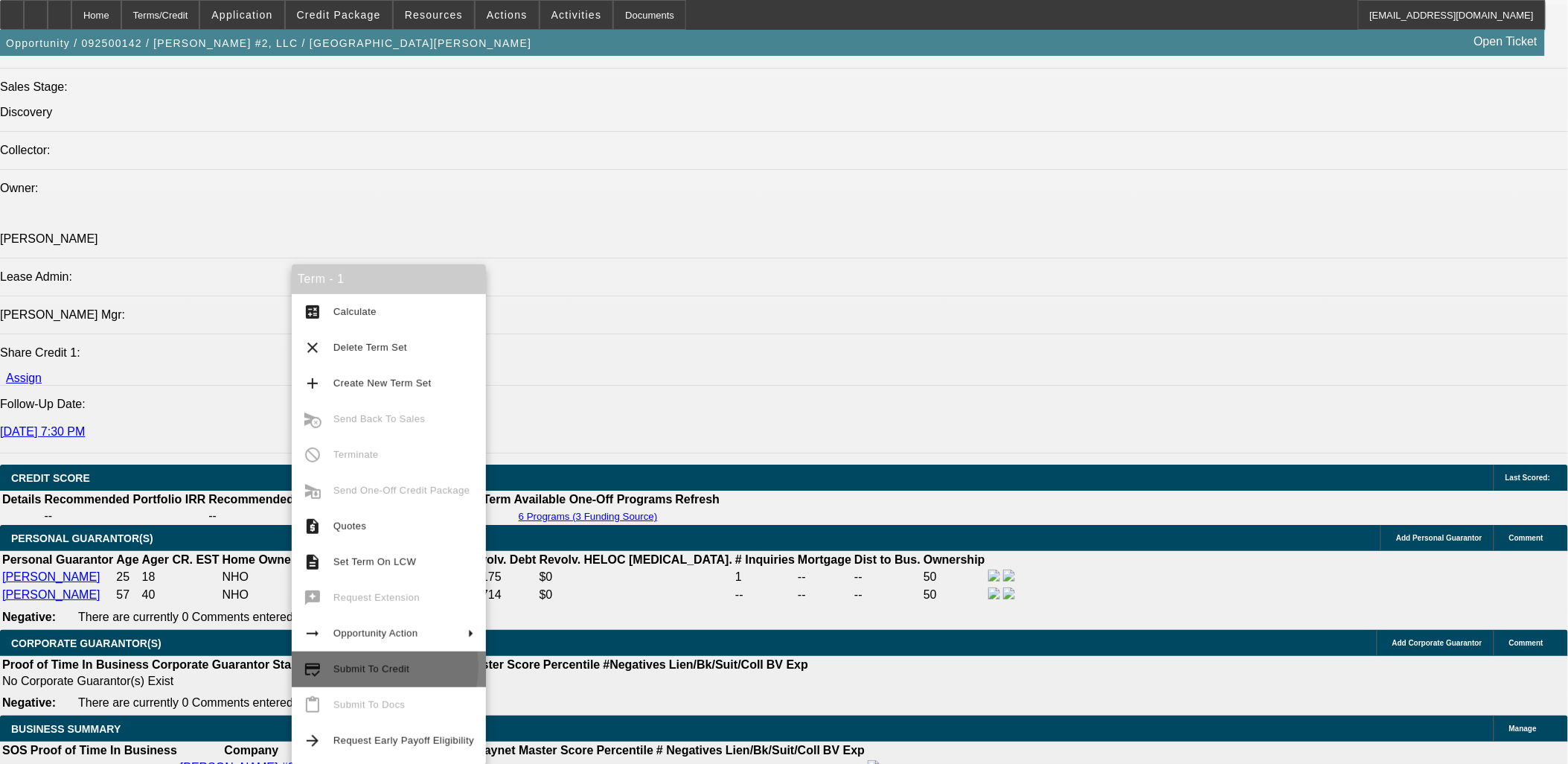
click at [362, 667] on span "Submit To Credit" at bounding box center [371, 669] width 76 height 11
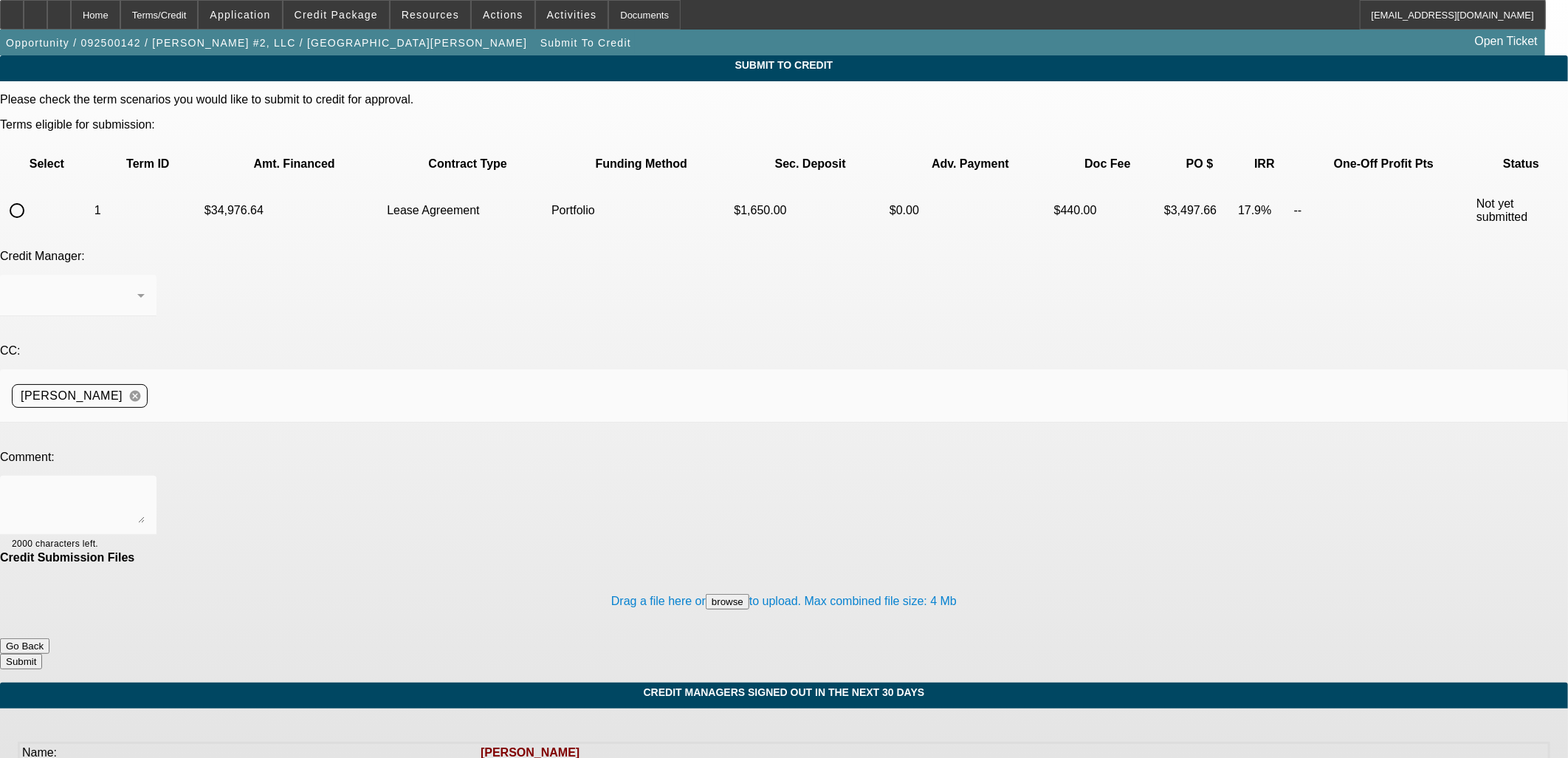
click at [32, 195] on input "radio" at bounding box center [17, 210] width 30 height 30
radio input "true"
click at [114, 289] on span "Arida, George" at bounding box center [62, 295] width 102 height 13
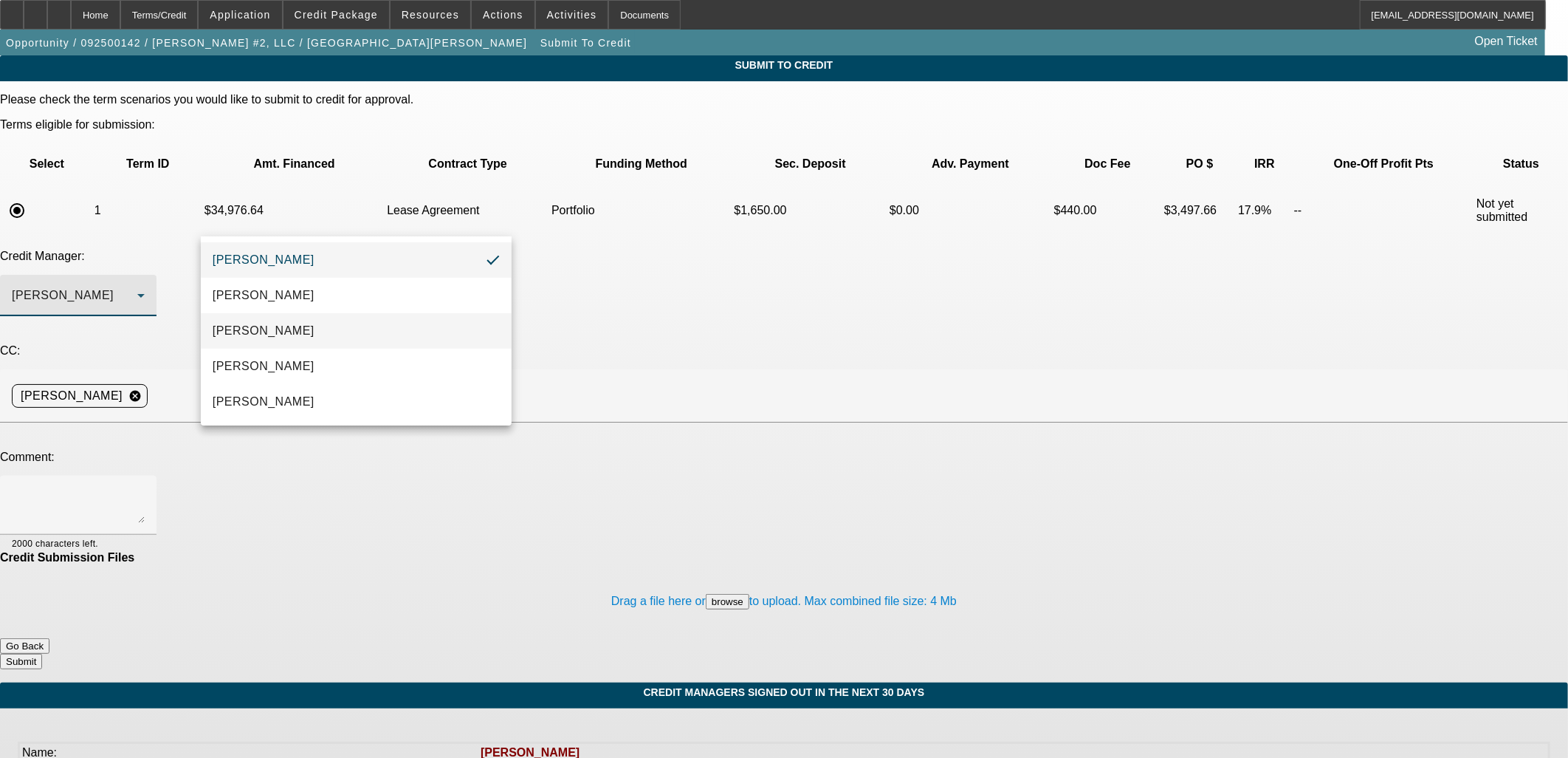
click at [275, 335] on span "[PERSON_NAME]" at bounding box center [263, 331] width 102 height 18
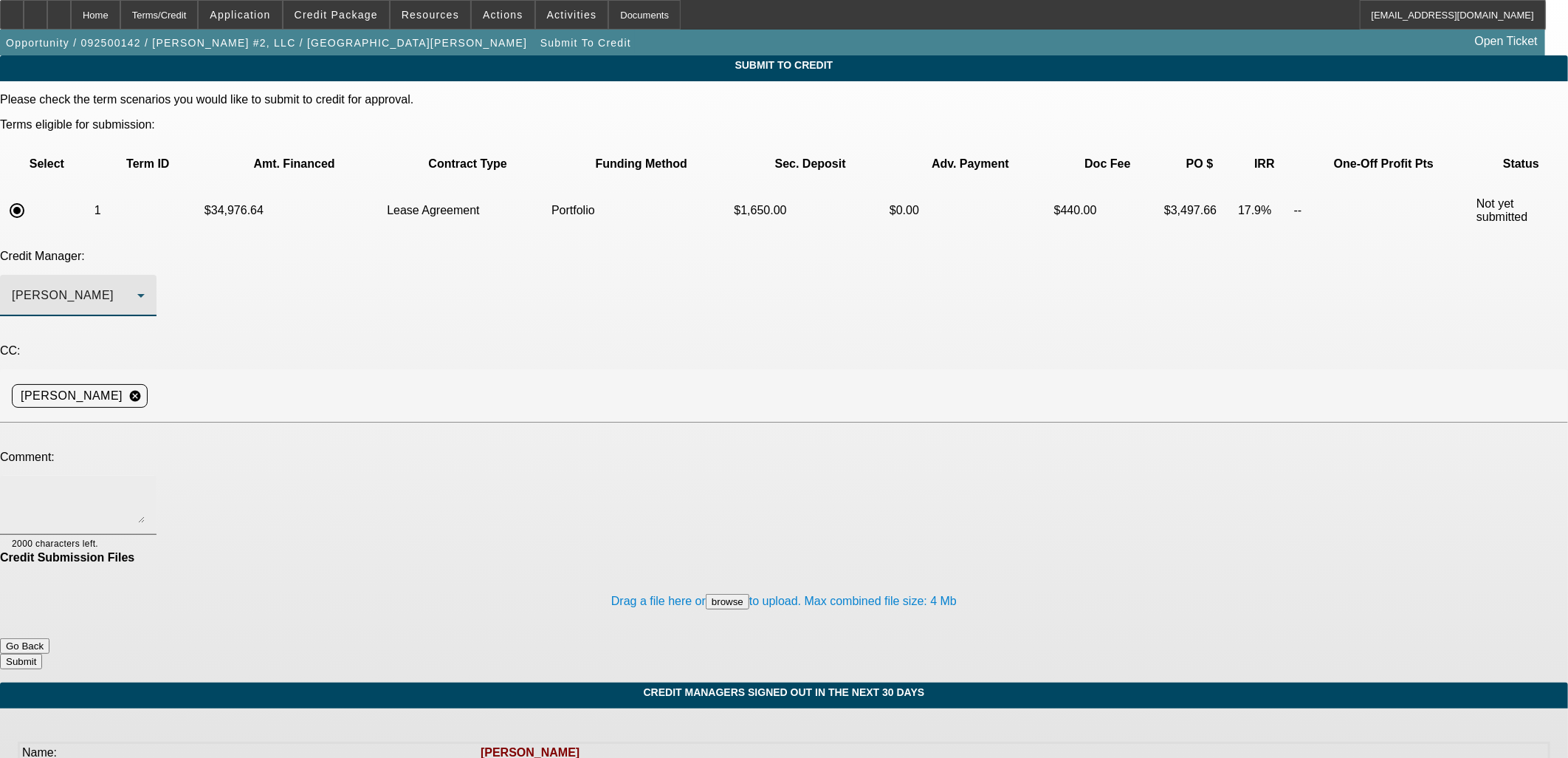
click at [145, 487] on textarea at bounding box center [78, 505] width 133 height 36
type textarea "[PERSON_NAME] in comments."
click at [42, 654] on button "Submit" at bounding box center [21, 661] width 42 height 16
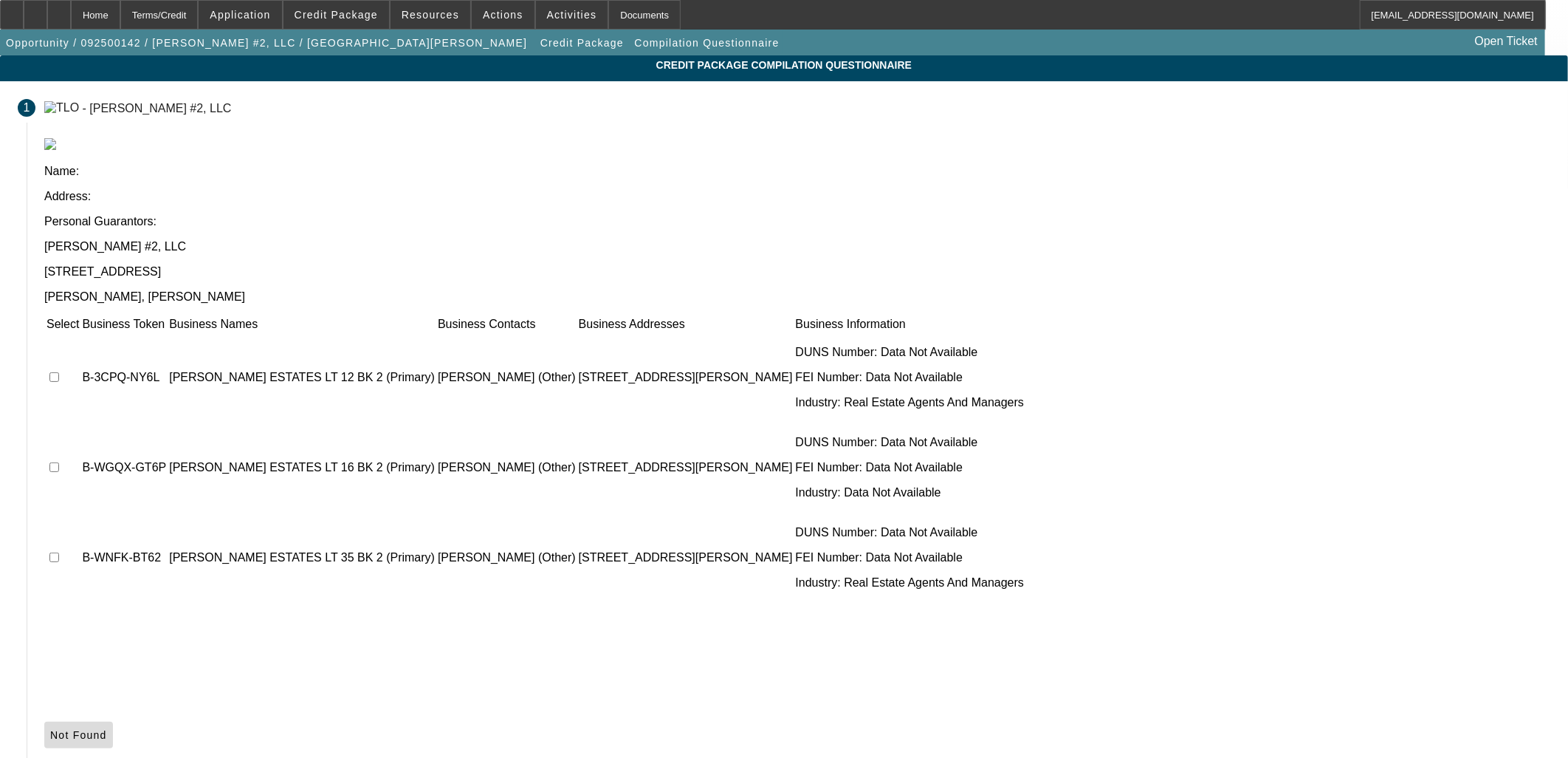
click at [107, 729] on span "Not Found" at bounding box center [79, 735] width 57 height 12
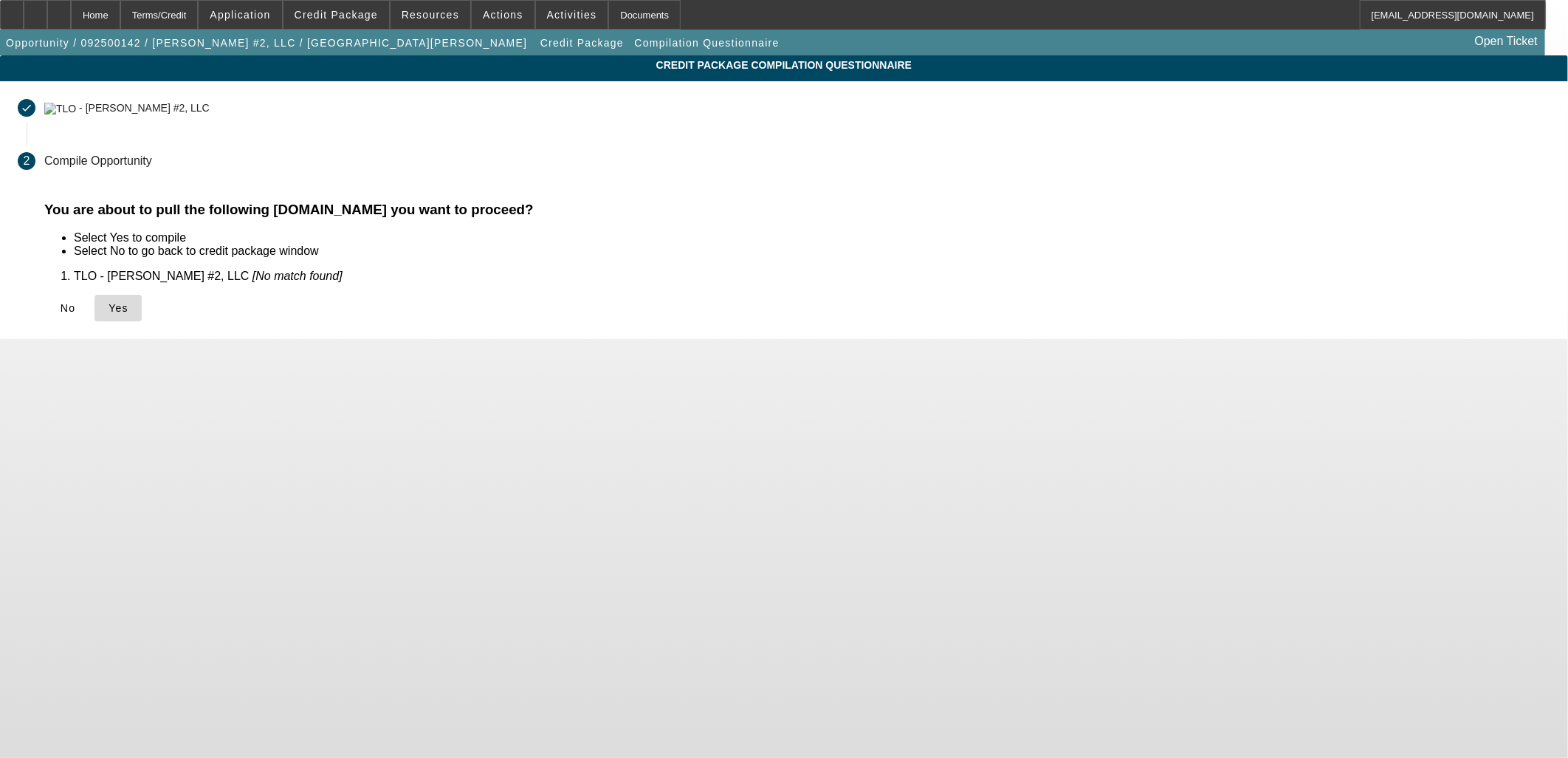
click at [129, 308] on span "Yes" at bounding box center [118, 308] width 20 height 12
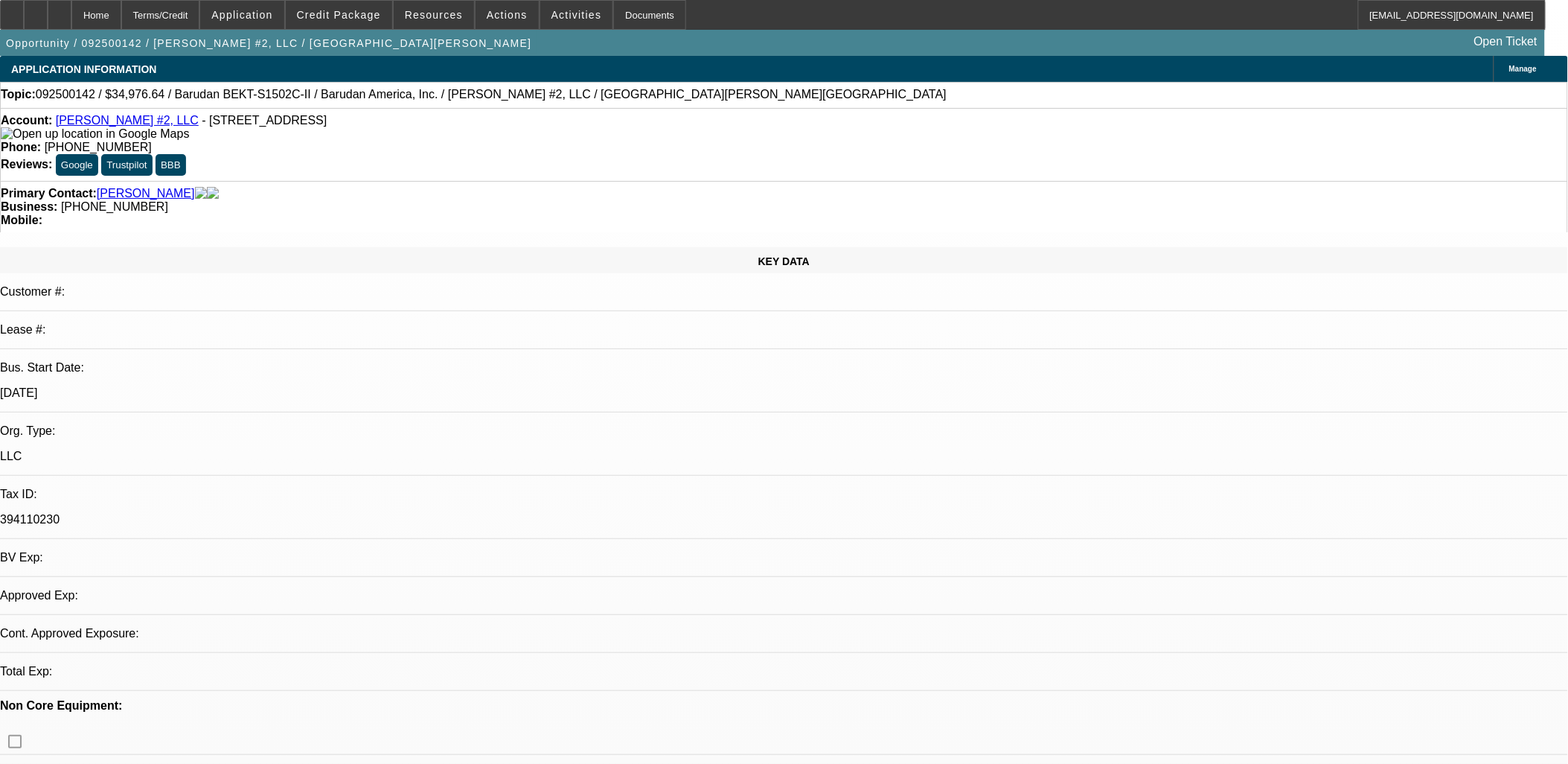
select select "0"
select select "2"
select select "0.1"
select select "4"
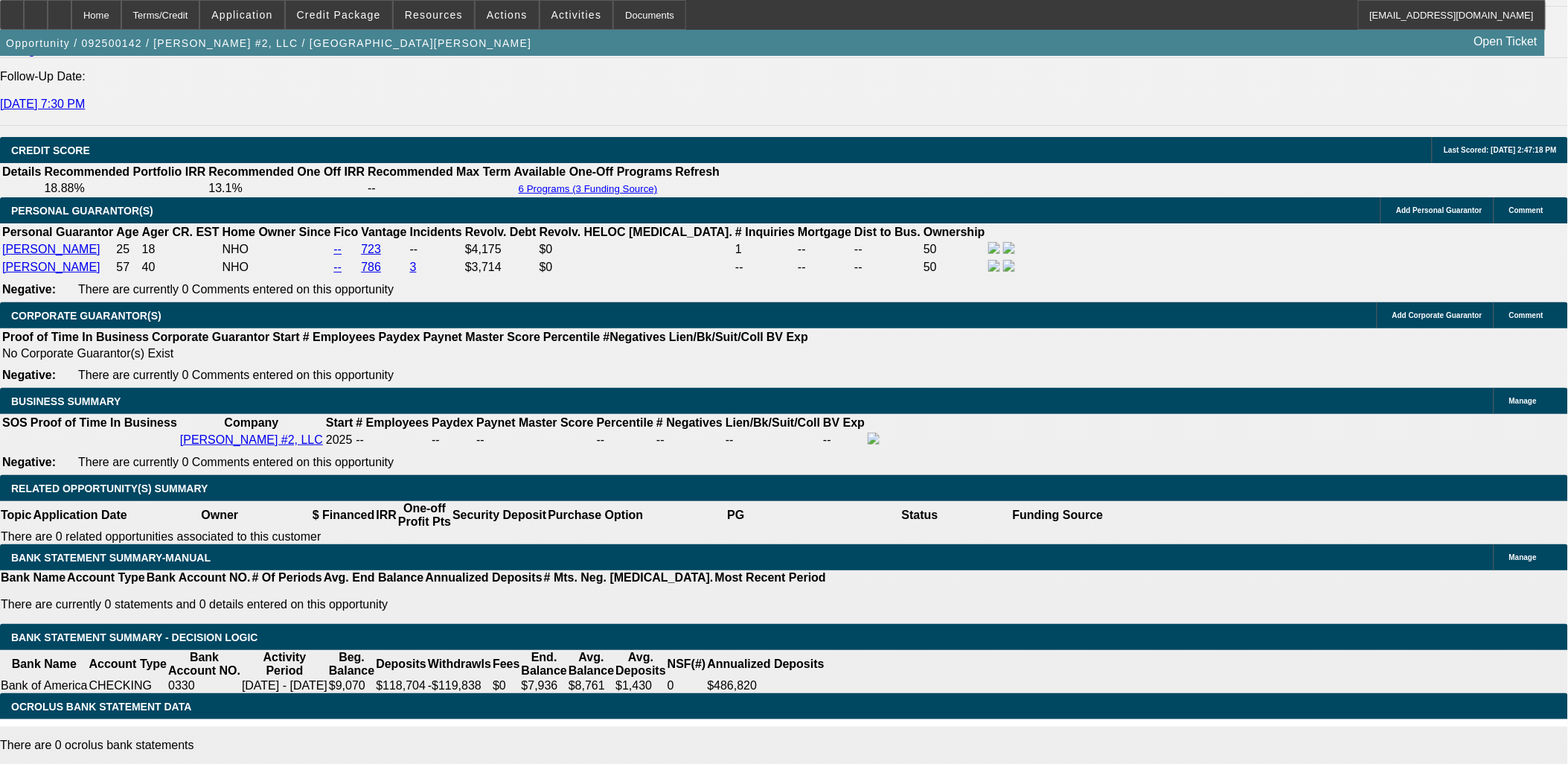
scroll to position [2067, 0]
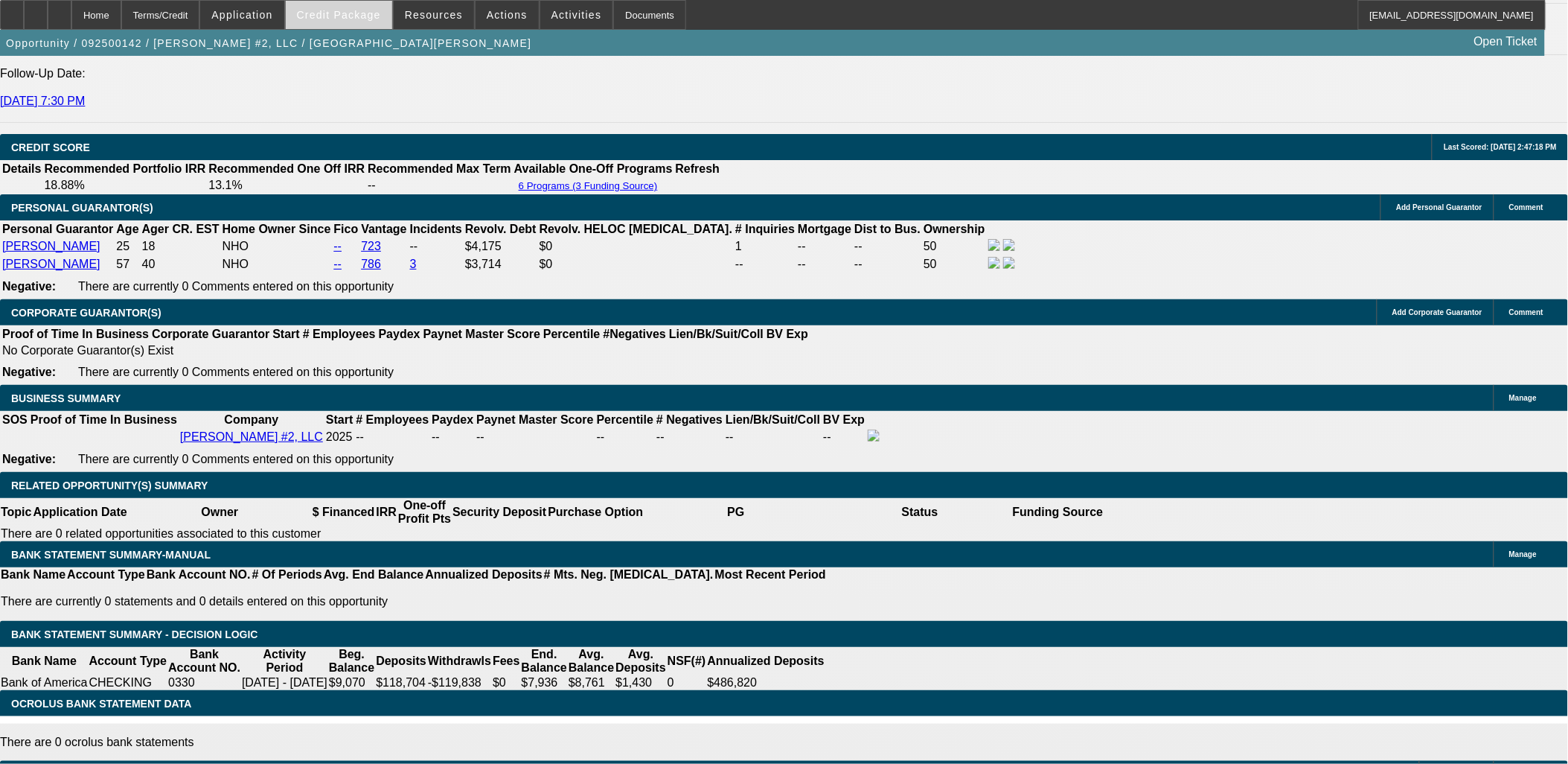
click at [374, 19] on span "Credit Package" at bounding box center [339, 15] width 84 height 12
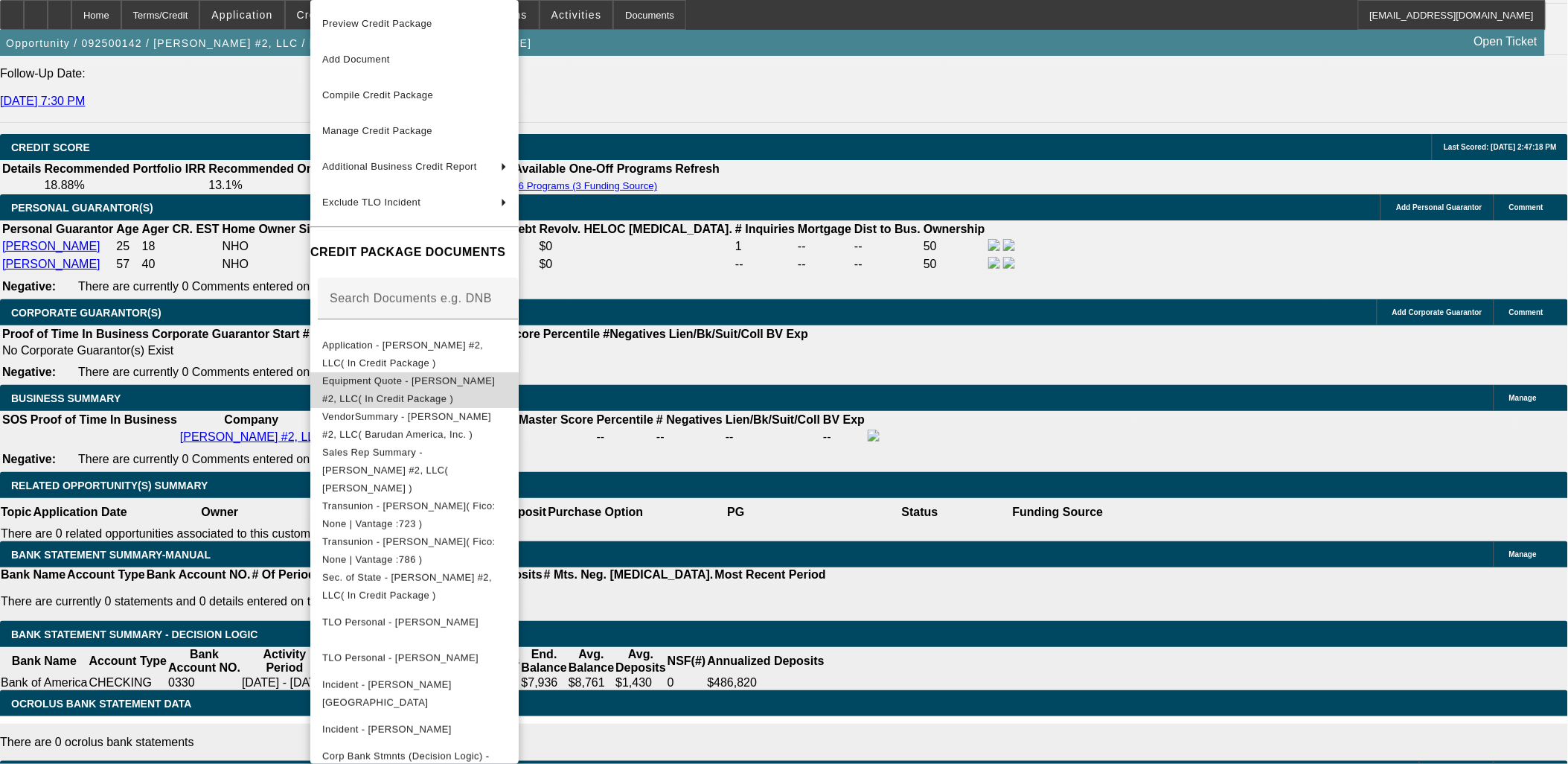
click at [430, 381] on span "Equipment Quote - Esperanza #2, LLC( In Credit Package )" at bounding box center [408, 389] width 173 height 29
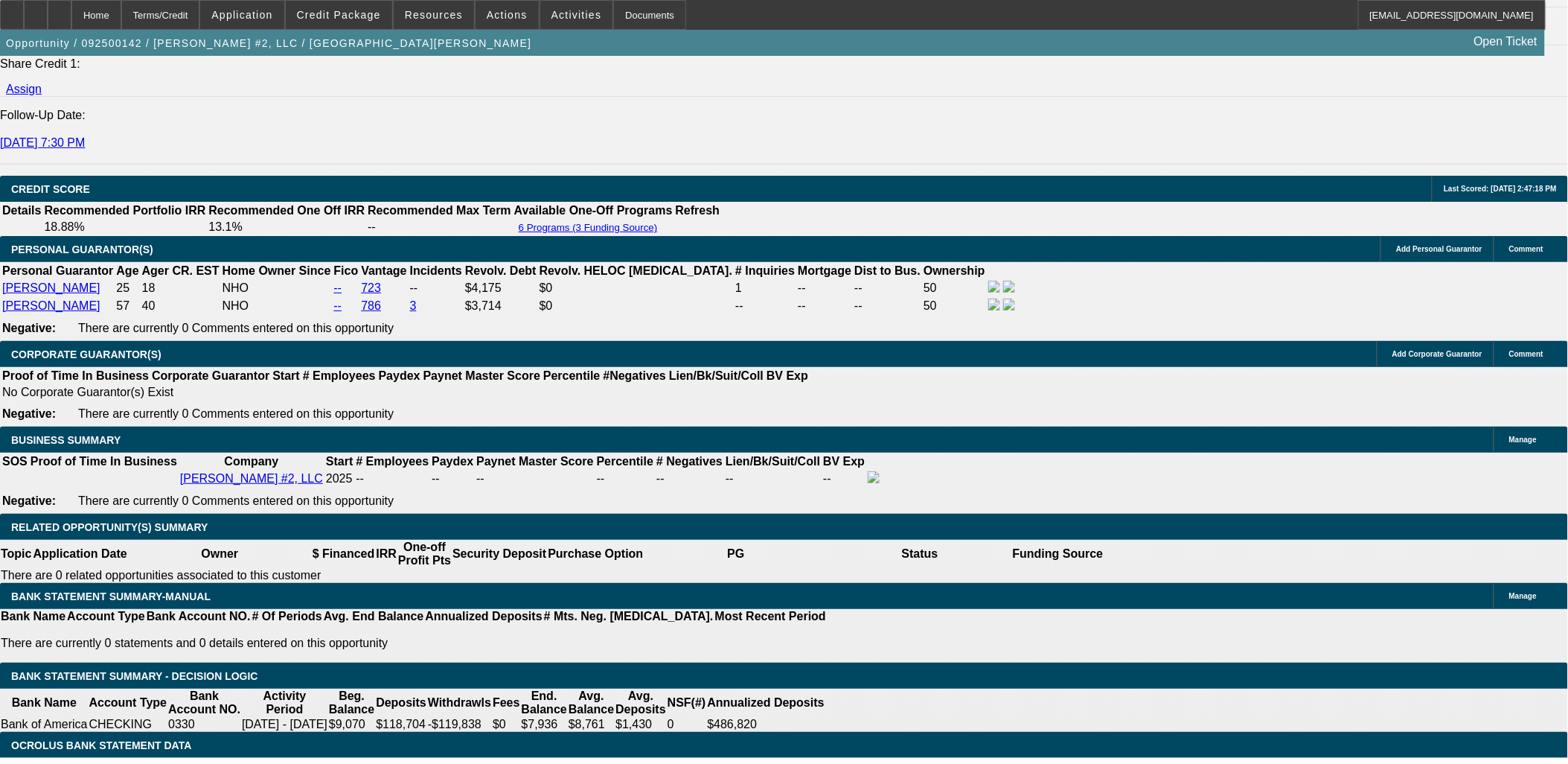
scroll to position [1982, 0]
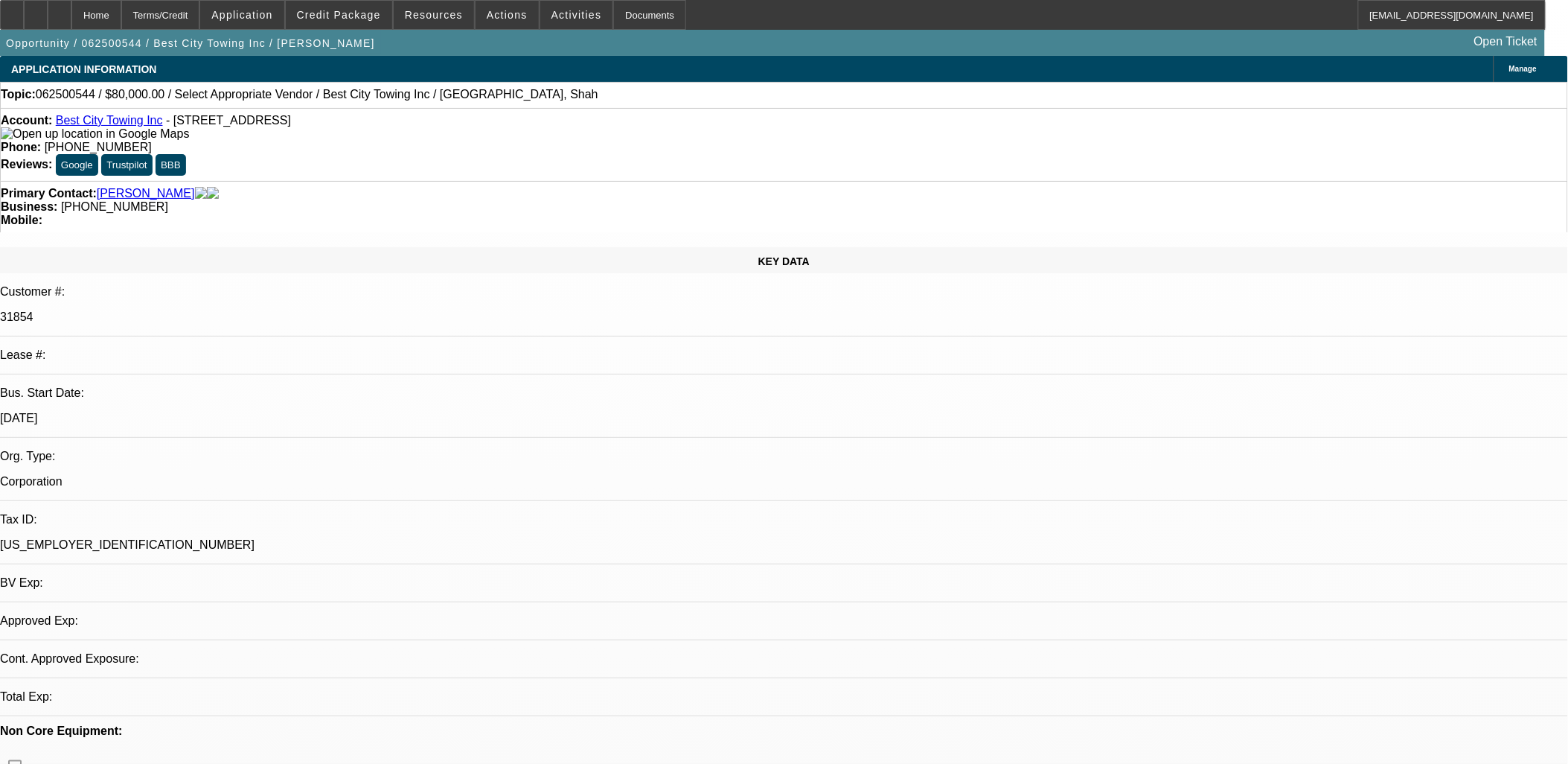
select select "0"
select select "2"
select select "0.1"
select select "1"
select select "2"
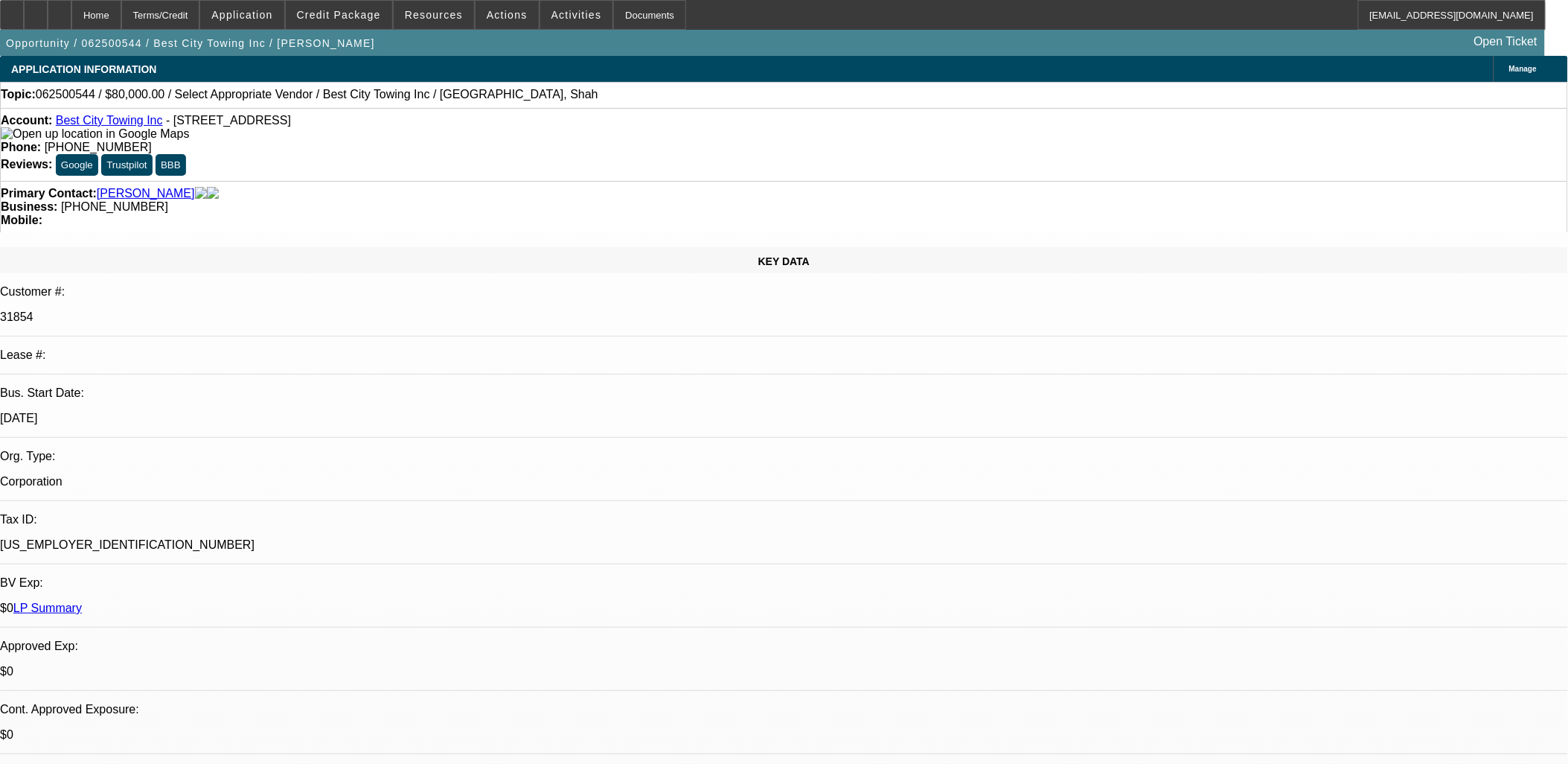
select select "4"
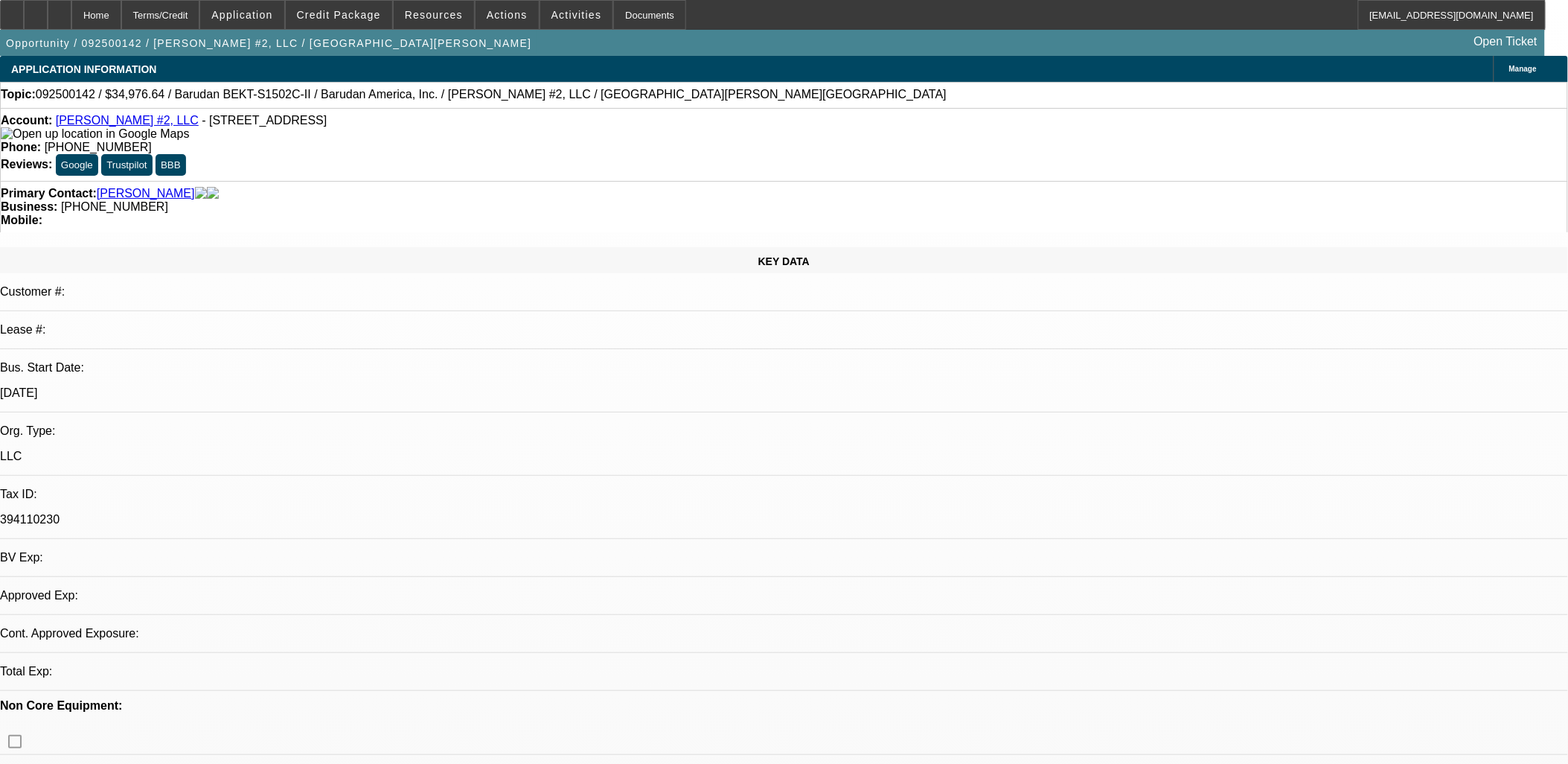
select select "0"
select select "2"
select select "0.1"
select select "1"
select select "2"
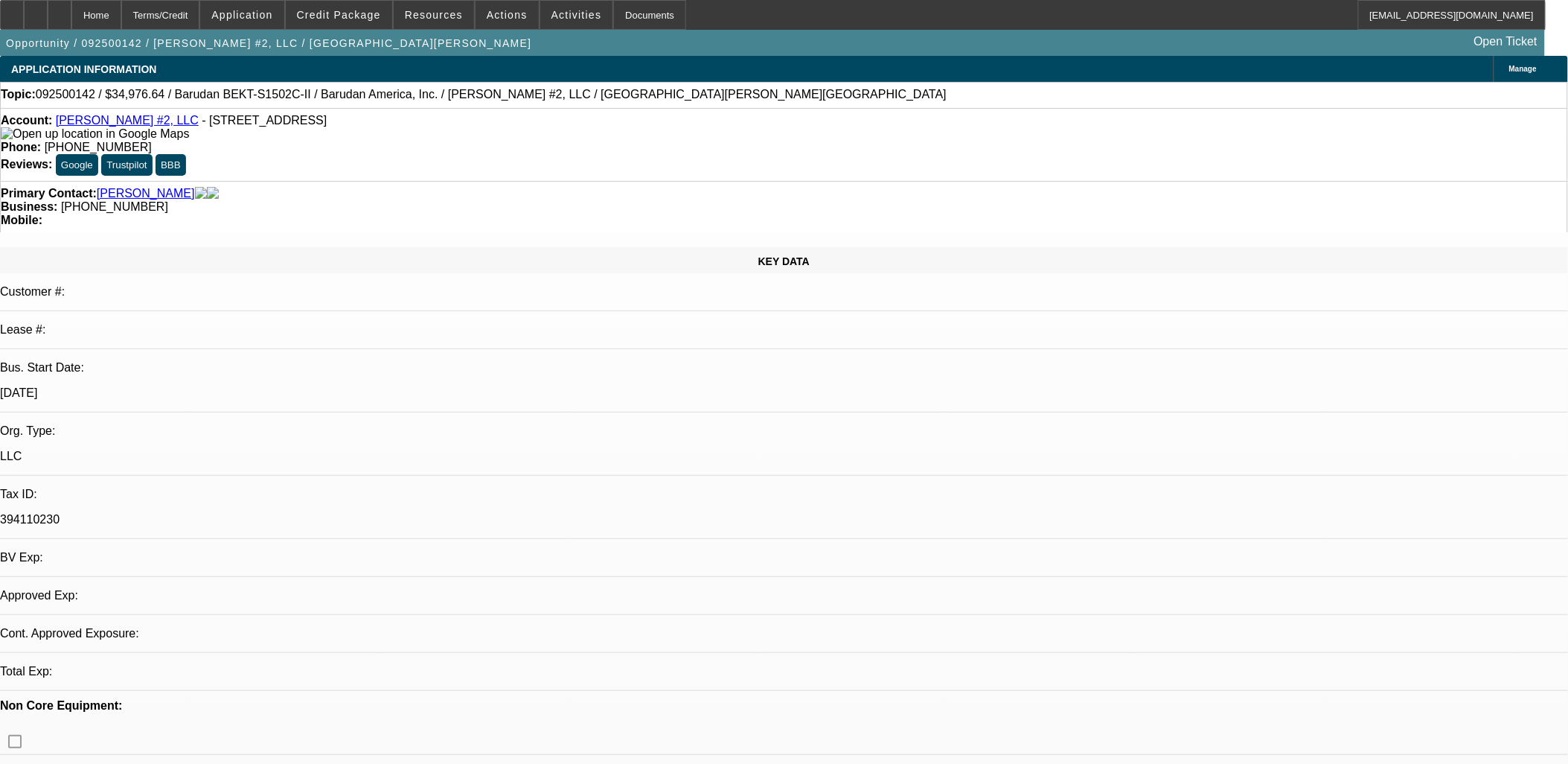
select select "4"
click at [31, 136] on img at bounding box center [94, 134] width 188 height 13
